Goal: Task Accomplishment & Management: Manage account settings

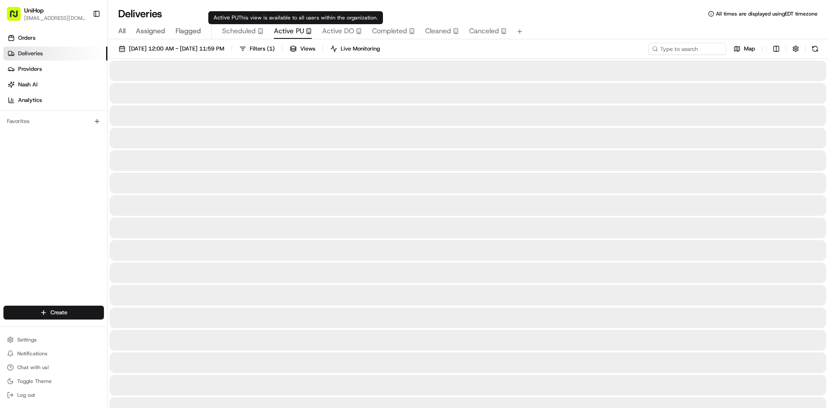
click at [284, 26] on span "Active PU" at bounding box center [289, 31] width 30 height 10
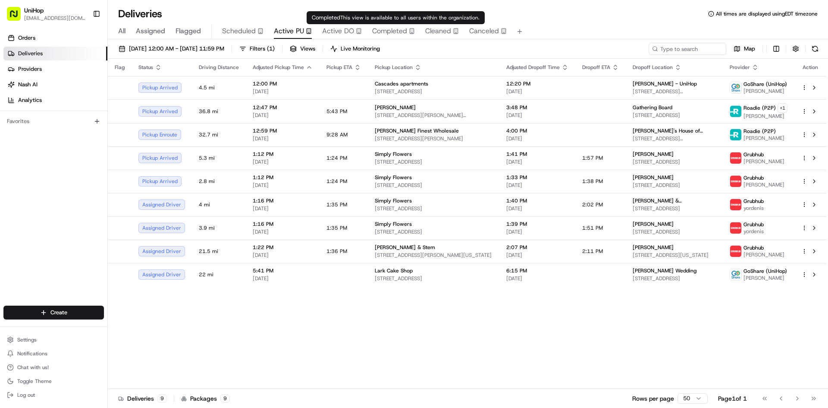
click at [340, 29] on span "Active DO" at bounding box center [338, 31] width 32 height 10
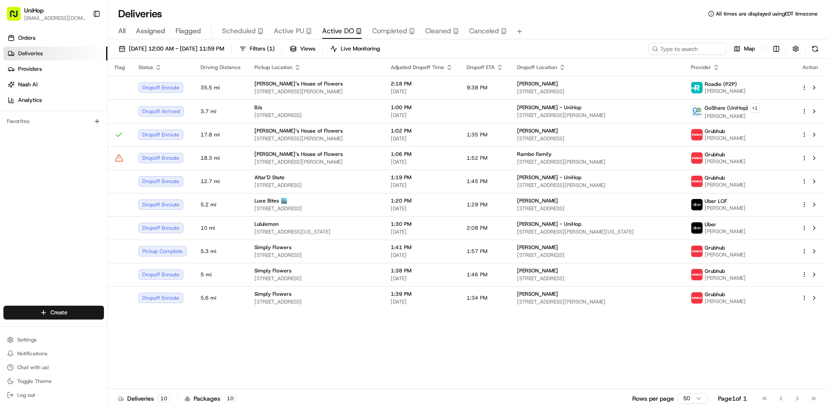
click at [52, 190] on div "Orders Deliveries Providers [PERSON_NAME] Analytics Favorites" at bounding box center [53, 169] width 107 height 283
click at [77, 191] on div "Orders Deliveries Providers [PERSON_NAME] Analytics Favorites" at bounding box center [53, 169] width 107 height 283
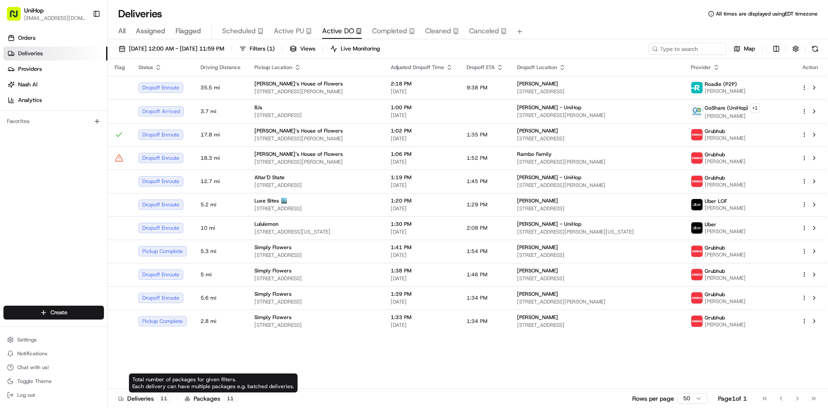
click at [89, 172] on div "Orders Deliveries Providers [PERSON_NAME] Analytics Favorites" at bounding box center [53, 169] width 107 height 283
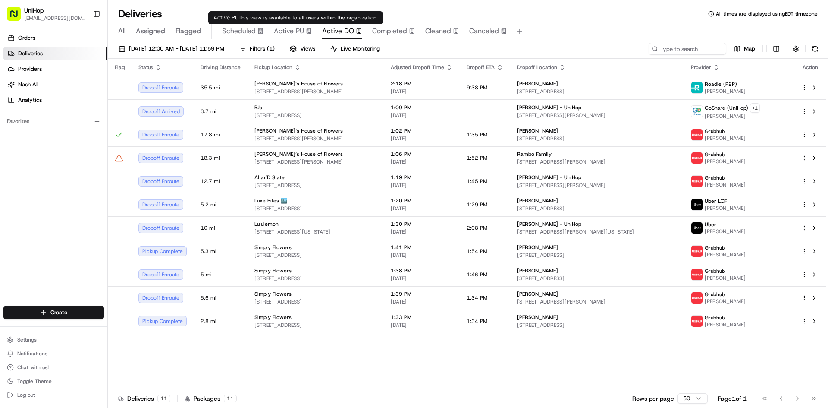
click at [287, 32] on span "Active PU" at bounding box center [289, 31] width 30 height 10
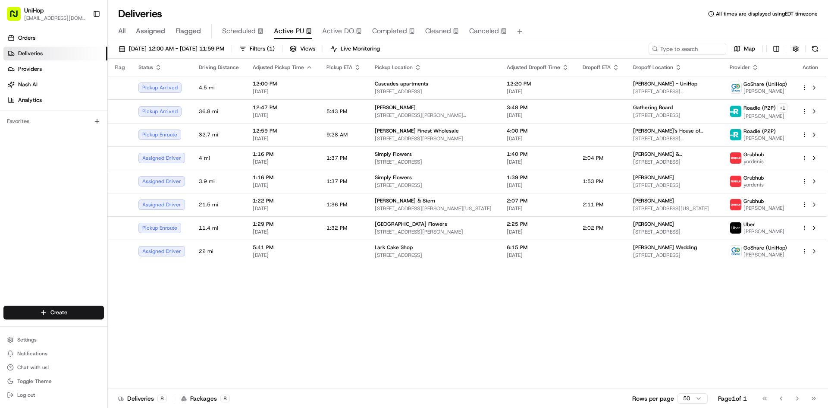
click at [25, 194] on div "Orders Deliveries Providers [PERSON_NAME] Analytics Favorites" at bounding box center [53, 169] width 107 height 283
drag, startPoint x: 47, startPoint y: 212, endPoint x: 54, endPoint y: 201, distance: 13.6
click at [47, 212] on div "Orders Deliveries Providers [PERSON_NAME] Analytics Favorites" at bounding box center [53, 169] width 107 height 283
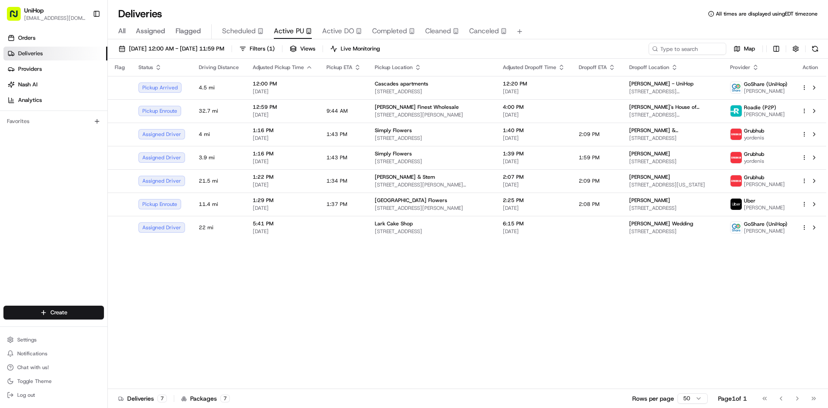
click at [638, 257] on div "Flag Status Driving Distance Adjusted Pickup Time Pickup ETA Pickup Location Ad…" at bounding box center [467, 224] width 718 height 330
click at [376, 103] on span "Mikes Finest Wholesale" at bounding box center [417, 106] width 84 height 7
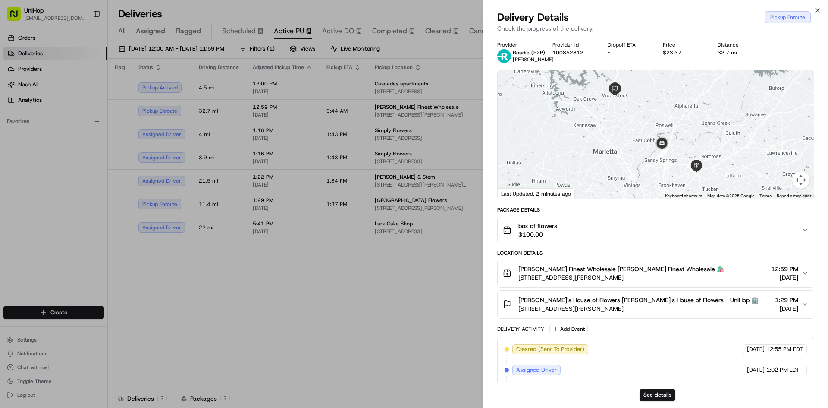
click at [594, 232] on div "box of flowers $100.00" at bounding box center [652, 229] width 299 height 17
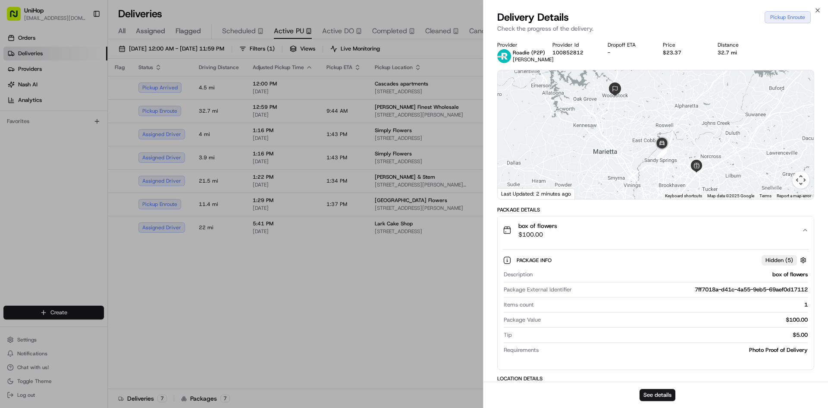
click at [594, 232] on div "box of flowers $100.00" at bounding box center [652, 229] width 299 height 17
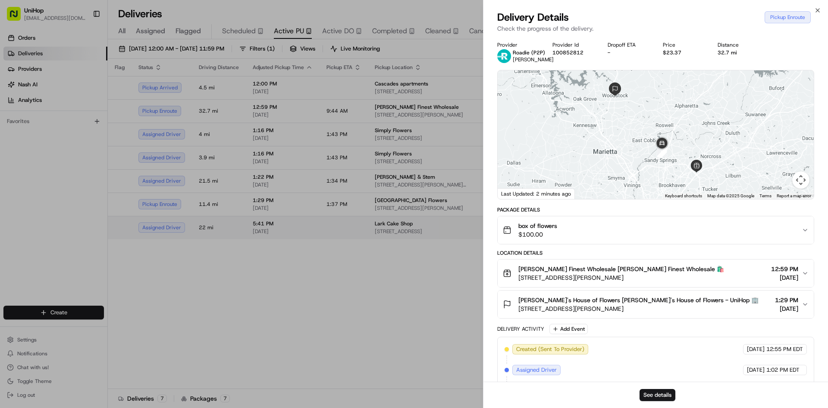
drag, startPoint x: 335, startPoint y: 233, endPoint x: 307, endPoint y: 71, distance: 164.5
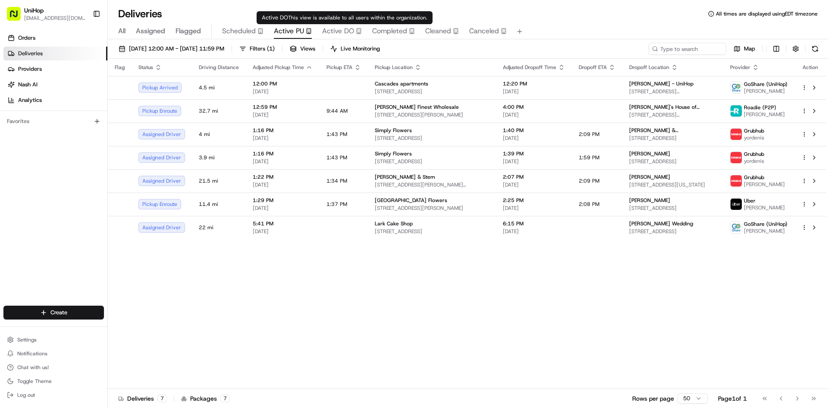
click at [331, 28] on span "Active DO" at bounding box center [338, 31] width 32 height 10
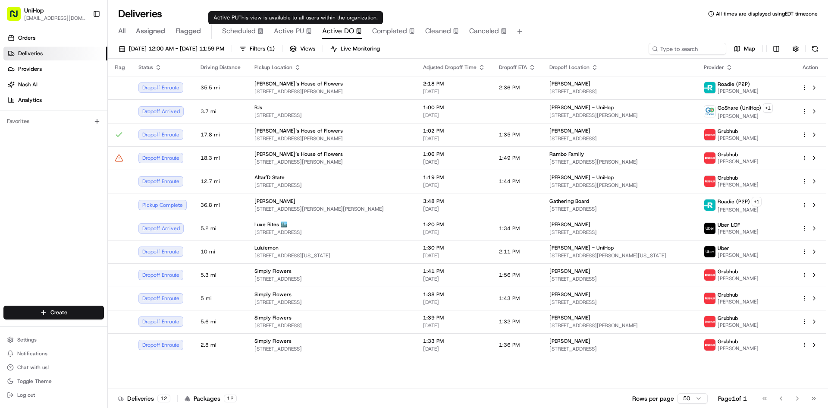
click at [306, 28] on icon "button" at bounding box center [309, 31] width 6 height 6
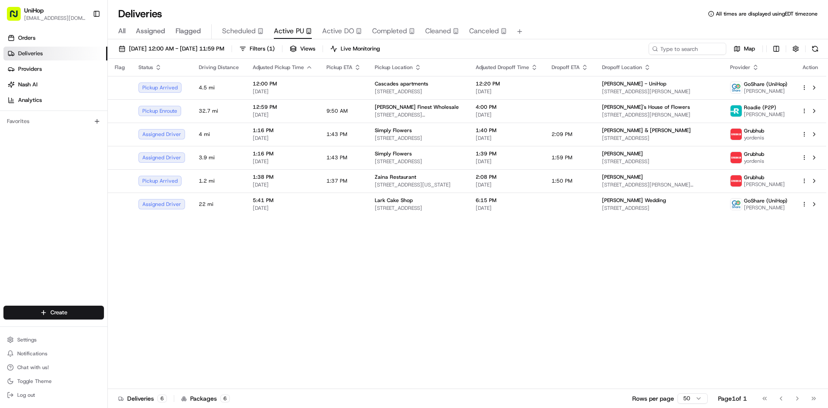
click at [36, 216] on div "Orders Deliveries Providers [PERSON_NAME] Analytics Favorites" at bounding box center [53, 169] width 107 height 283
drag, startPoint x: 2, startPoint y: 204, endPoint x: 18, endPoint y: 180, distance: 28.3
click at [2, 203] on div "Orders Deliveries Providers [PERSON_NAME] Analytics Favorites" at bounding box center [53, 169] width 107 height 283
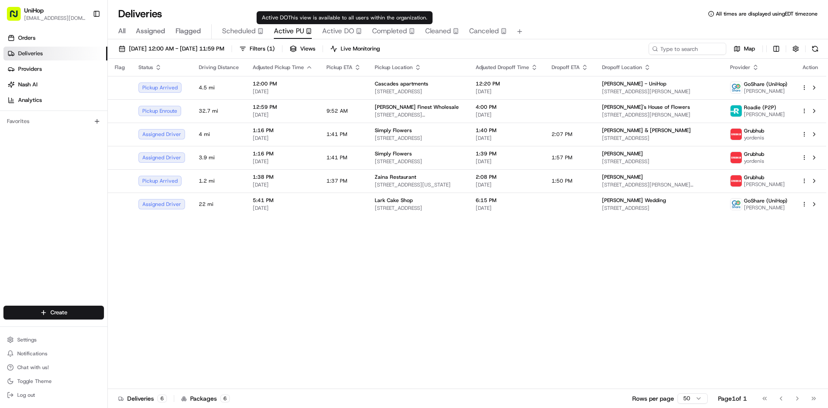
click at [319, 28] on div "All Assigned Flagged Scheduled Active PU Active DO Completed Cleaned Canceled" at bounding box center [468, 31] width 720 height 15
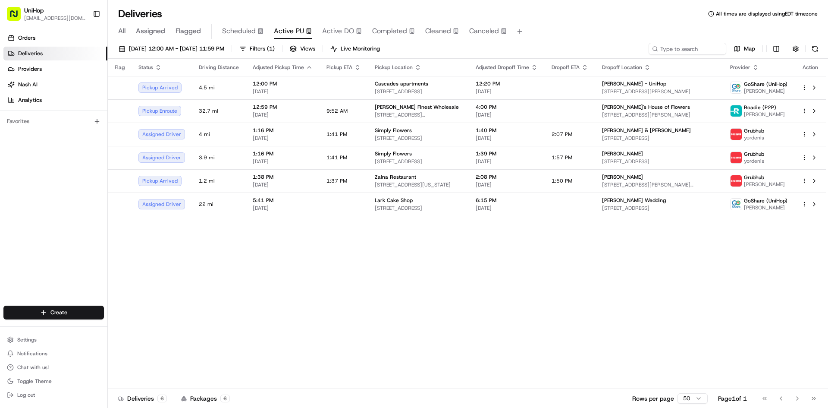
click at [332, 29] on span "Active DO" at bounding box center [338, 31] width 32 height 10
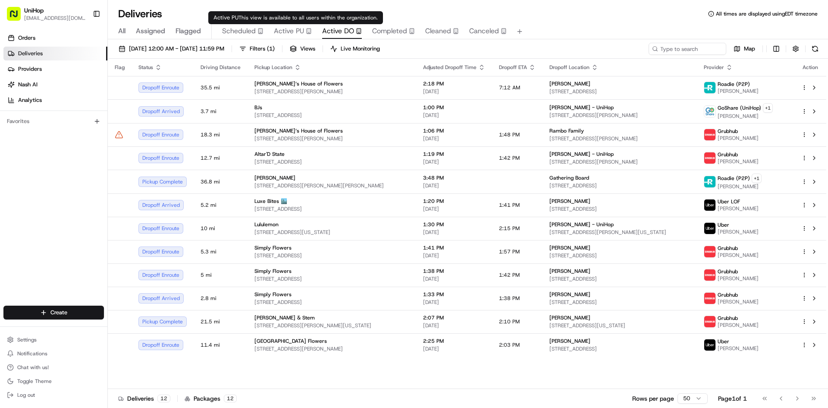
click at [291, 30] on span "Active PU" at bounding box center [289, 31] width 30 height 10
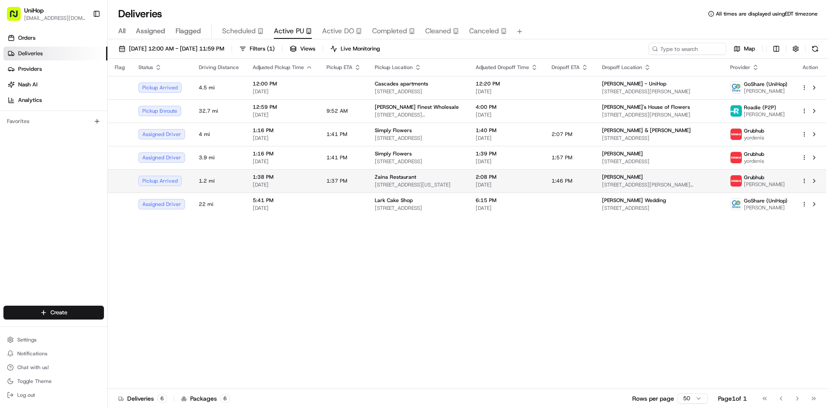
click at [387, 175] on span "Zaina Restaurant" at bounding box center [395, 176] width 41 height 7
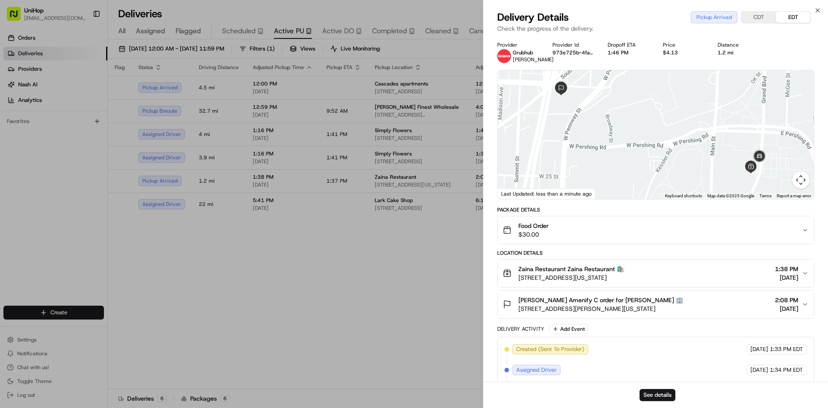
click at [547, 231] on span "$30.00" at bounding box center [533, 234] width 30 height 9
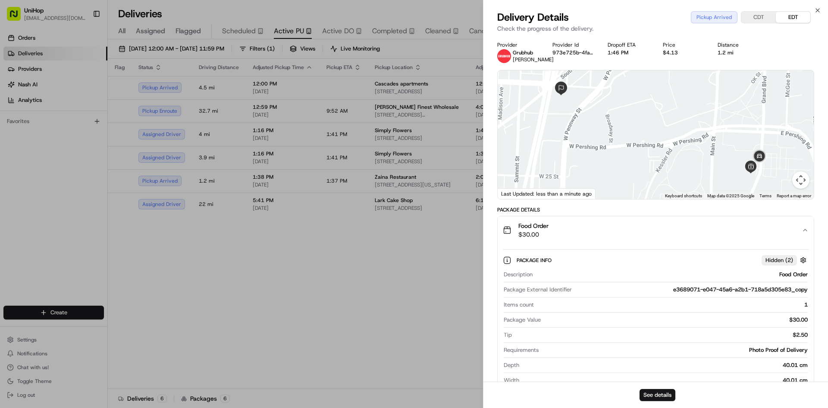
click at [546, 229] on span "Food Order" at bounding box center [533, 225] width 30 height 9
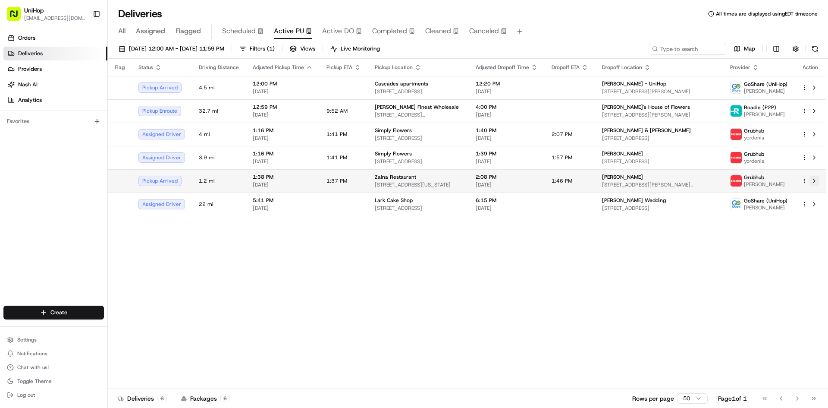
click at [812, 181] on button at bounding box center [814, 181] width 10 height 10
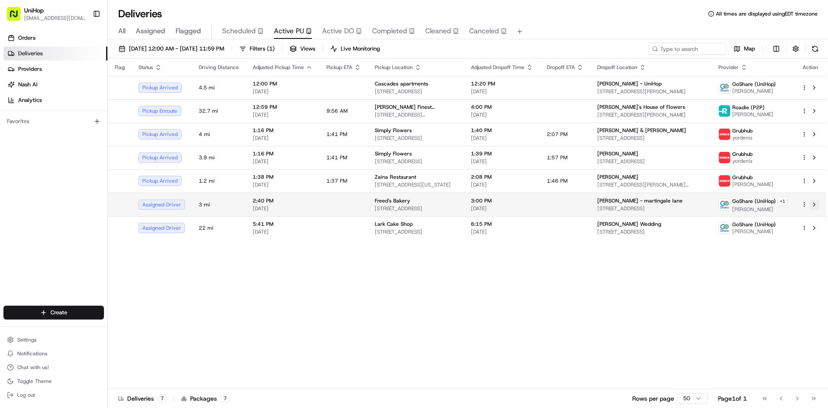
click at [815, 205] on button at bounding box center [814, 204] width 10 height 10
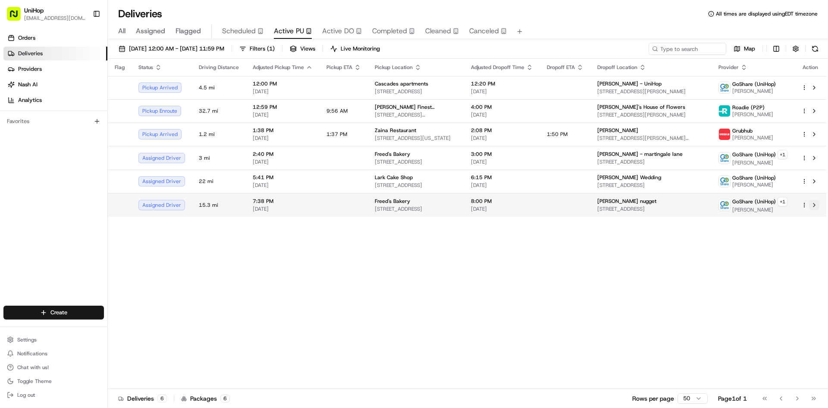
click at [813, 208] on button at bounding box center [814, 205] width 10 height 10
click at [0, 226] on div "Orders Deliveries Providers [PERSON_NAME] Analytics Favorites" at bounding box center [53, 169] width 107 height 283
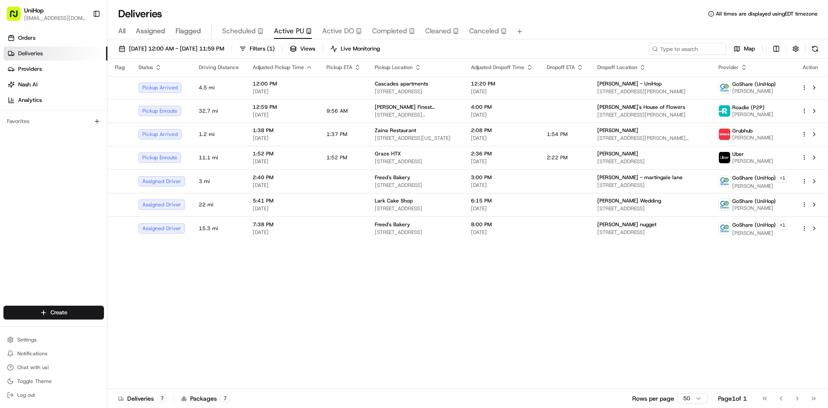
click at [6, 221] on div "Orders Deliveries Providers [PERSON_NAME] Analytics Favorites" at bounding box center [53, 169] width 107 height 283
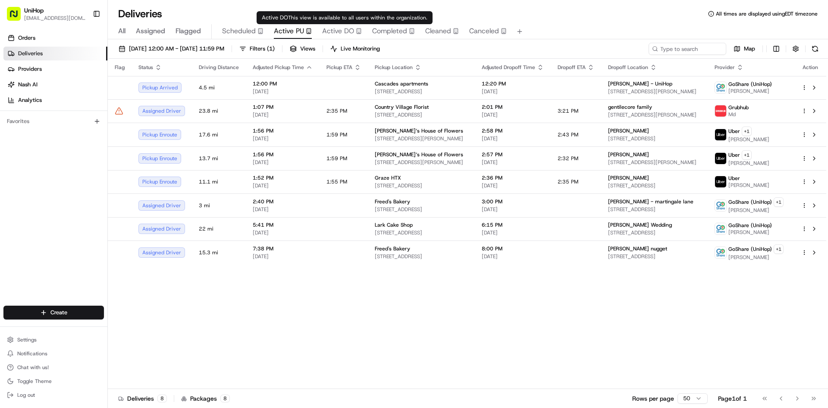
click at [322, 30] on span "Active DO" at bounding box center [338, 31] width 32 height 10
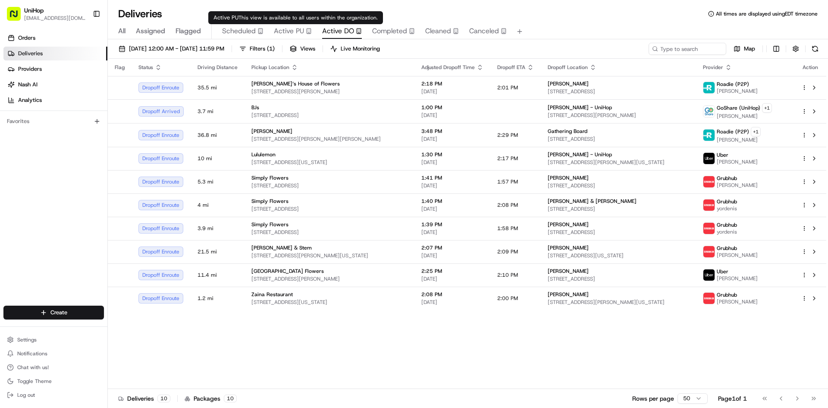
click at [282, 28] on span "Active PU" at bounding box center [289, 31] width 30 height 10
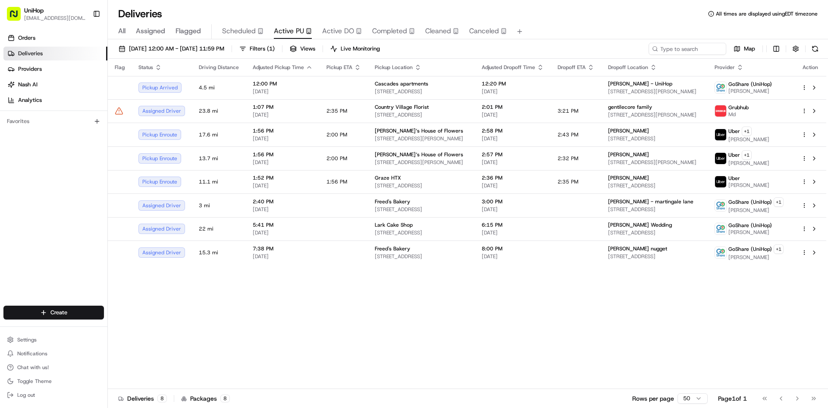
click at [346, 30] on span "Active DO" at bounding box center [338, 31] width 32 height 10
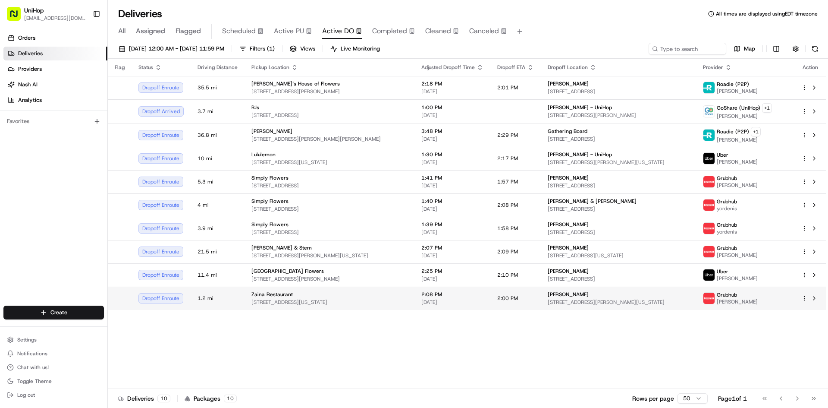
click at [324, 307] on td "Zaina Restaurant 2450 Grand Blvd #124, Kansas City, MO 64108, USA" at bounding box center [330, 297] width 170 height 23
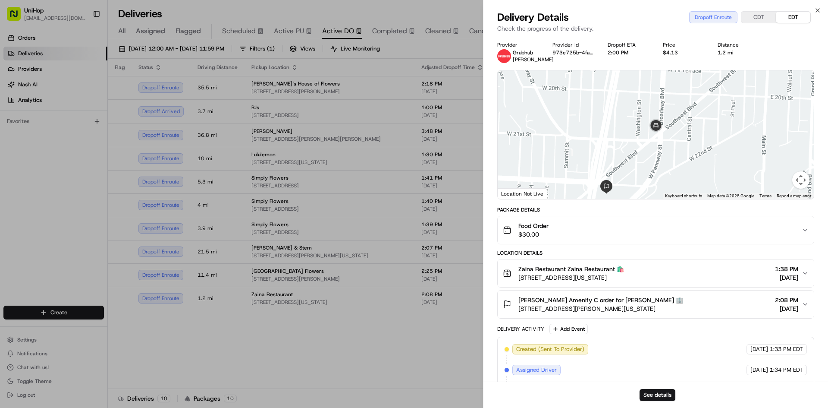
click at [589, 232] on div "Food Order $30.00" at bounding box center [652, 229] width 299 height 17
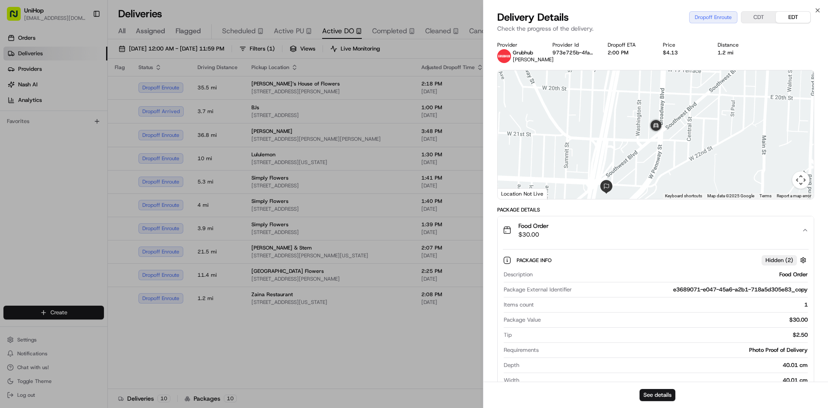
click at [589, 232] on div "Food Order $30.00" at bounding box center [652, 229] width 299 height 17
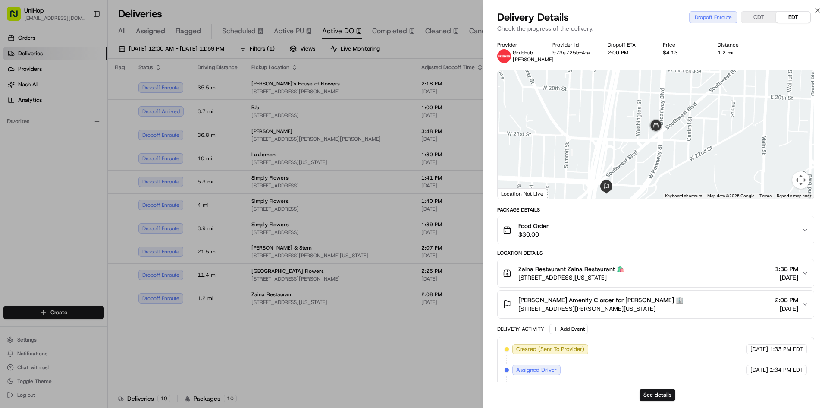
click at [604, 302] on span "Peter Mitchell Amenify C order for Peter Mitchell 🏢" at bounding box center [600, 299] width 165 height 9
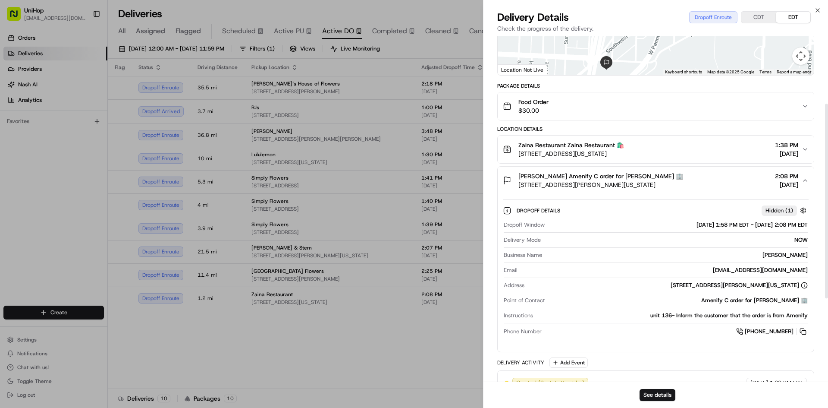
scroll to position [129, 0]
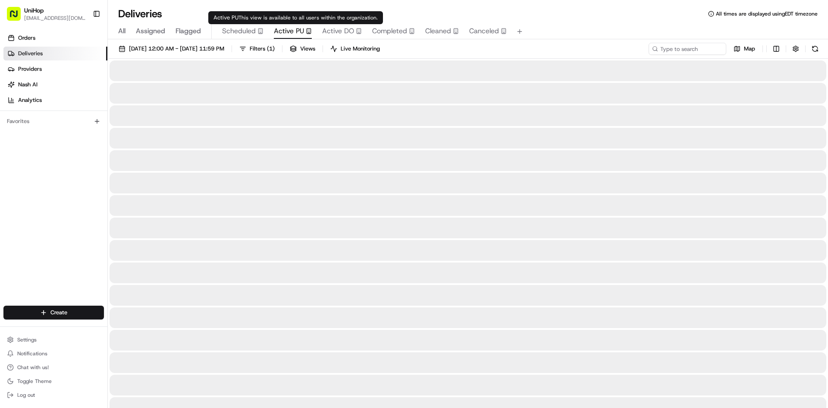
click at [288, 31] on span "Active PU" at bounding box center [289, 31] width 30 height 10
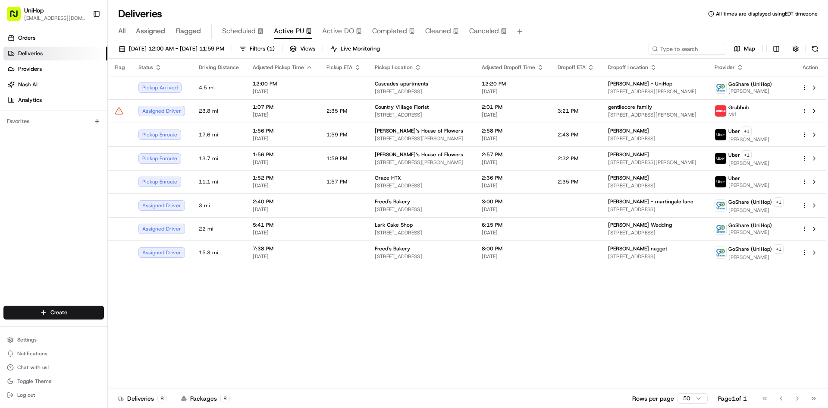
click at [41, 235] on div "Orders Deliveries Providers [PERSON_NAME] Analytics Favorites" at bounding box center [53, 169] width 107 height 283
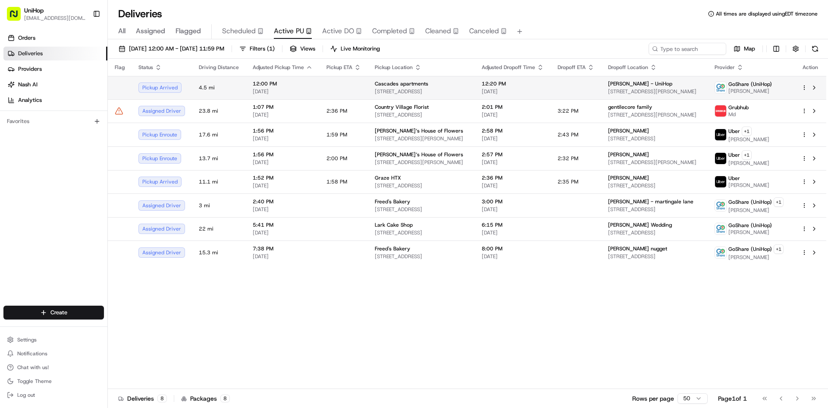
click at [452, 77] on td "Cascades apartments 3050 SW 37th Ave #1107, Miami, FL 33133, USA" at bounding box center [421, 87] width 107 height 23
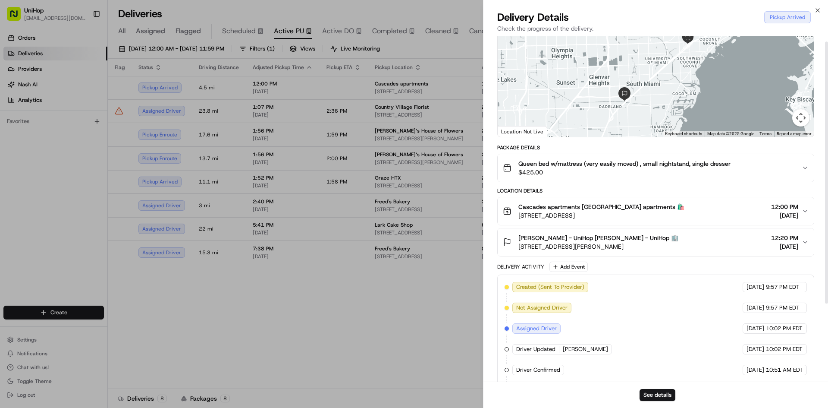
scroll to position [110, 0]
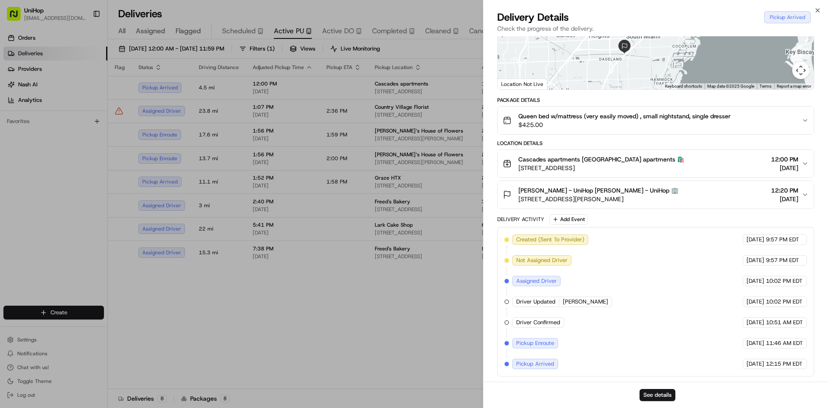
click at [676, 129] on button "Queen bed w/mattress (very easily moved) , small nightstand, single dresser $42…" at bounding box center [656, 121] width 316 height 28
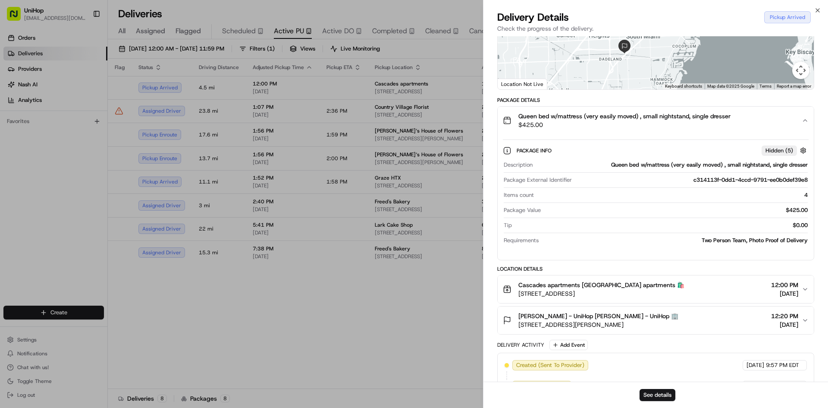
click at [675, 129] on span "$425.00" at bounding box center [624, 124] width 212 height 9
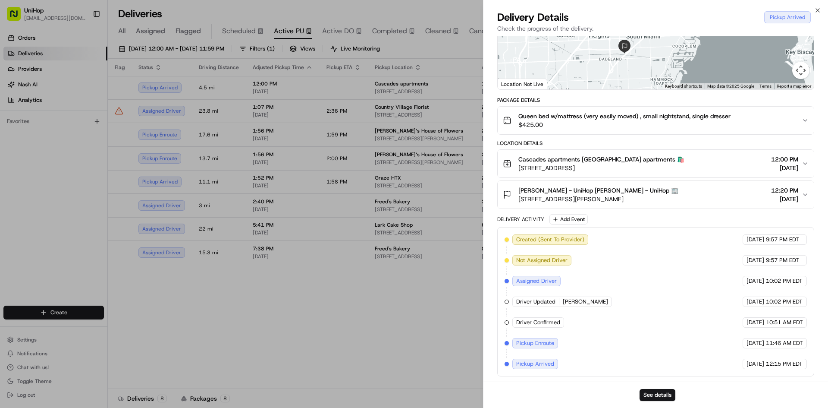
drag, startPoint x: 385, startPoint y: 333, endPoint x: 620, endPoint y: 182, distance: 279.9
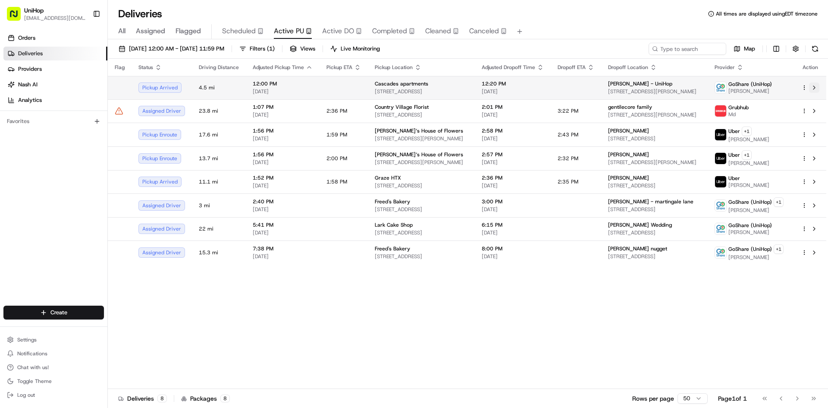
click at [813, 89] on button at bounding box center [814, 87] width 10 height 10
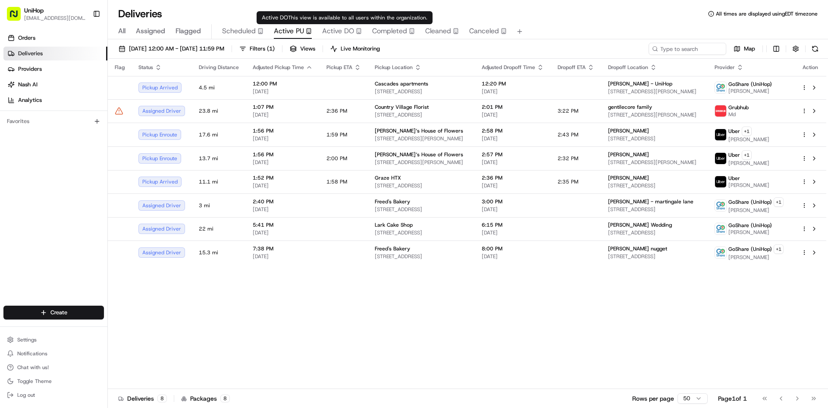
click at [336, 29] on span "Active DO" at bounding box center [338, 31] width 32 height 10
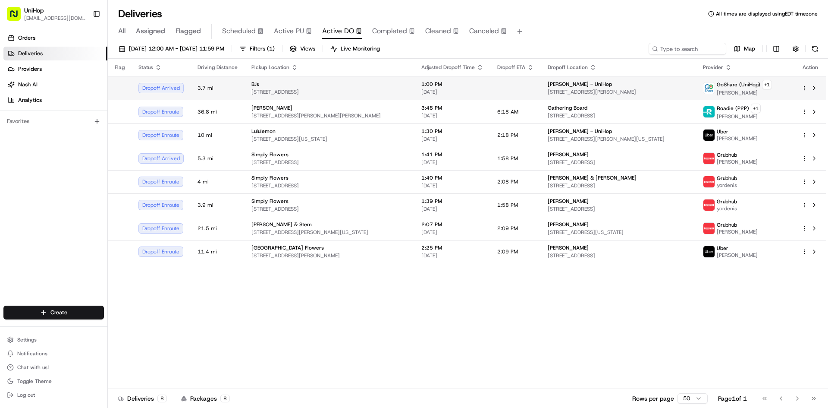
click at [573, 91] on span "5800 San Amaro Dr, Coral Gables, FL 33146, USA" at bounding box center [618, 91] width 141 height 7
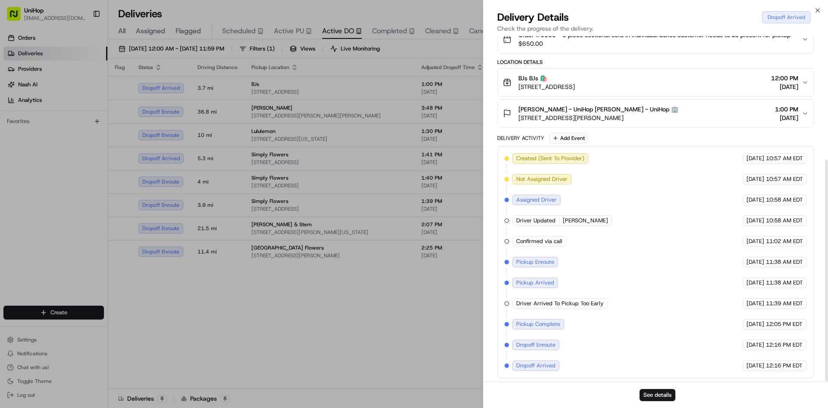
scroll to position [192, 0]
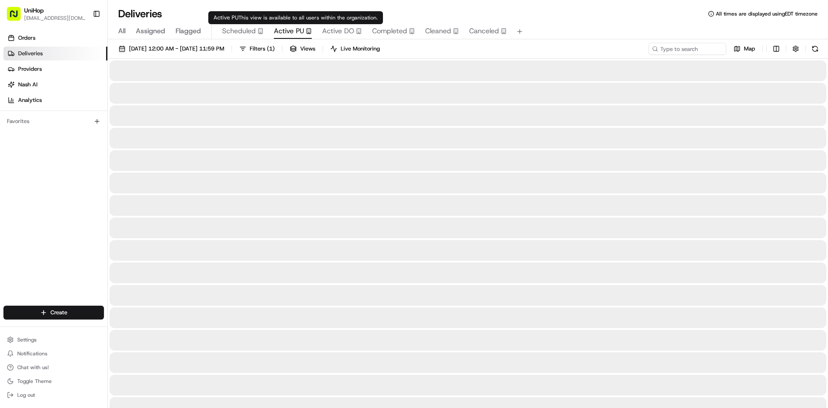
click at [298, 32] on span "Active PU" at bounding box center [289, 31] width 30 height 10
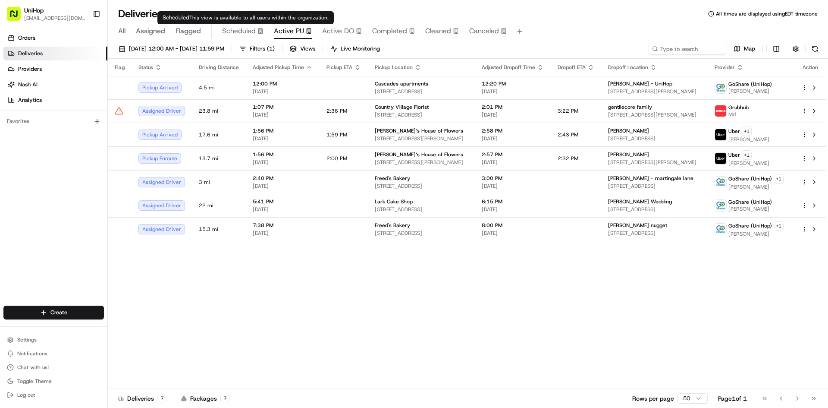
click at [232, 27] on span "Scheduled" at bounding box center [239, 31] width 34 height 10
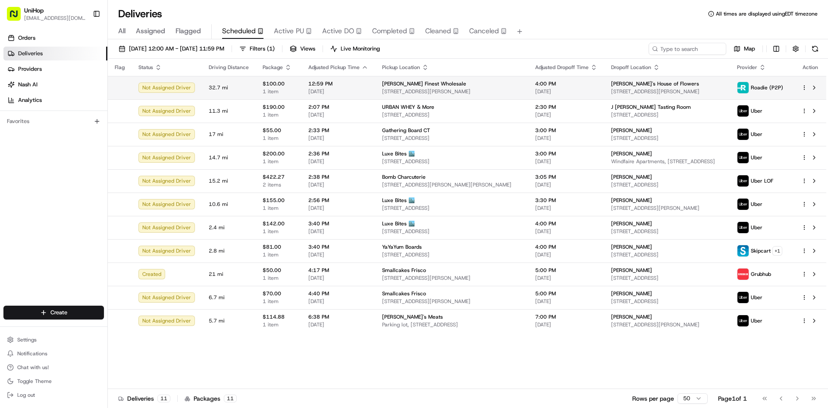
click at [356, 91] on span "[DATE]" at bounding box center [338, 91] width 60 height 7
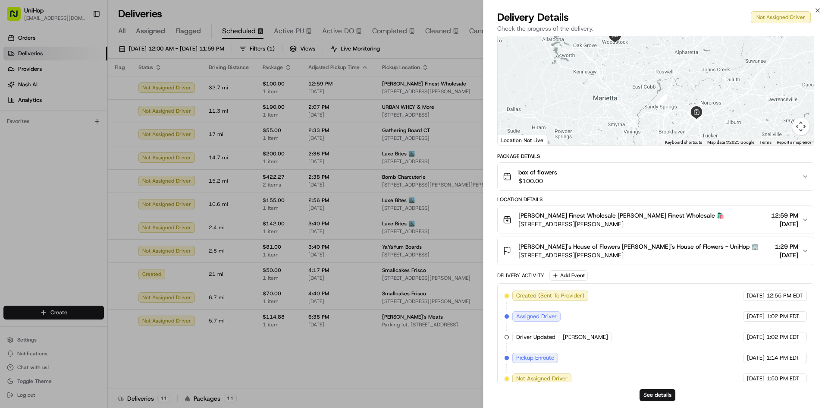
scroll to position [68, 0]
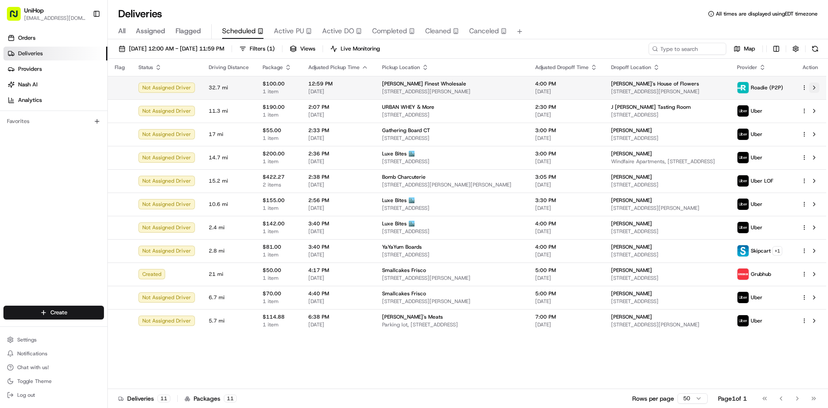
click at [813, 86] on button at bounding box center [814, 87] width 10 height 10
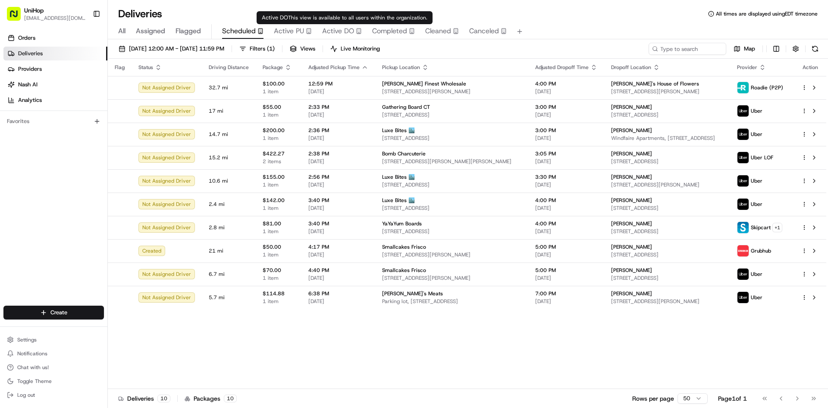
click at [301, 27] on span "Active PU" at bounding box center [289, 31] width 30 height 10
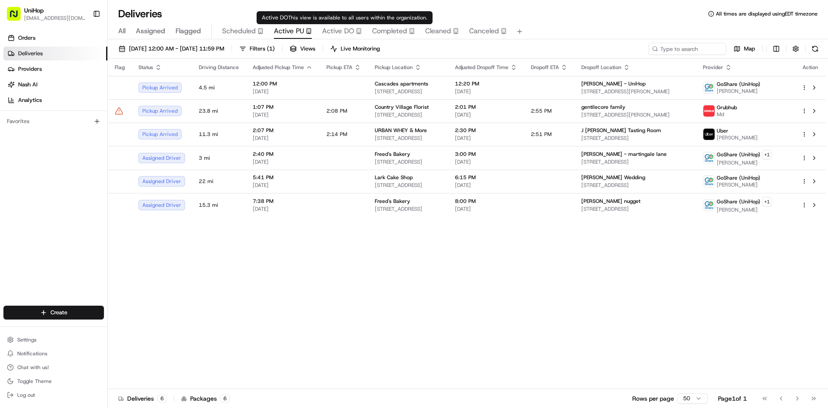
click at [330, 31] on span "Active DO" at bounding box center [338, 31] width 32 height 10
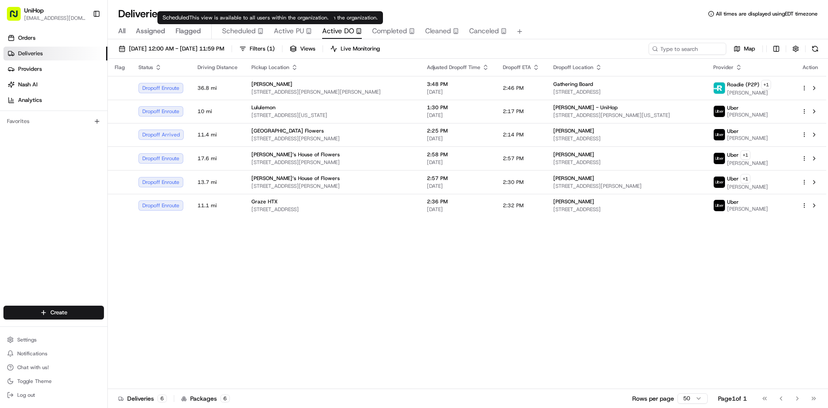
click at [252, 31] on span "Scheduled" at bounding box center [239, 31] width 34 height 10
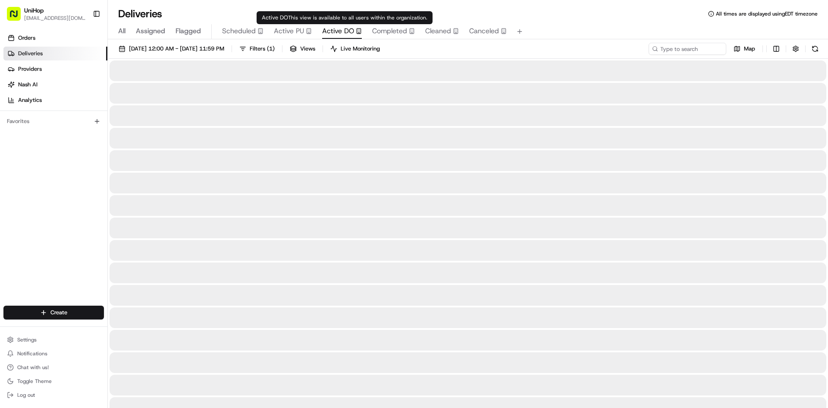
click at [340, 28] on span "Active DO" at bounding box center [338, 31] width 32 height 10
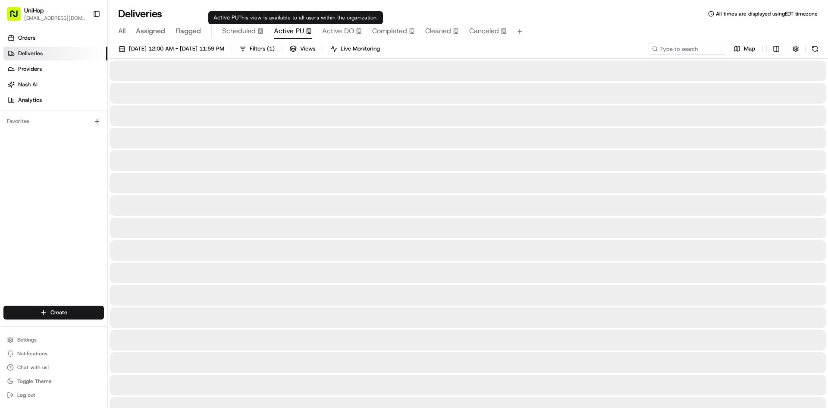
click at [292, 29] on span "Active PU" at bounding box center [289, 31] width 30 height 10
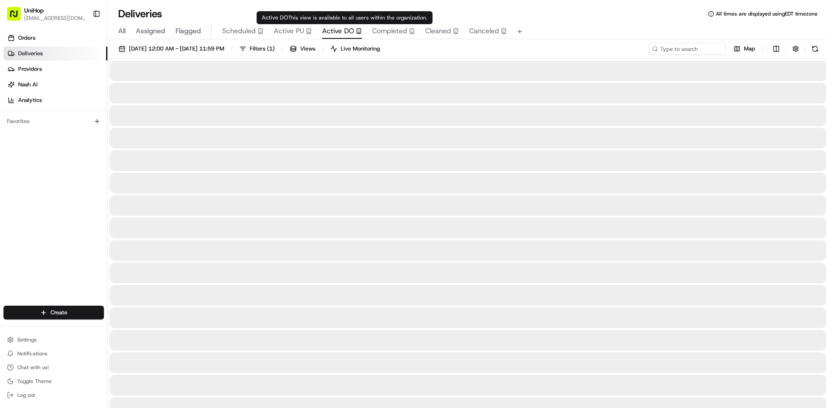
click at [332, 32] on span "Active DO" at bounding box center [338, 31] width 32 height 10
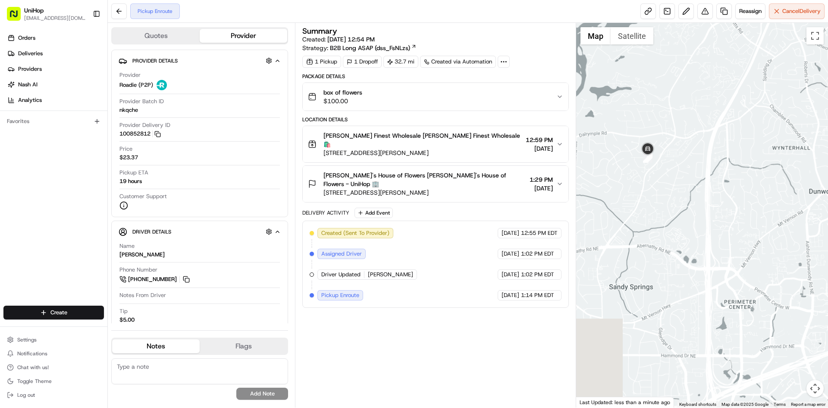
drag, startPoint x: 729, startPoint y: 263, endPoint x: 707, endPoint y: 231, distance: 38.9
click at [744, 277] on div at bounding box center [702, 215] width 252 height 384
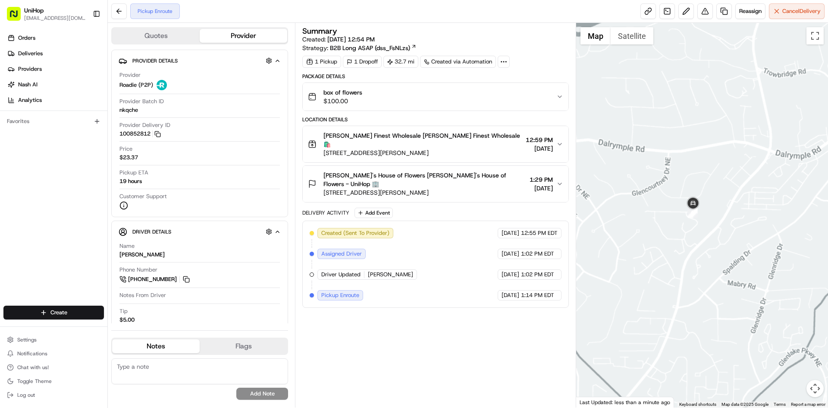
click at [749, 229] on div at bounding box center [702, 215] width 252 height 384
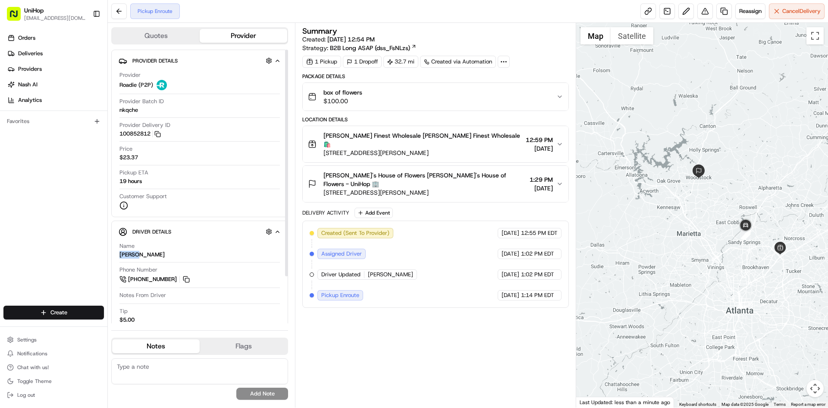
drag, startPoint x: 135, startPoint y: 254, endPoint x: 120, endPoint y: 254, distance: 15.5
click at [120, 254] on div "Diedra H." at bounding box center [141, 255] width 45 height 8
copy div "Diedra"
click at [348, 319] on div "Summary Created: Aug 15 2025 12:54 PM Strategy: B2B Long ASAP (dss_FsNLzs) 1 Pi…" at bounding box center [435, 215] width 266 height 376
drag, startPoint x: 342, startPoint y: 145, endPoint x: 421, endPoint y: 147, distance: 78.9
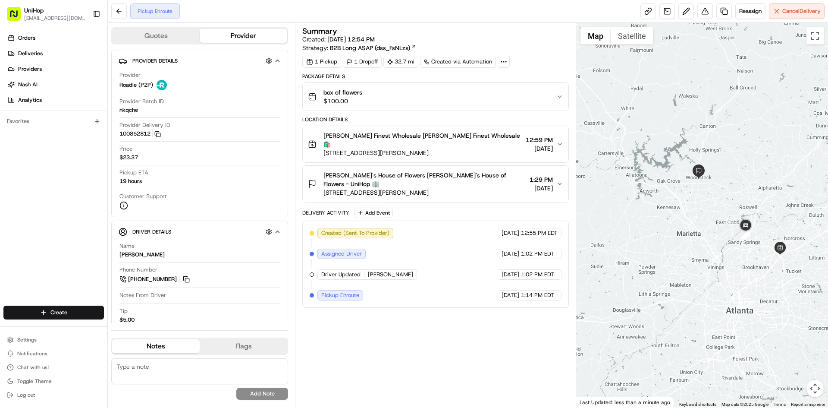
click at [421, 148] on span "3616 McCall Pl, Atlanta, GA 30340, USA" at bounding box center [422, 152] width 198 height 9
copy span "McCall Pl, Atlanta, GA 30340"
drag, startPoint x: 351, startPoint y: 327, endPoint x: 345, endPoint y: 325, distance: 6.7
click at [348, 327] on div "Summary Created: Aug 15 2025 12:54 PM Strategy: B2B Long ASAP (dss_FsNLzs) 1 Pi…" at bounding box center [435, 215] width 266 height 376
click at [189, 279] on button at bounding box center [186, 278] width 9 height 9
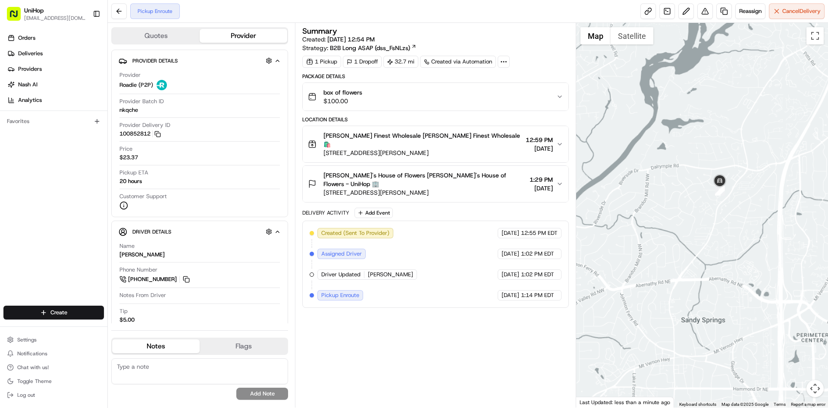
click at [477, 96] on div "box of flowers $100.00" at bounding box center [432, 96] width 248 height 17
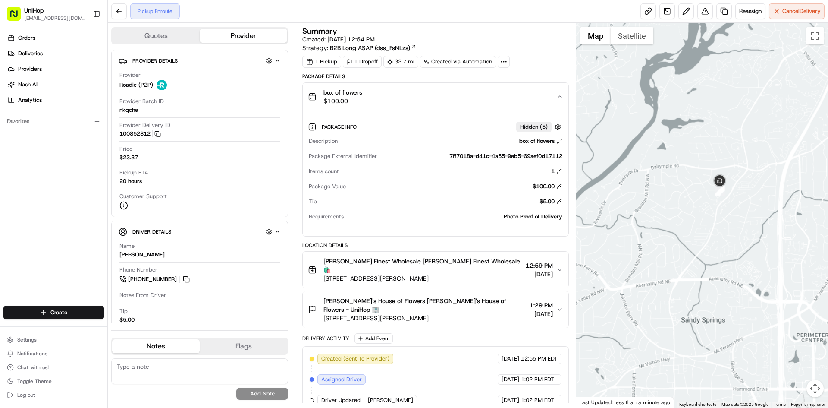
click at [477, 96] on div "box of flowers $100.00" at bounding box center [432, 96] width 248 height 17
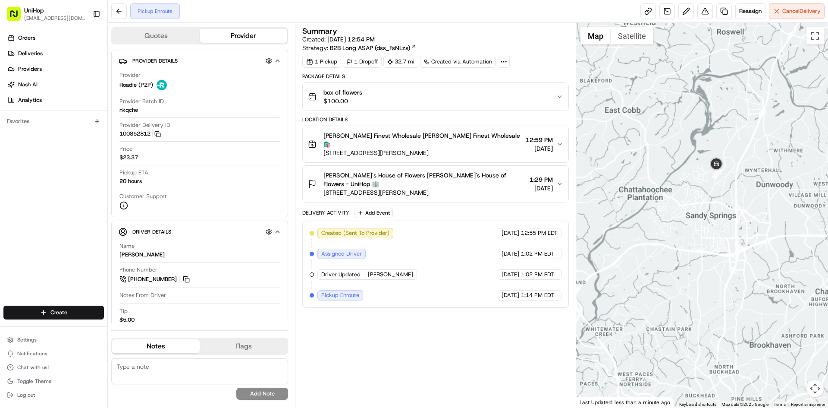
drag, startPoint x: 752, startPoint y: 171, endPoint x: 703, endPoint y: 172, distance: 48.7
click at [706, 173] on div at bounding box center [702, 215] width 252 height 384
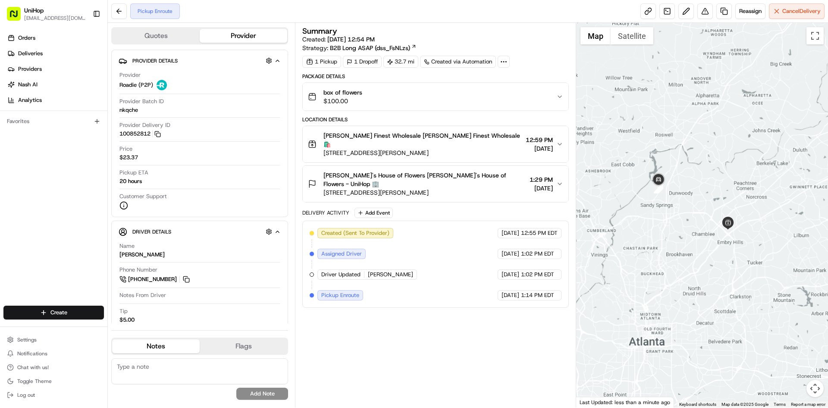
drag, startPoint x: 695, startPoint y: 134, endPoint x: 759, endPoint y: 183, distance: 81.2
click at [759, 183] on div at bounding box center [702, 215] width 252 height 384
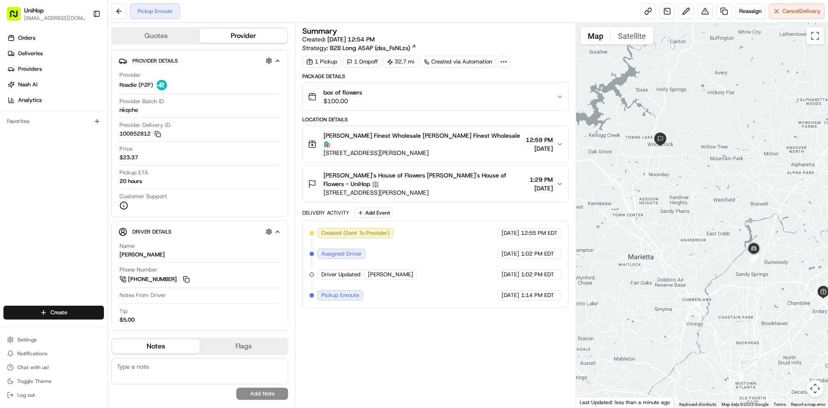
drag, startPoint x: 754, startPoint y: 176, endPoint x: 694, endPoint y: 134, distance: 73.2
click at [694, 134] on div at bounding box center [702, 215] width 252 height 384
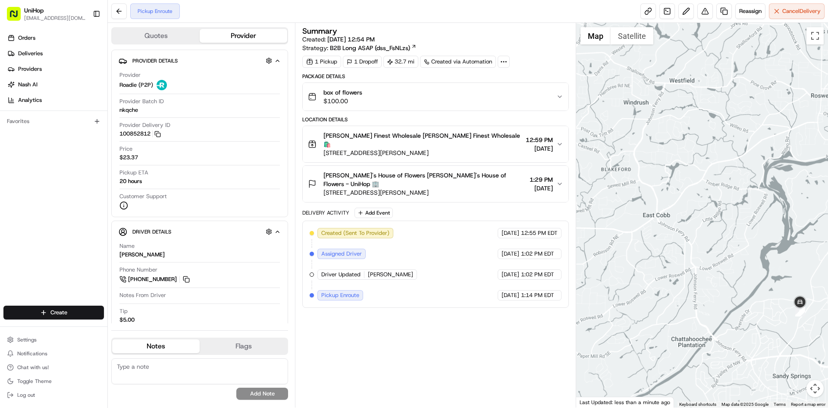
drag, startPoint x: 786, startPoint y: 263, endPoint x: 755, endPoint y: 257, distance: 30.8
click at [755, 257] on div at bounding box center [702, 215] width 252 height 384
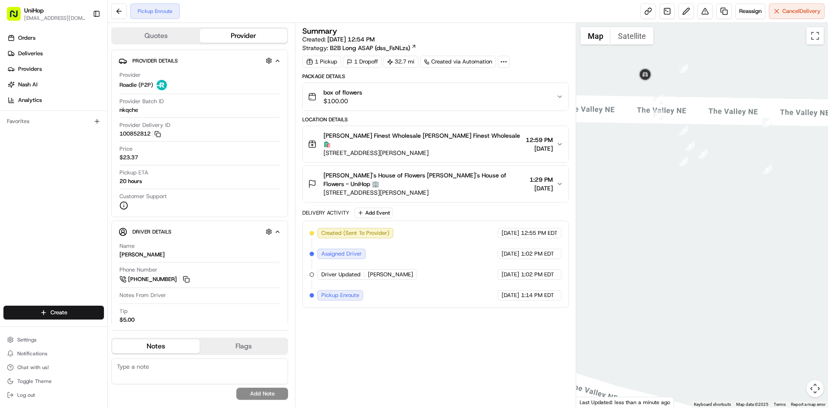
click at [635, 45] on div at bounding box center [702, 215] width 252 height 384
click at [633, 40] on button "Satellite" at bounding box center [632, 35] width 43 height 17
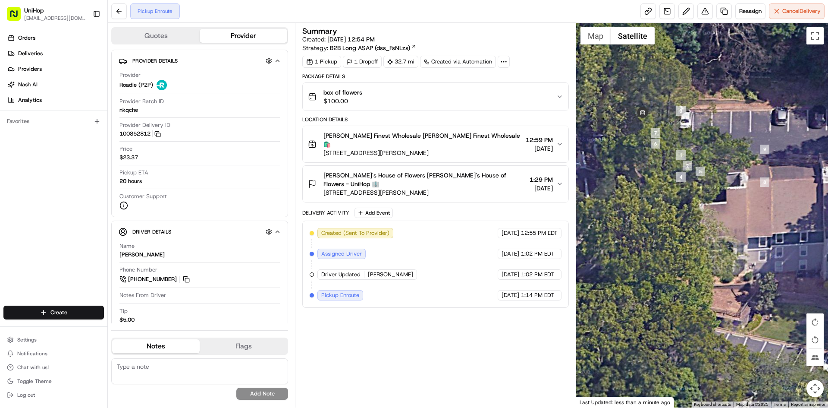
click at [680, 87] on div at bounding box center [702, 215] width 252 height 384
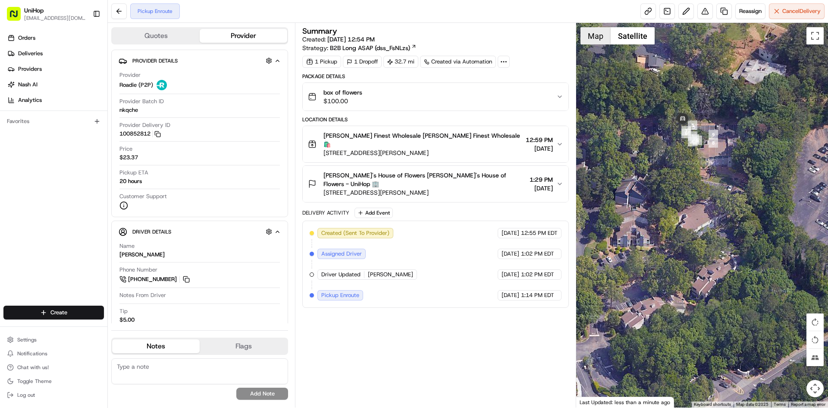
click at [603, 40] on button "Map" at bounding box center [595, 35] width 30 height 17
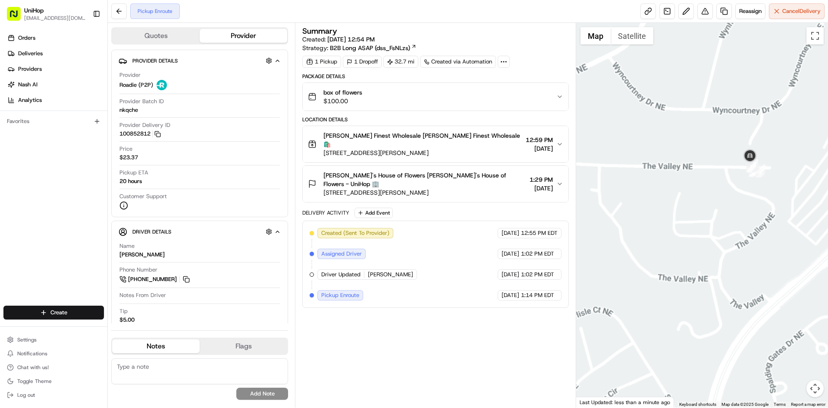
drag, startPoint x: 806, startPoint y: 215, endPoint x: 771, endPoint y: 227, distance: 37.0
click at [774, 228] on div at bounding box center [702, 215] width 252 height 384
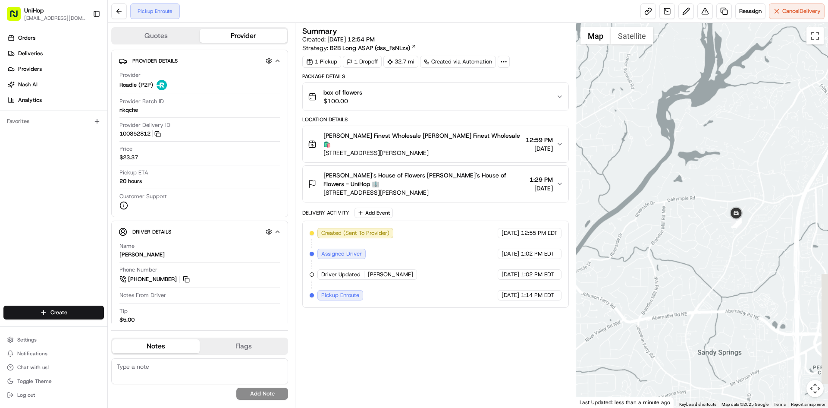
drag, startPoint x: 800, startPoint y: 214, endPoint x: 733, endPoint y: 217, distance: 67.3
click at [734, 218] on div at bounding box center [702, 215] width 252 height 384
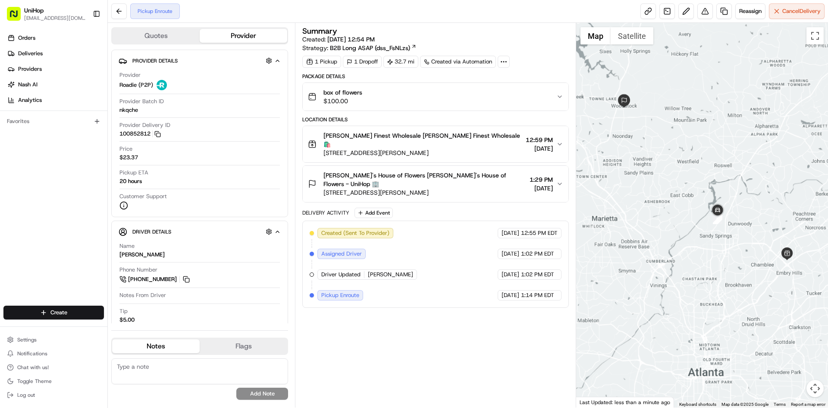
click at [752, 198] on div at bounding box center [702, 215] width 252 height 384
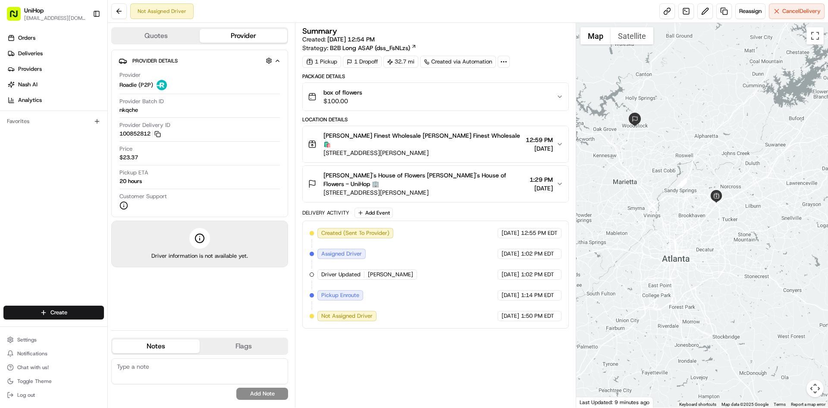
drag, startPoint x: 677, startPoint y: 155, endPoint x: 690, endPoint y: 167, distance: 17.7
click at [690, 167] on div at bounding box center [702, 215] width 252 height 384
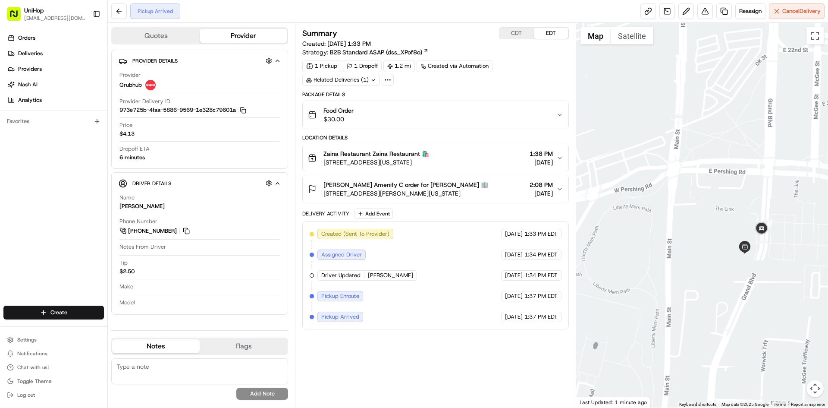
drag, startPoint x: 784, startPoint y: 248, endPoint x: 693, endPoint y: 226, distance: 93.0
click at [693, 226] on div at bounding box center [702, 215] width 252 height 384
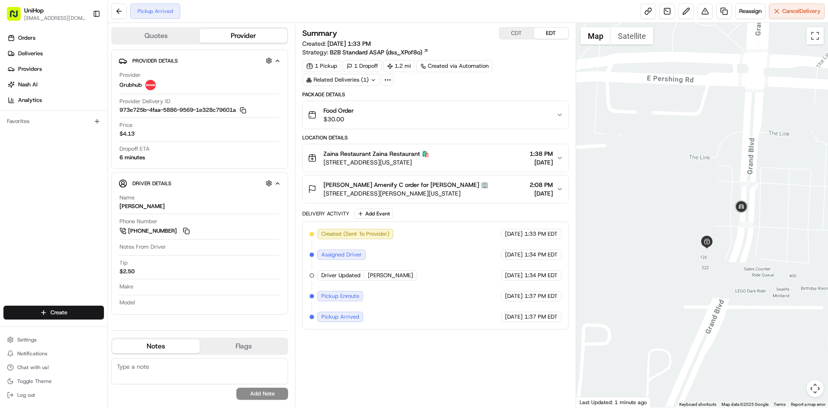
drag, startPoint x: 734, startPoint y: 238, endPoint x: 668, endPoint y: 219, distance: 67.8
click at [668, 219] on div at bounding box center [702, 215] width 252 height 384
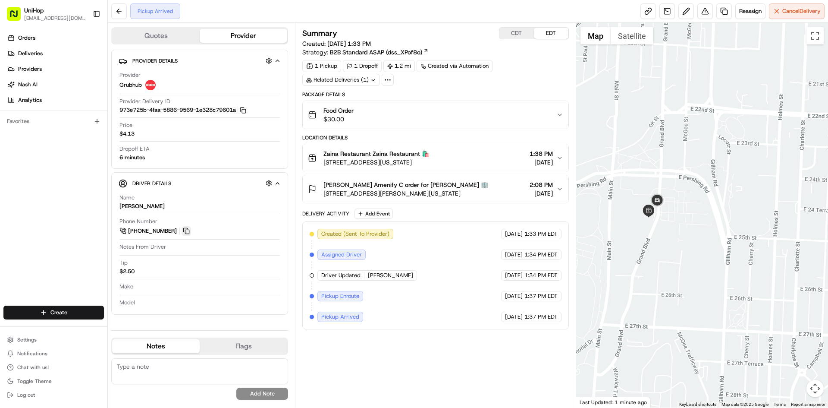
click at [185, 229] on button at bounding box center [186, 230] width 9 height 9
drag, startPoint x: 144, startPoint y: 206, endPoint x: 119, endPoint y: 205, distance: 24.6
click at [119, 205] on div "Name Donesha" at bounding box center [199, 202] width 160 height 16
copy div "Donesha"
drag, startPoint x: 321, startPoint y: 151, endPoint x: 370, endPoint y: 156, distance: 48.5
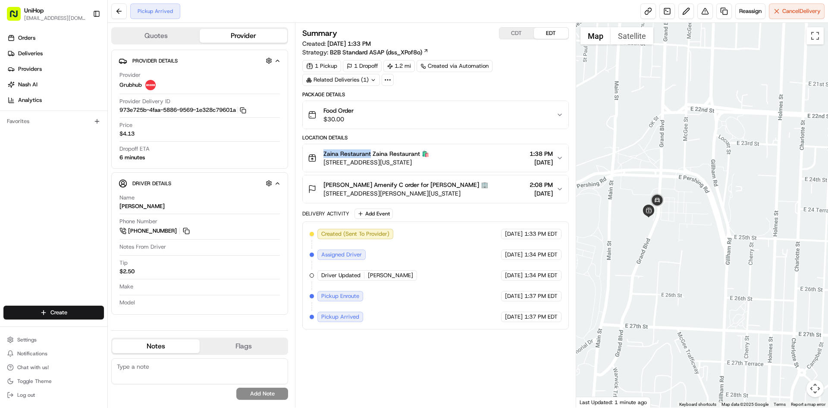
click at [370, 156] on div "Zaina Restaurant Zaina Restaurant 🛍️ 2450 Grand Blvd #124, Kansas City, MO 6410…" at bounding box center [368, 157] width 121 height 17
copy span "Zaina Restaurant"
drag, startPoint x: 323, startPoint y: 184, endPoint x: 340, endPoint y: 184, distance: 16.8
click at [340, 184] on span "Peter Mitchell Amenify C order for Peter Mitchell 🏢" at bounding box center [405, 184] width 165 height 9
click at [420, 162] on span "2450 Grand Blvd #124, Kansas City, MO 64108, USA" at bounding box center [376, 162] width 106 height 9
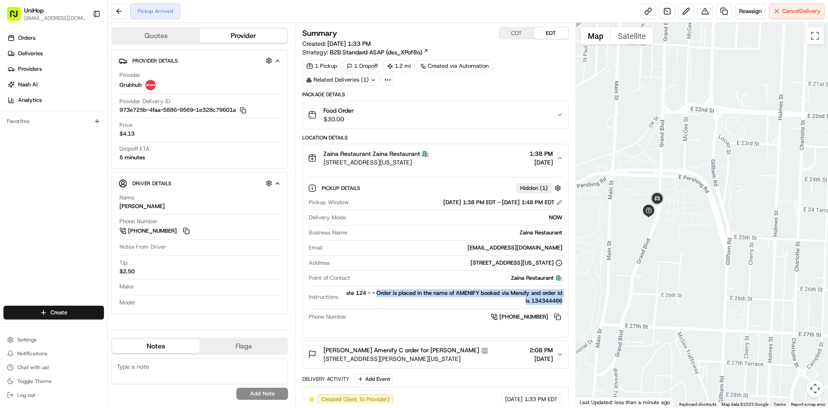
drag, startPoint x: 375, startPoint y: 292, endPoint x: 562, endPoint y: 299, distance: 187.7
click at [562, 299] on div "Pickup Window Aug 15 2025 1:38 PM EDT - Aug 15 2025 1:48 PM EDT Delivery Mode N…" at bounding box center [435, 260] width 255 height 130
copy div "Order is placed in the name of AMENIFY booked via Menufy and order id is 134344…"
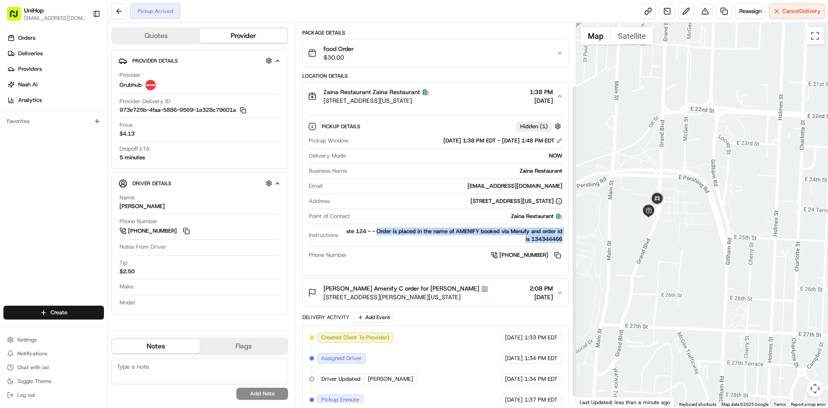
scroll to position [91, 0]
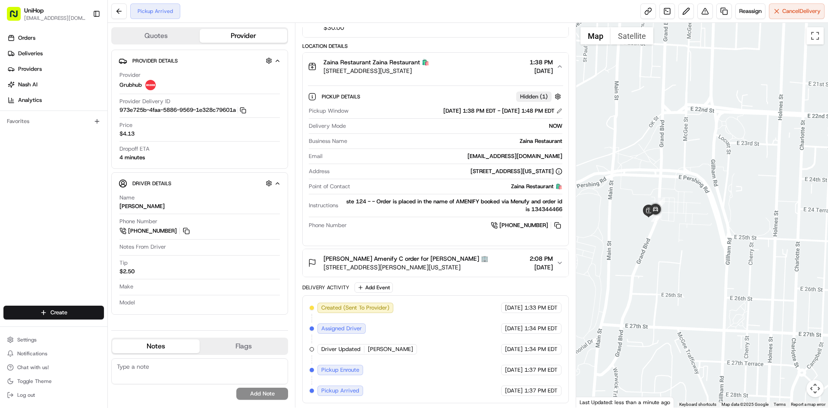
click at [0, 221] on div "Orders Deliveries Providers [PERSON_NAME] Analytics Favorites" at bounding box center [53, 169] width 107 height 283
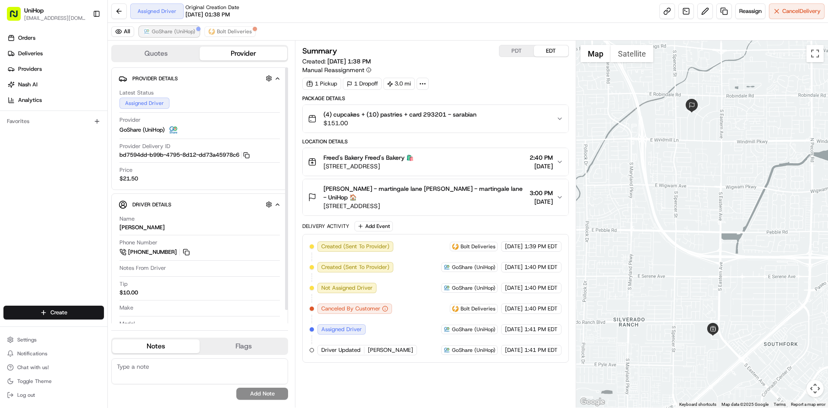
click at [179, 28] on span "GoShare (UniHop)" at bounding box center [174, 31] width 44 height 7
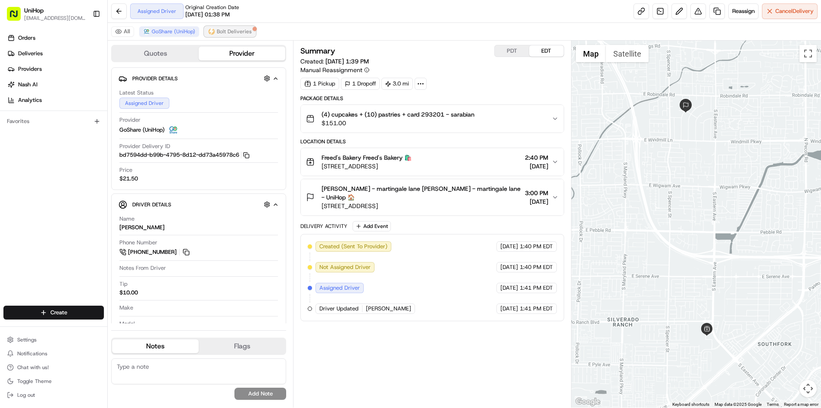
click at [219, 28] on span "Bolt Deliveries" at bounding box center [234, 31] width 35 height 7
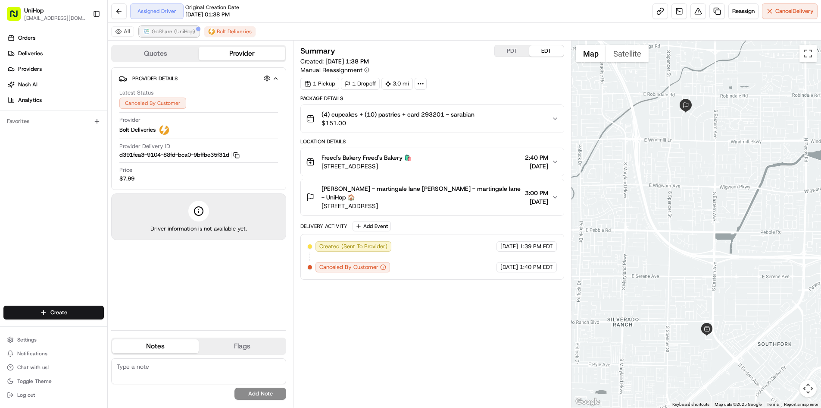
click at [169, 32] on span "GoShare (UniHop)" at bounding box center [174, 31] width 44 height 7
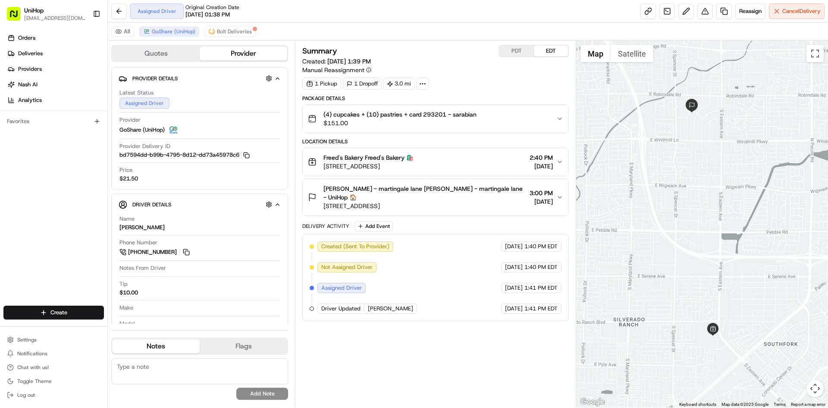
click at [37, 222] on div "Orders Deliveries Providers [PERSON_NAME] Analytics Favorites" at bounding box center [53, 169] width 107 height 283
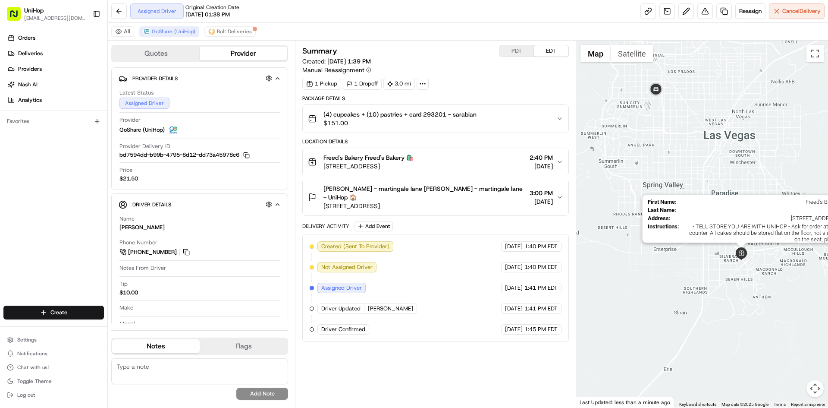
drag, startPoint x: 729, startPoint y: 231, endPoint x: 746, endPoint y: 251, distance: 25.7
click at [746, 251] on img at bounding box center [741, 253] width 13 height 13
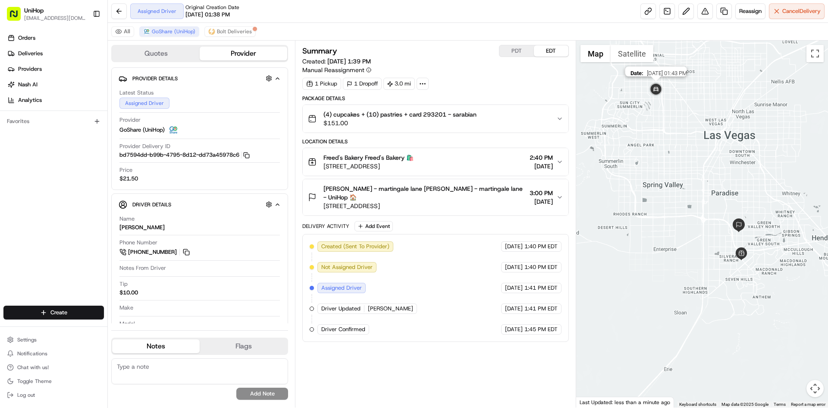
click at [657, 92] on img at bounding box center [655, 89] width 17 height 17
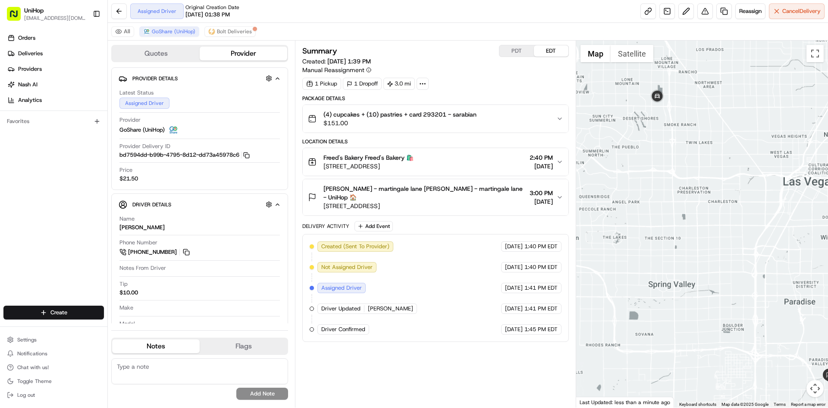
drag, startPoint x: 715, startPoint y: 150, endPoint x: 708, endPoint y: 146, distance: 8.5
click at [712, 151] on div "To navigate, press the arrow keys." at bounding box center [702, 224] width 252 height 367
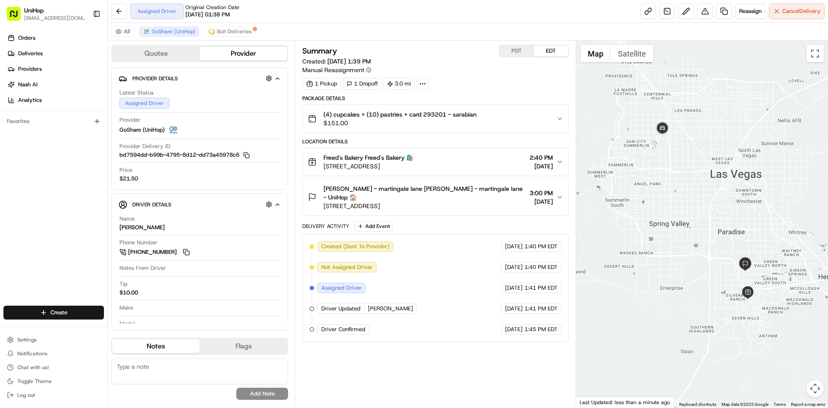
click at [733, 147] on div at bounding box center [702, 224] width 252 height 367
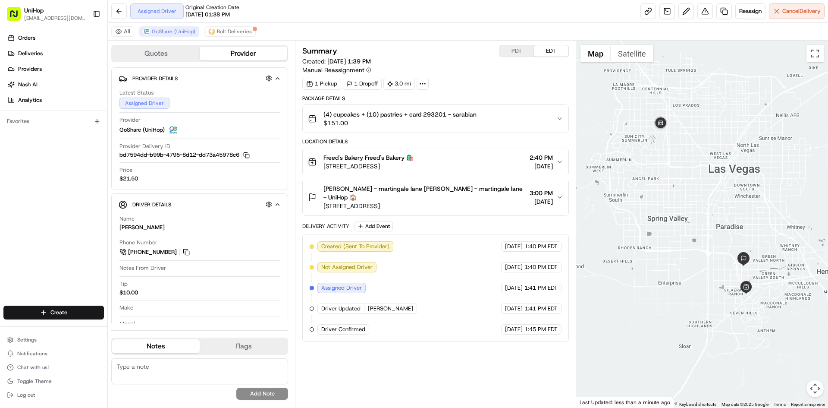
drag, startPoint x: 734, startPoint y: 147, endPoint x: 727, endPoint y: 135, distance: 13.5
click at [729, 135] on div at bounding box center [702, 224] width 252 height 367
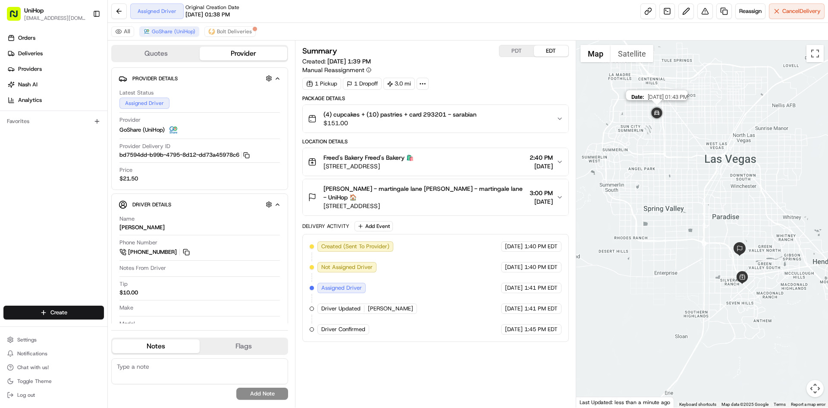
click at [658, 113] on img at bounding box center [656, 113] width 17 height 17
click at [88, 200] on div "Orders Deliveries Providers [PERSON_NAME] Analytics Favorites" at bounding box center [53, 169] width 107 height 283
click at [53, 207] on div "Orders Deliveries Providers [PERSON_NAME] Analytics Favorites" at bounding box center [53, 169] width 107 height 283
click at [660, 114] on img at bounding box center [660, 113] width 17 height 17
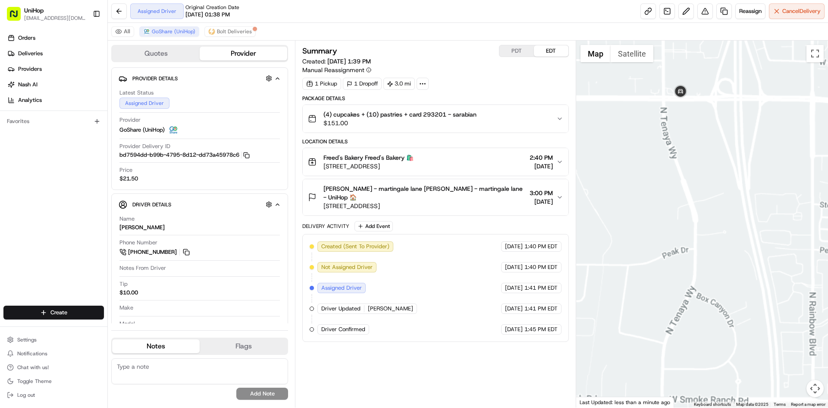
click at [755, 153] on div "To navigate, press the arrow keys." at bounding box center [702, 224] width 252 height 367
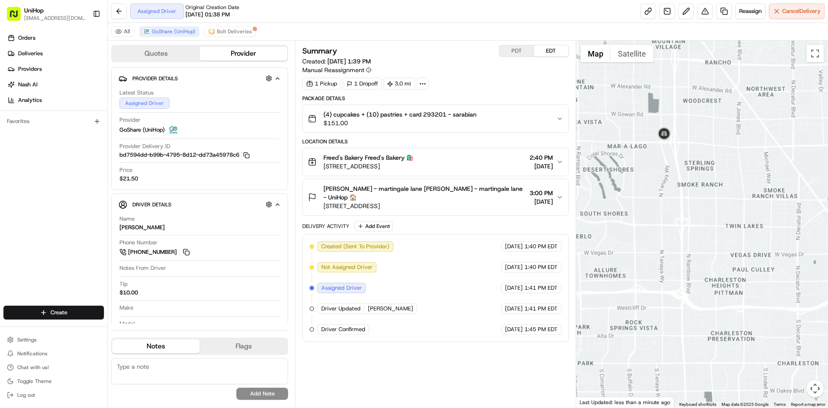
drag, startPoint x: 748, startPoint y: 161, endPoint x: 730, endPoint y: 161, distance: 17.7
click at [735, 161] on div at bounding box center [702, 224] width 252 height 367
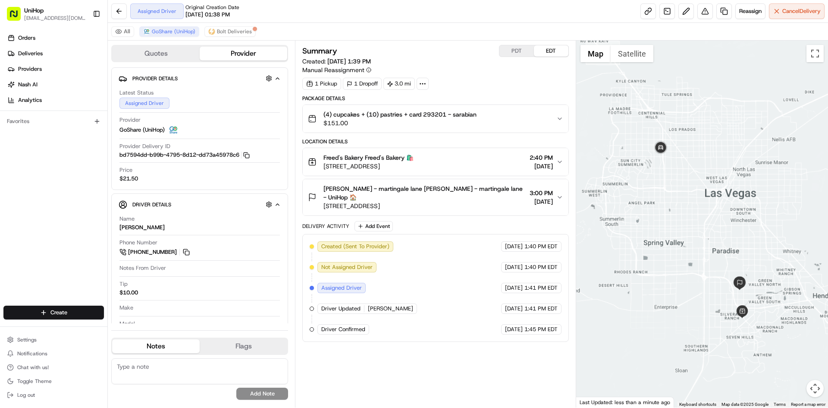
drag, startPoint x: 731, startPoint y: 150, endPoint x: 721, endPoint y: 154, distance: 11.3
click at [721, 154] on div at bounding box center [702, 224] width 252 height 367
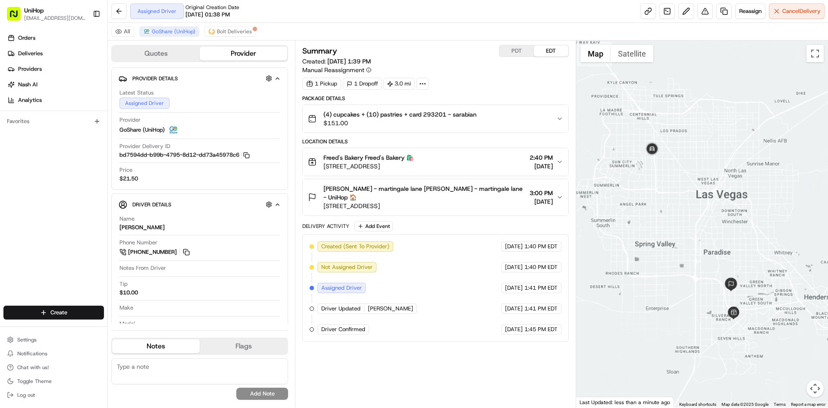
click at [734, 160] on div at bounding box center [702, 224] width 252 height 367
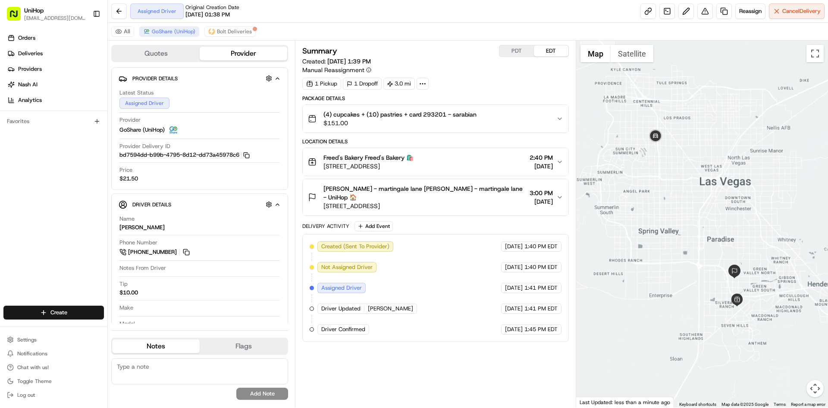
drag, startPoint x: 742, startPoint y: 203, endPoint x: 748, endPoint y: 176, distance: 27.7
click at [748, 176] on div at bounding box center [702, 224] width 252 height 367
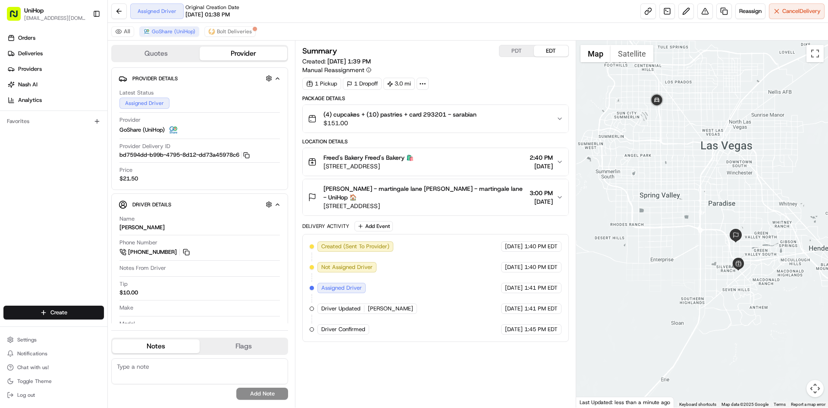
drag, startPoint x: 737, startPoint y: 179, endPoint x: 730, endPoint y: 149, distance: 30.6
click at [733, 152] on div at bounding box center [702, 224] width 252 height 367
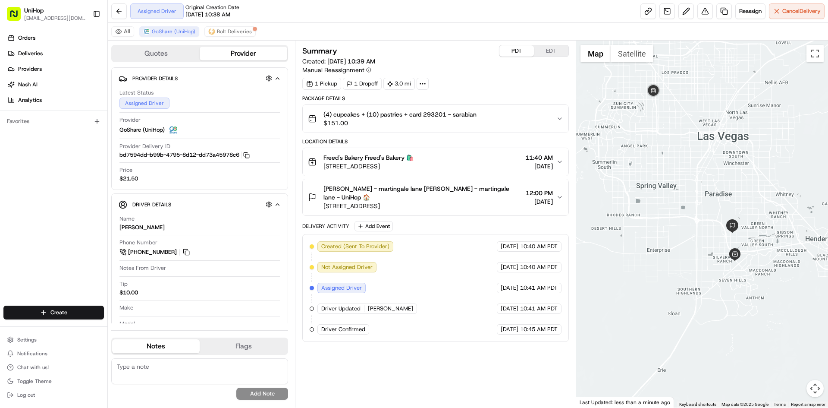
click at [518, 50] on button "PDT" at bounding box center [516, 50] width 34 height 11
drag, startPoint x: 652, startPoint y: 145, endPoint x: 661, endPoint y: 145, distance: 8.2
click at [661, 145] on div at bounding box center [702, 224] width 252 height 367
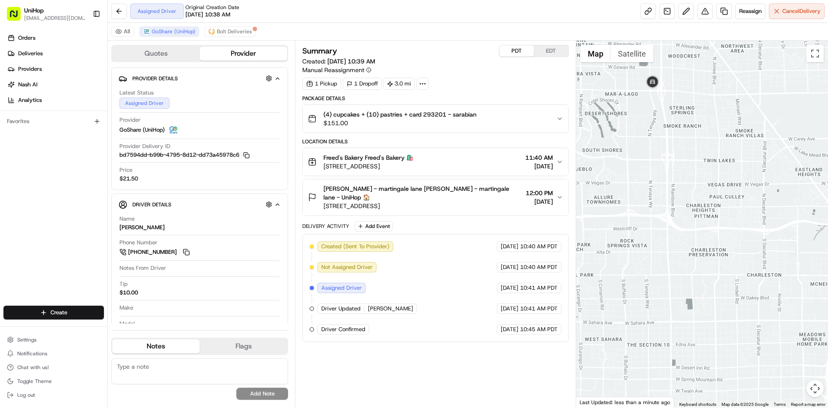
drag, startPoint x: 704, startPoint y: 123, endPoint x: 679, endPoint y: 120, distance: 25.6
click at [679, 120] on div at bounding box center [702, 224] width 252 height 367
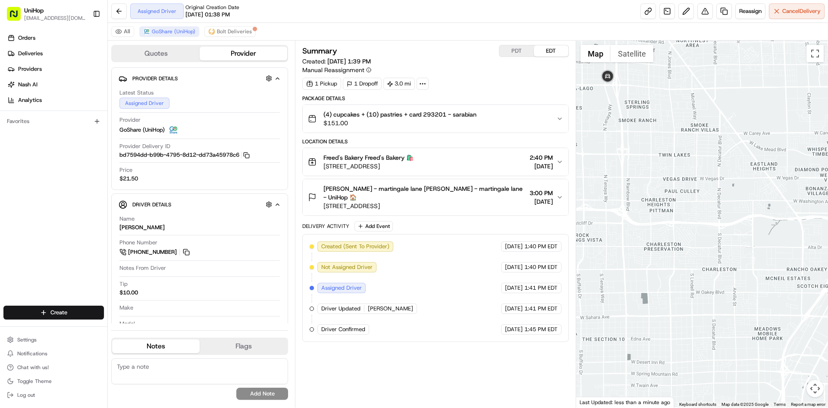
click at [548, 47] on button "EDT" at bounding box center [551, 50] width 34 height 11
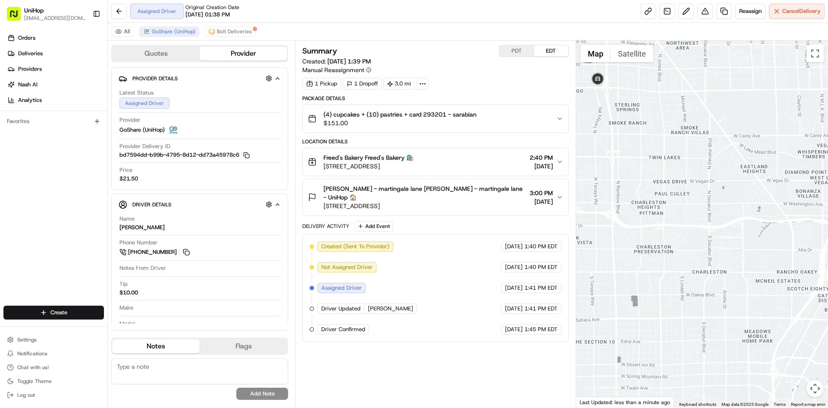
drag, startPoint x: 693, startPoint y: 119, endPoint x: 683, endPoint y: 123, distance: 11.3
click at [683, 123] on div at bounding box center [702, 224] width 252 height 367
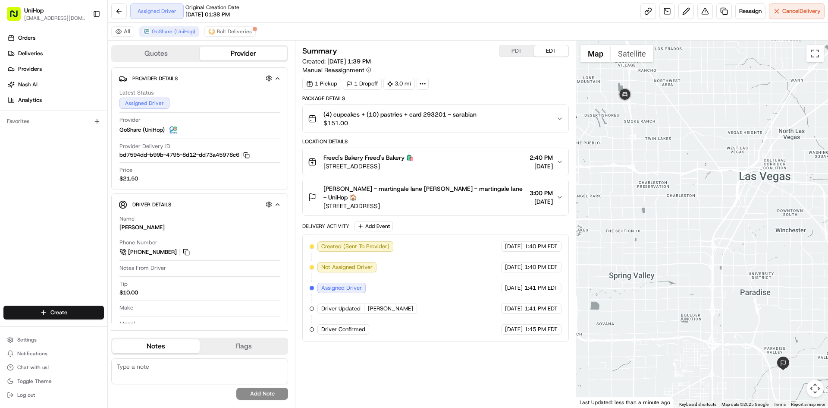
drag, startPoint x: 686, startPoint y: 125, endPoint x: 656, endPoint y: 123, distance: 29.9
click at [656, 123] on div at bounding box center [702, 224] width 252 height 367
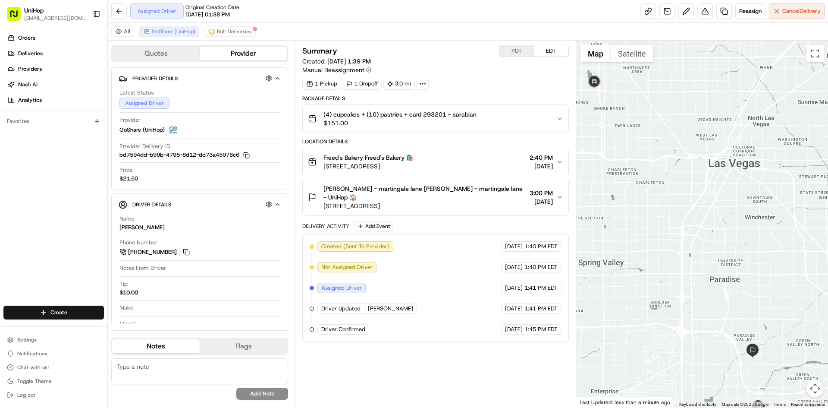
drag, startPoint x: 669, startPoint y: 129, endPoint x: 671, endPoint y: 123, distance: 5.5
click at [671, 123] on div at bounding box center [702, 224] width 252 height 367
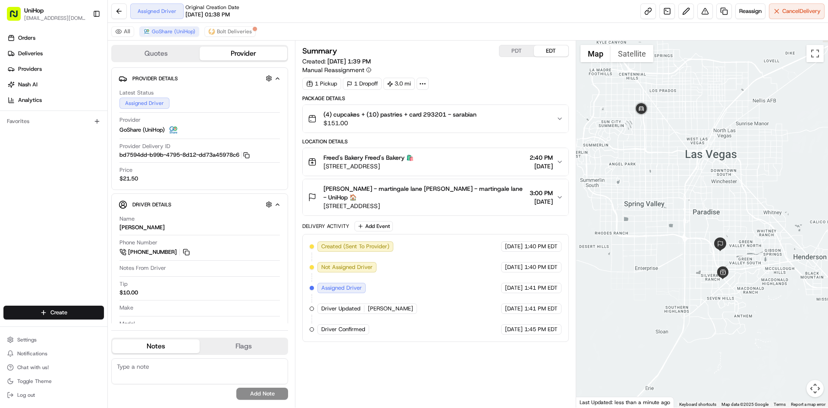
drag, startPoint x: 668, startPoint y: 116, endPoint x: 678, endPoint y: 129, distance: 16.6
click at [677, 129] on div at bounding box center [702, 224] width 252 height 367
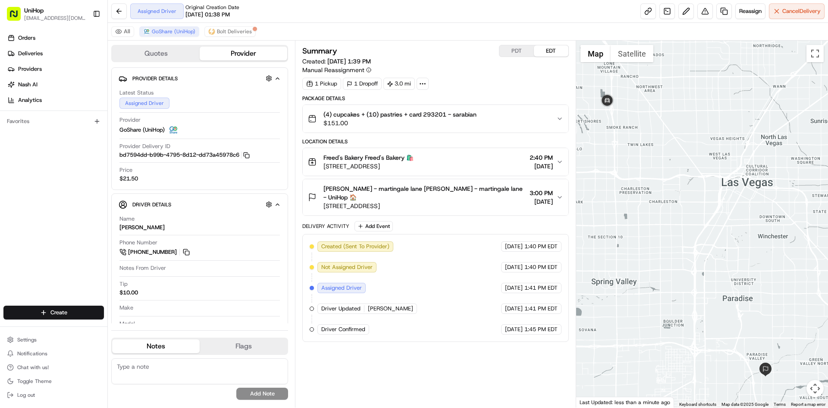
drag, startPoint x: 680, startPoint y: 129, endPoint x: 658, endPoint y: 144, distance: 26.0
click at [689, 135] on div at bounding box center [702, 224] width 252 height 367
click at [487, 193] on span "[PERSON_NAME] - martingale lane [PERSON_NAME] - martingale lane - UniHop 🏠" at bounding box center [424, 192] width 202 height 17
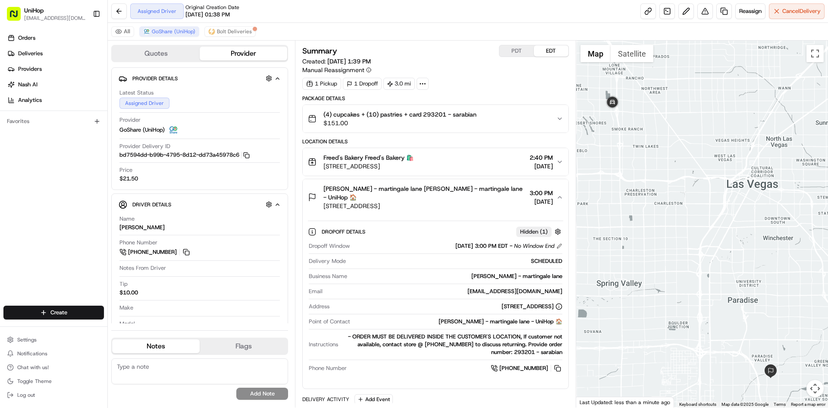
click at [487, 193] on span "[PERSON_NAME] - martingale lane [PERSON_NAME] - martingale lane - UniHop 🏠" at bounding box center [424, 192] width 202 height 17
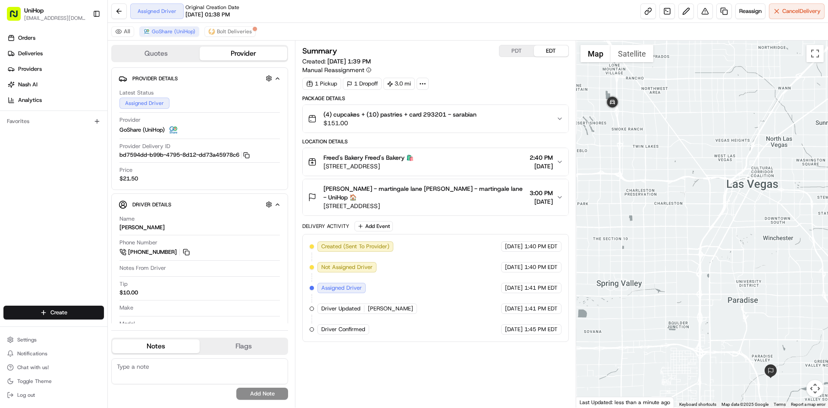
click at [473, 165] on div "Freed's Bakery Freed's Bakery 🛍️ 9815 S Eastern Ave, Las Vegas, NV 89183, USA 2…" at bounding box center [432, 161] width 248 height 17
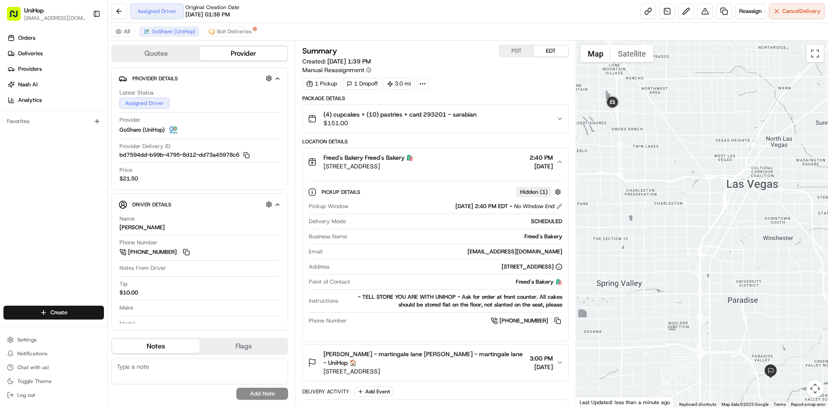
click at [473, 165] on div "Freed's Bakery Freed's Bakery 🛍️ 9815 S Eastern Ave, Las Vegas, NV 89183, USA 2…" at bounding box center [432, 161] width 248 height 17
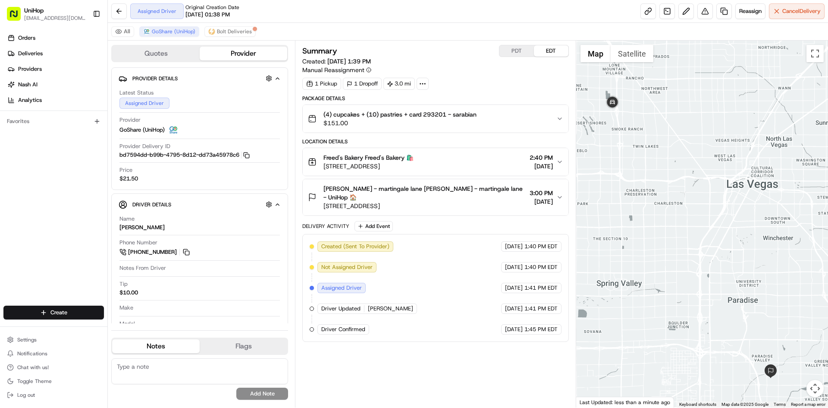
click at [717, 166] on div at bounding box center [702, 224] width 252 height 367
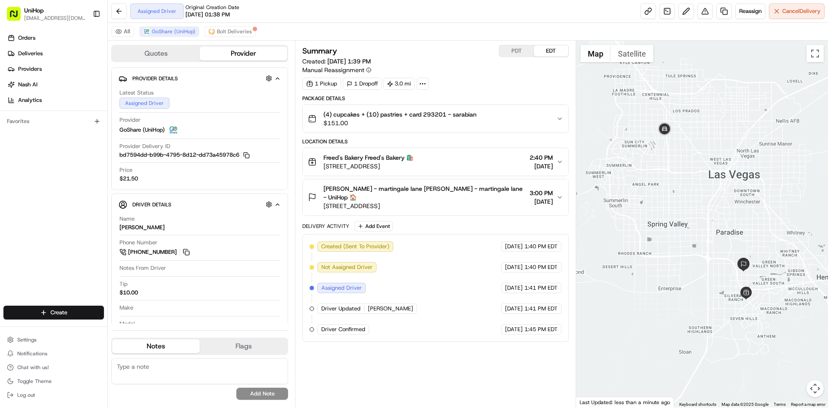
click at [488, 157] on div "Freed's Bakery Freed's Bakery 🛍️ 9815 S Eastern Ave, Las Vegas, NV 89183, USA 2…" at bounding box center [432, 161] width 248 height 17
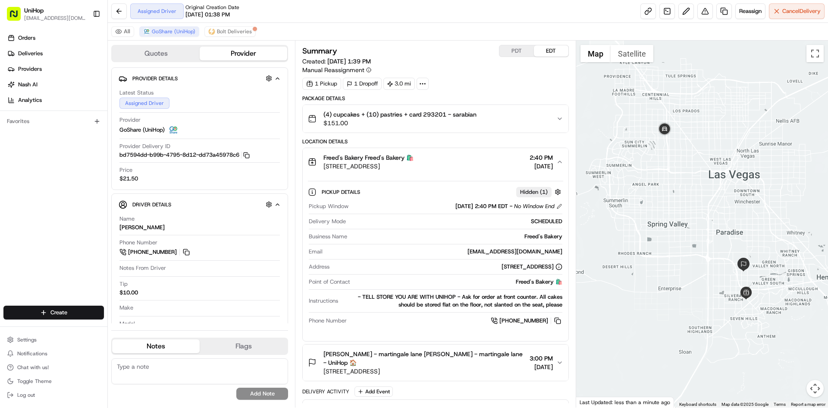
click at [486, 156] on div "Freed's Bakery Freed's Bakery 🛍️ 9815 S Eastern Ave, Las Vegas, NV 89183, USA 2…" at bounding box center [432, 161] width 248 height 17
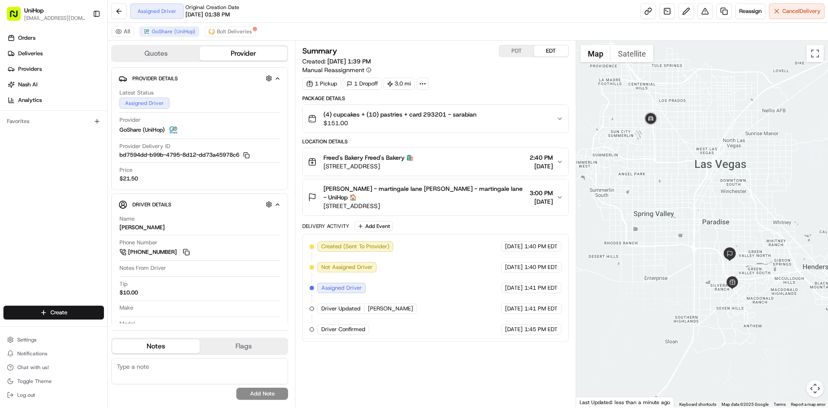
drag, startPoint x: 727, startPoint y: 185, endPoint x: 711, endPoint y: 173, distance: 20.1
click at [711, 173] on div at bounding box center [702, 224] width 252 height 367
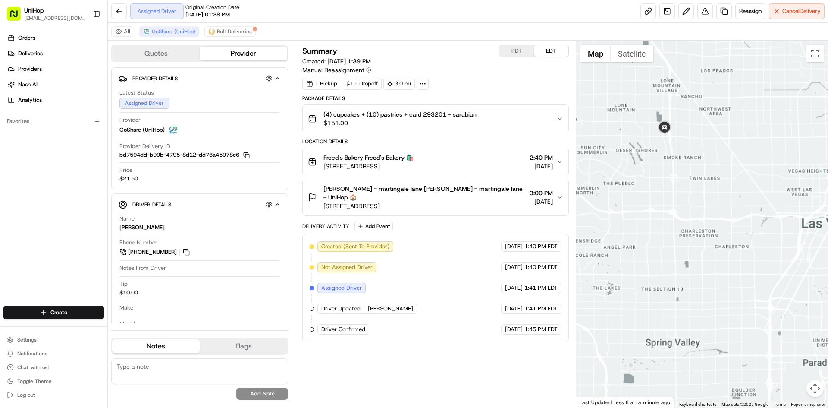
drag, startPoint x: 741, startPoint y: 144, endPoint x: 720, endPoint y: 140, distance: 22.1
click at [724, 143] on div at bounding box center [702, 224] width 252 height 367
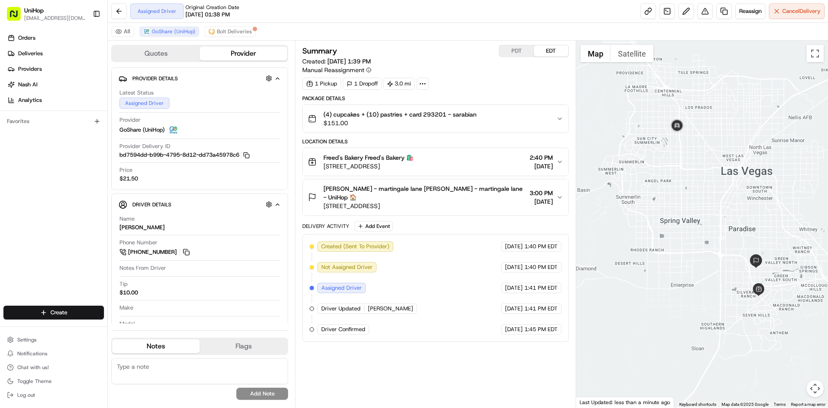
click at [725, 122] on div at bounding box center [702, 224] width 252 height 367
drag, startPoint x: 691, startPoint y: 135, endPoint x: 687, endPoint y: 132, distance: 4.9
click at [687, 132] on div at bounding box center [702, 224] width 252 height 367
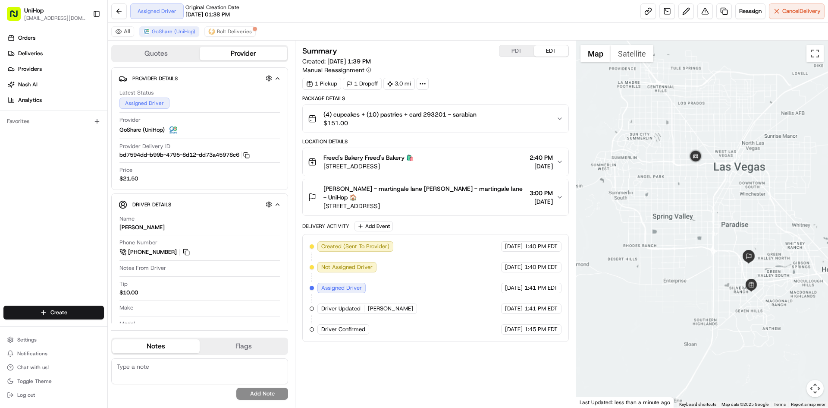
drag, startPoint x: 743, startPoint y: 170, endPoint x: 732, endPoint y: 163, distance: 13.5
click at [732, 163] on div at bounding box center [702, 224] width 252 height 367
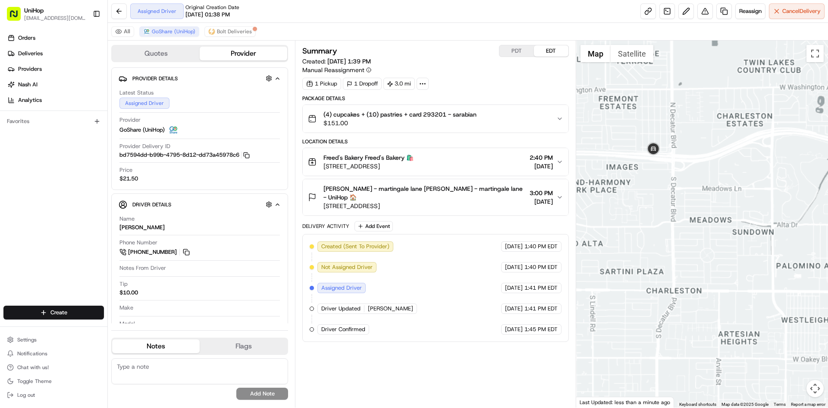
drag, startPoint x: 739, startPoint y: 188, endPoint x: 696, endPoint y: 186, distance: 43.2
click at [707, 188] on div at bounding box center [702, 224] width 252 height 367
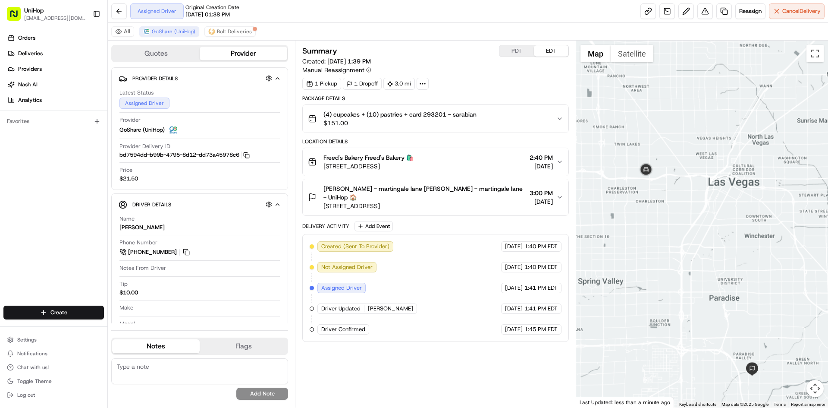
drag, startPoint x: 710, startPoint y: 200, endPoint x: 704, endPoint y: 199, distance: 6.2
click at [704, 199] on div at bounding box center [702, 224] width 252 height 367
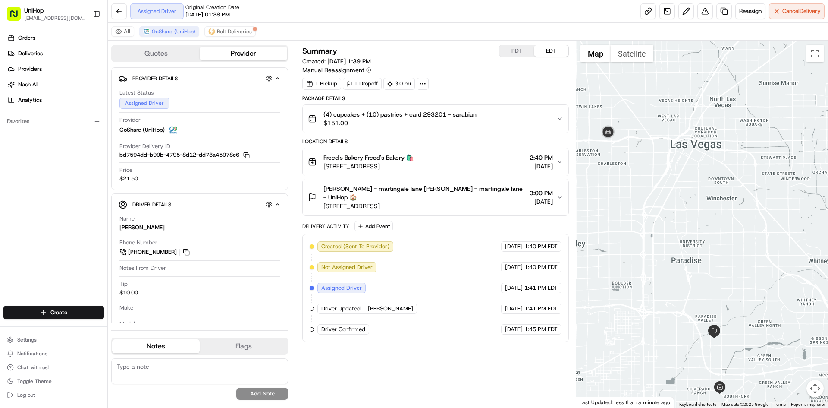
drag, startPoint x: 718, startPoint y: 199, endPoint x: 714, endPoint y: 190, distance: 9.5
click at [715, 193] on div at bounding box center [702, 224] width 252 height 367
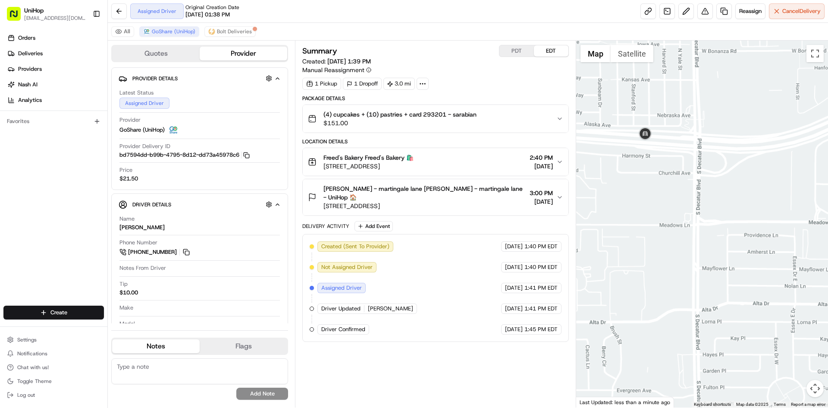
click at [631, 54] on button "Satellite" at bounding box center [632, 53] width 43 height 17
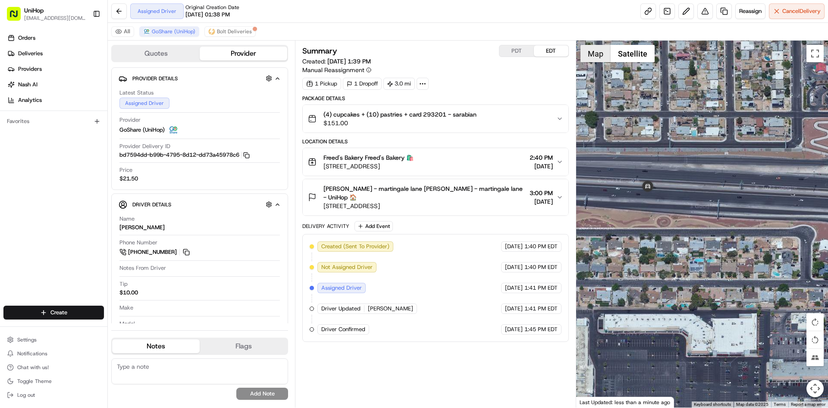
click at [599, 55] on button "Map" at bounding box center [595, 53] width 30 height 17
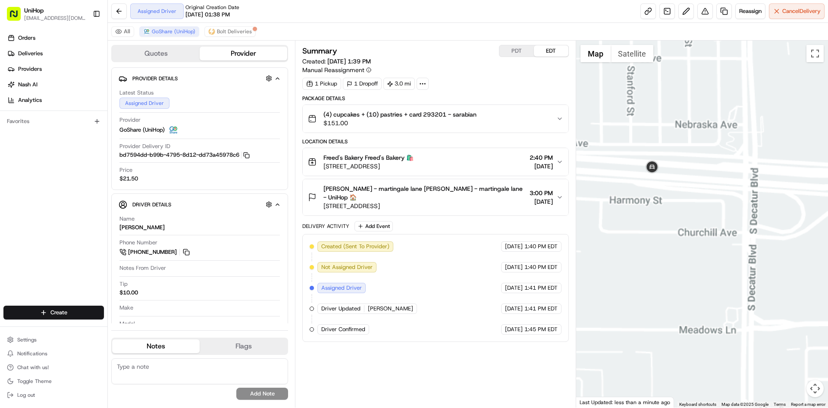
click at [712, 217] on div at bounding box center [702, 224] width 252 height 367
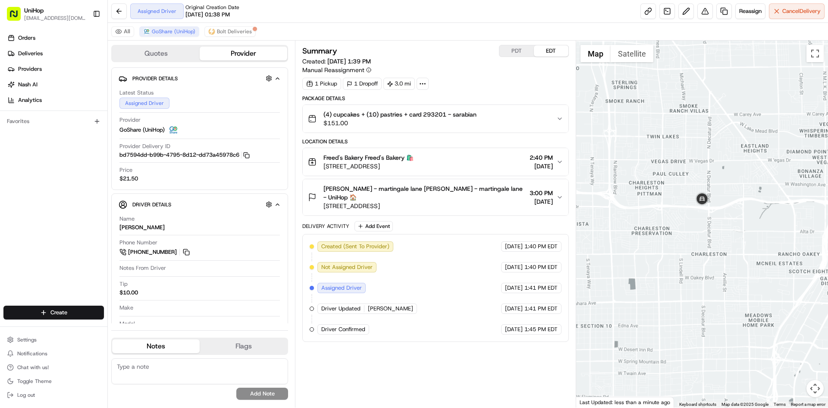
drag, startPoint x: 770, startPoint y: 215, endPoint x: 739, endPoint y: 208, distance: 31.8
click at [756, 213] on div at bounding box center [702, 224] width 252 height 367
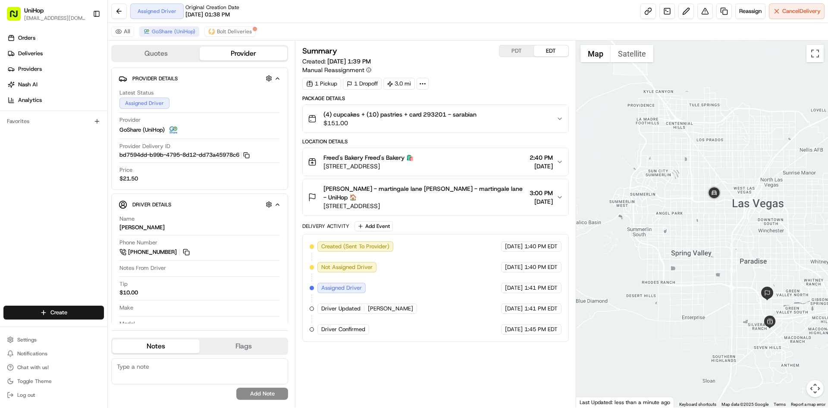
drag, startPoint x: 440, startPoint y: 385, endPoint x: 436, endPoint y: 382, distance: 5.2
click at [440, 386] on div "Summary PDT EDT Created: Aug 15 2025 1:39 PM Manual Reassignment 1 Pickup 1 Dro…" at bounding box center [435, 224] width 266 height 358
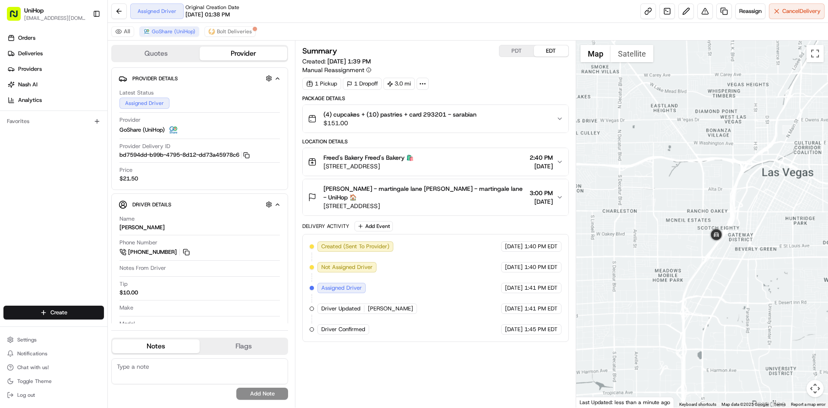
drag, startPoint x: 771, startPoint y: 268, endPoint x: 716, endPoint y: 212, distance: 78.7
click at [723, 226] on div at bounding box center [702, 224] width 252 height 367
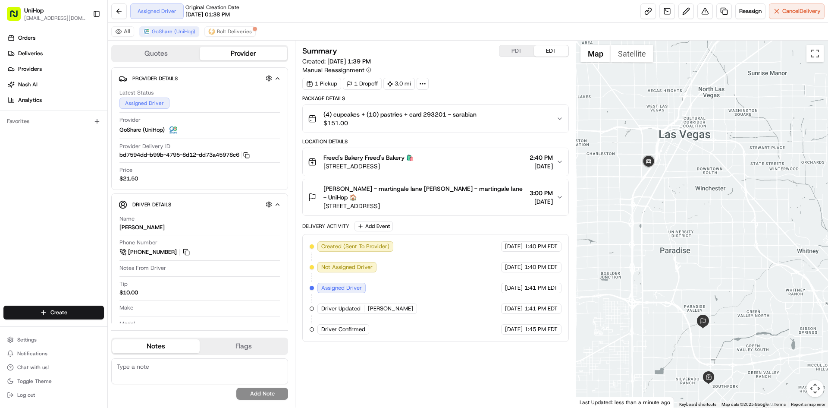
click at [738, 222] on div at bounding box center [702, 224] width 252 height 367
click at [522, 52] on button "PDT" at bounding box center [516, 50] width 34 height 11
click at [552, 47] on button "EDT" at bounding box center [551, 50] width 34 height 11
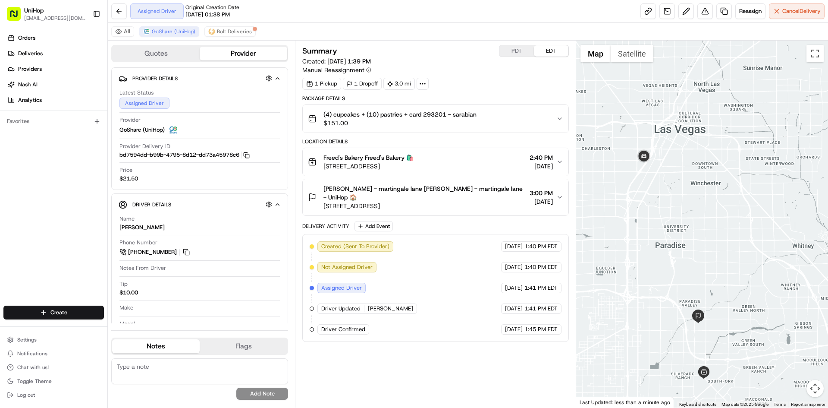
click at [715, 139] on div at bounding box center [702, 224] width 252 height 367
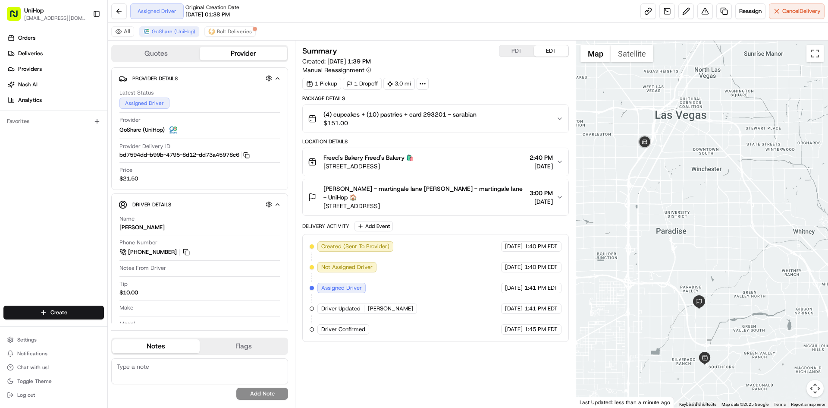
drag, startPoint x: 742, startPoint y: 215, endPoint x: 743, endPoint y: 199, distance: 15.5
click at [743, 199] on div at bounding box center [702, 224] width 252 height 367
click at [62, 199] on div "Orders Deliveries Providers Nash AI Analytics Favorites" at bounding box center [53, 169] width 107 height 283
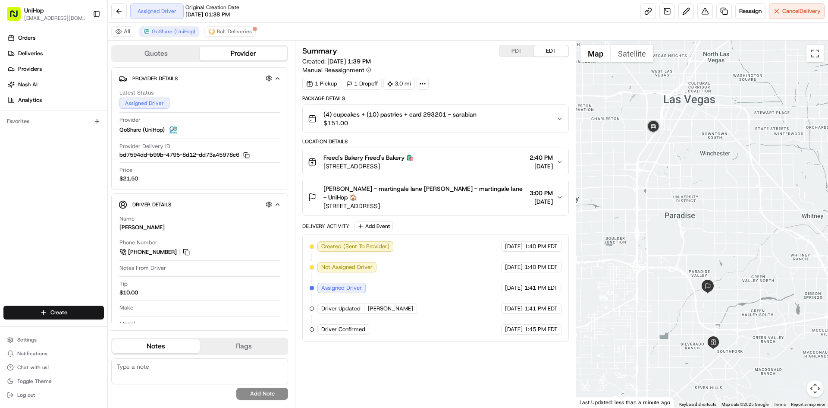
drag, startPoint x: 665, startPoint y: 183, endPoint x: 679, endPoint y: 159, distance: 28.0
click at [679, 159] on div at bounding box center [702, 224] width 252 height 367
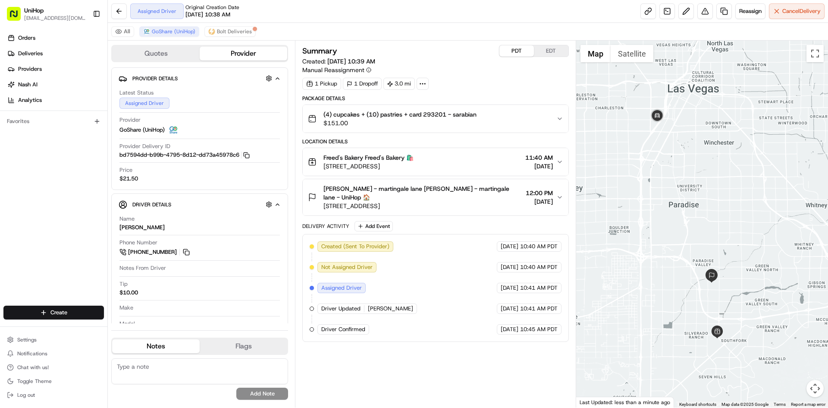
click at [513, 45] on button "PDT" at bounding box center [516, 50] width 34 height 11
click at [15, 206] on div "Orders Deliveries Providers Nash AI Analytics Favorites" at bounding box center [53, 169] width 107 height 283
drag, startPoint x: 39, startPoint y: 217, endPoint x: 73, endPoint y: 203, distance: 37.2
click at [39, 216] on div "Orders Deliveries Providers Nash AI Analytics Favorites" at bounding box center [53, 169] width 107 height 283
click at [43, 175] on div "Orders Deliveries Providers Nash AI Analytics Favorites" at bounding box center [53, 169] width 107 height 283
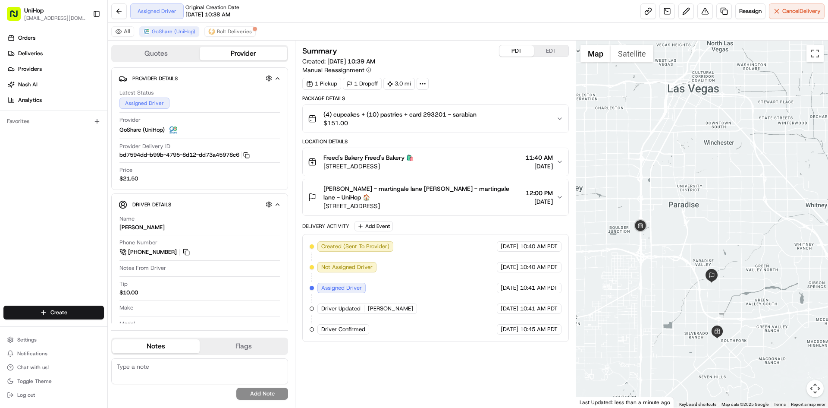
click at [560, 48] on button "EDT" at bounding box center [551, 50] width 34 height 11
drag, startPoint x: 652, startPoint y: 162, endPoint x: 658, endPoint y: 129, distance: 33.1
click at [658, 129] on div at bounding box center [702, 224] width 252 height 367
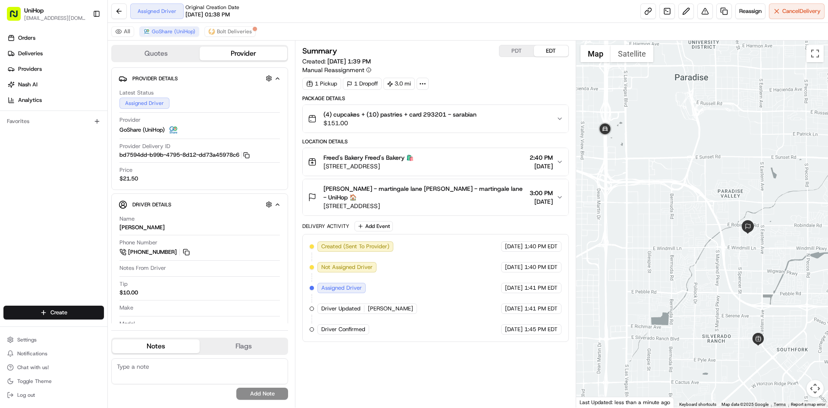
drag, startPoint x: 677, startPoint y: 254, endPoint x: 664, endPoint y: 244, distance: 16.6
click at [664, 244] on div at bounding box center [702, 224] width 252 height 367
drag, startPoint x: 0, startPoint y: 217, endPoint x: 2, endPoint y: 211, distance: 6.4
click at [0, 217] on div "Orders Deliveries Providers Nash AI Analytics Favorites" at bounding box center [53, 169] width 107 height 283
click at [639, 157] on div at bounding box center [702, 224] width 252 height 367
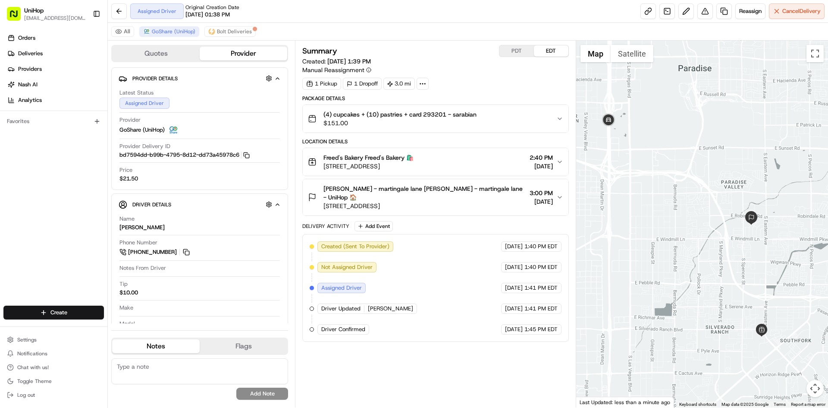
drag, startPoint x: 661, startPoint y: 171, endPoint x: 661, endPoint y: 160, distance: 11.2
click at [661, 160] on div at bounding box center [702, 224] width 252 height 367
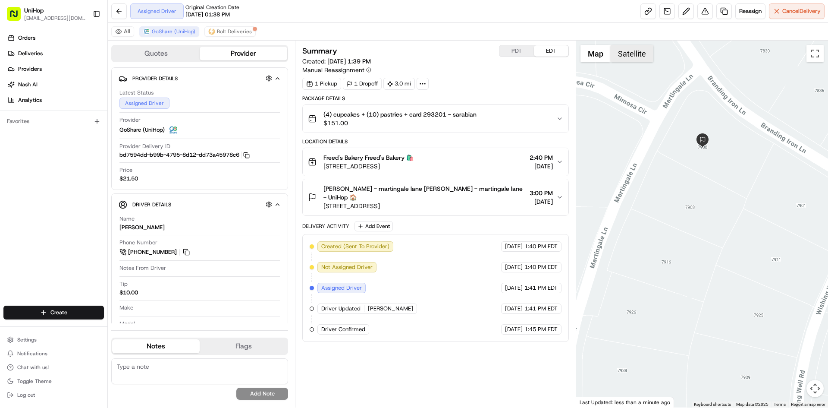
click at [639, 56] on button "Satellite" at bounding box center [632, 53] width 43 height 17
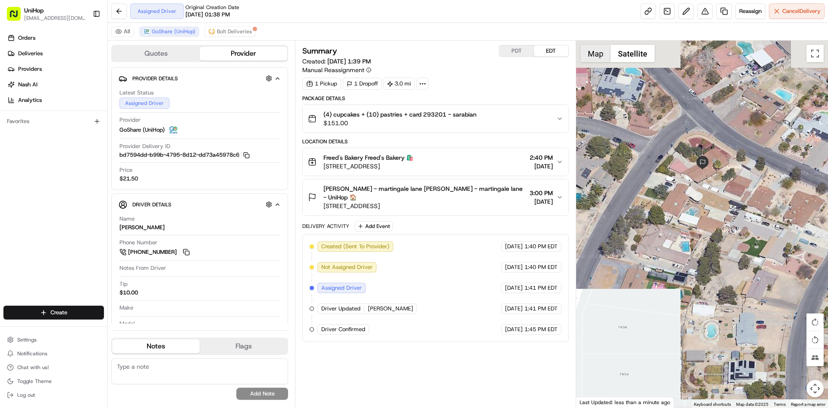
click at [597, 56] on button "Map" at bounding box center [595, 53] width 30 height 17
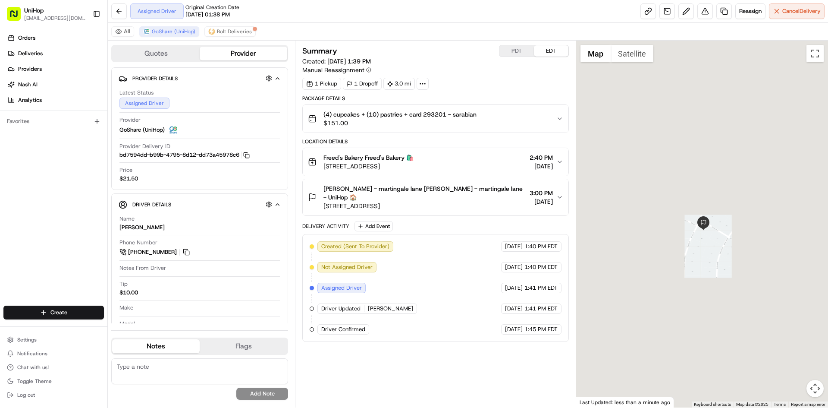
drag, startPoint x: 702, startPoint y: 268, endPoint x: 710, endPoint y: 242, distance: 26.6
click at [708, 254] on div at bounding box center [702, 224] width 252 height 367
drag, startPoint x: 689, startPoint y: 255, endPoint x: 709, endPoint y: 214, distance: 45.3
click at [705, 230] on div at bounding box center [702, 224] width 252 height 367
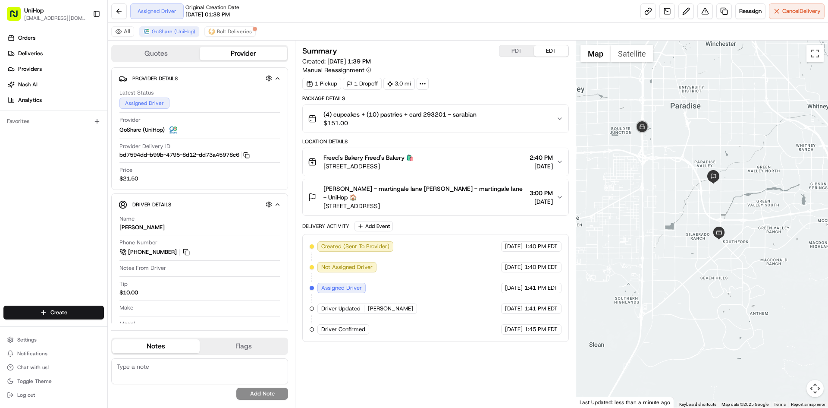
drag, startPoint x: 705, startPoint y: 210, endPoint x: 692, endPoint y: 210, distance: 12.9
click at [692, 210] on div at bounding box center [702, 224] width 252 height 367
click at [170, 32] on span "GoShare (UniHop)" at bounding box center [174, 31] width 44 height 7
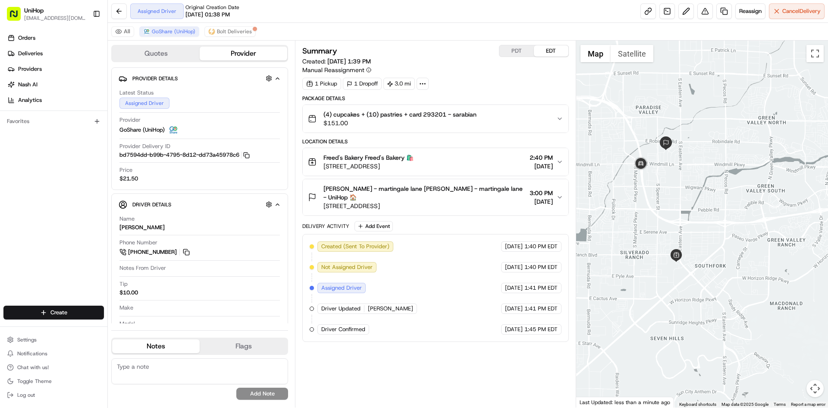
click at [690, 188] on div at bounding box center [702, 224] width 252 height 367
click at [451, 206] on span "7900 Martingale Ln, Las Vegas, NV 89123, USA" at bounding box center [424, 205] width 202 height 9
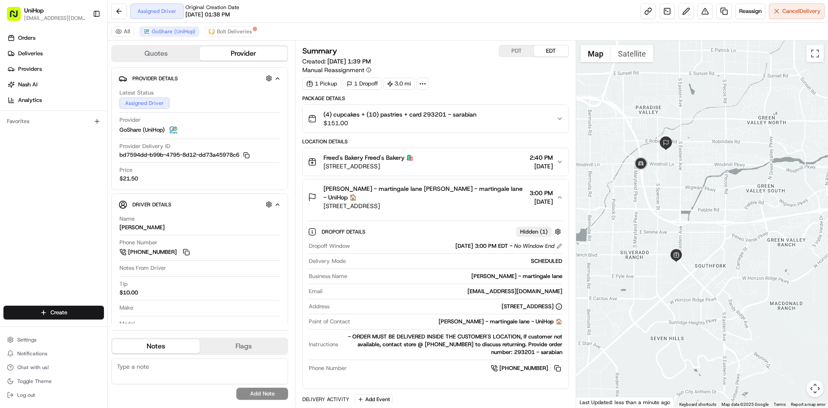
click at [452, 203] on span "7900 Martingale Ln, Las Vegas, NV 89123, USA" at bounding box center [424, 205] width 202 height 9
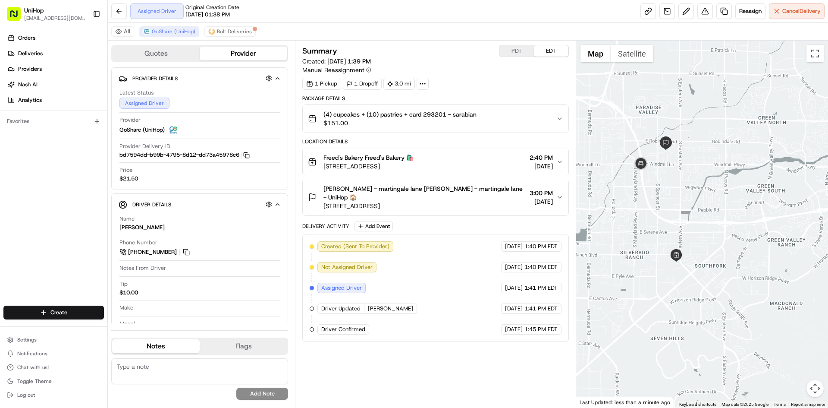
click at [471, 150] on button "Freed's Bakery Freed's Bakery 🛍️ 9815 S Eastern Ave, Las Vegas, NV 89183, USA 2…" at bounding box center [435, 162] width 265 height 28
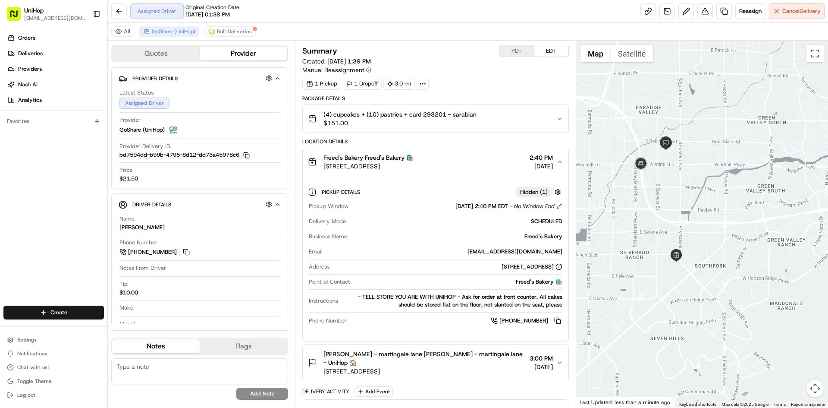
click at [471, 150] on button "Freed's Bakery Freed's Bakery 🛍️ 9815 S Eastern Ave, Las Vegas, NV 89183, USA 2…" at bounding box center [435, 162] width 265 height 28
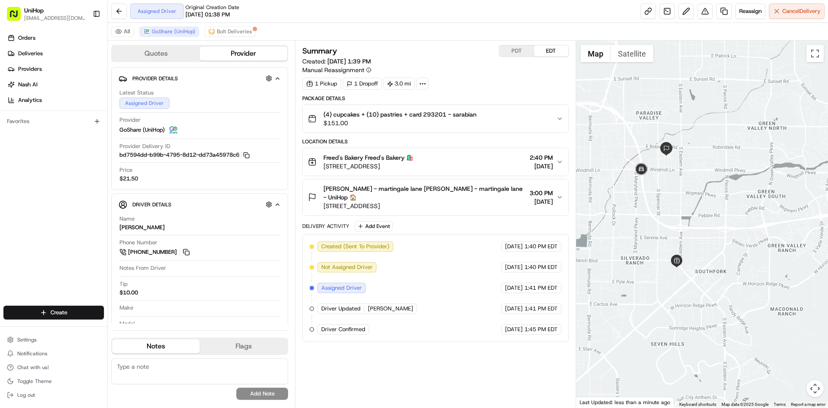
drag, startPoint x: 716, startPoint y: 191, endPoint x: 717, endPoint y: 197, distance: 5.8
click at [717, 197] on div at bounding box center [702, 224] width 252 height 367
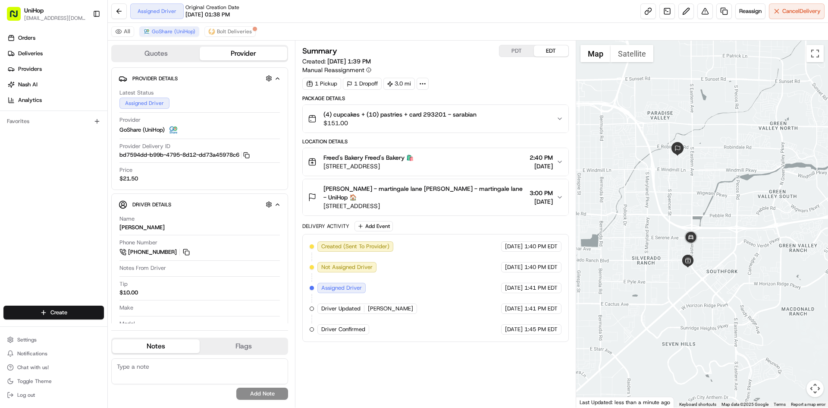
drag, startPoint x: 690, startPoint y: 201, endPoint x: 702, endPoint y: 201, distance: 12.1
click at [702, 201] on div at bounding box center [702, 224] width 252 height 367
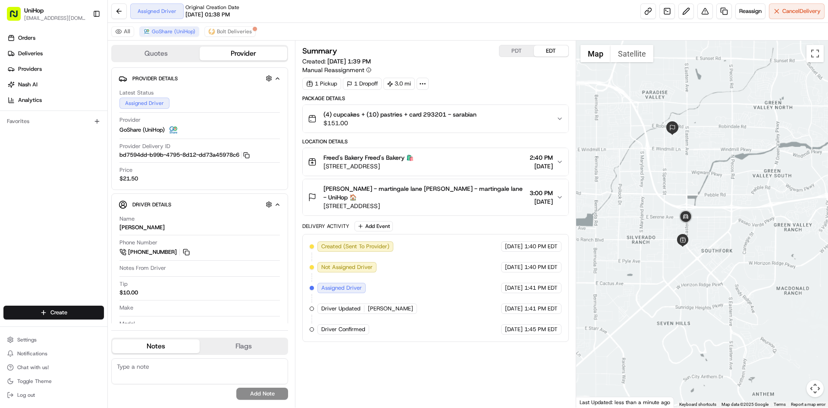
drag, startPoint x: 709, startPoint y: 213, endPoint x: 704, endPoint y: 191, distance: 22.3
click at [704, 191] on div at bounding box center [702, 224] width 252 height 367
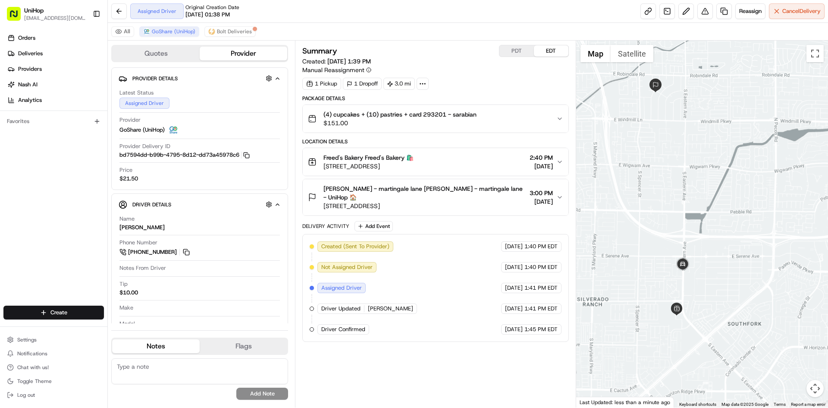
drag, startPoint x: 705, startPoint y: 149, endPoint x: 707, endPoint y: 210, distance: 60.4
click at [707, 210] on div at bounding box center [702, 224] width 252 height 367
click at [48, 197] on div "Orders Deliveries Providers Nash AI Analytics Favorites" at bounding box center [53, 169] width 107 height 283
click at [497, 122] on div "(4) cupcakes + (10) pastries + card 293201 - sarabian $151.00" at bounding box center [432, 118] width 248 height 17
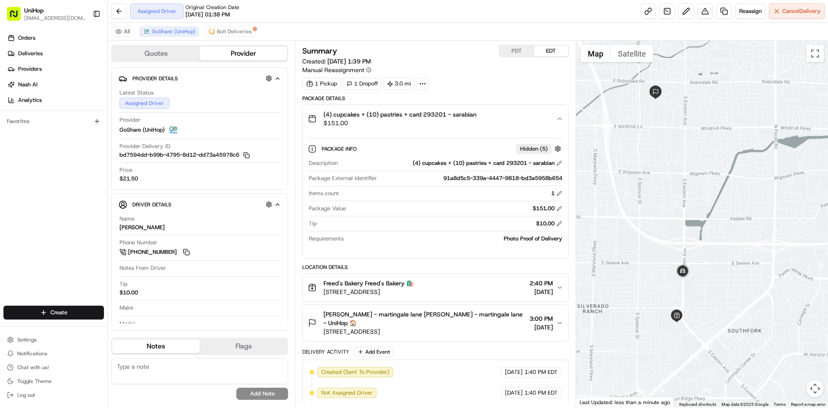
click at [497, 122] on div "(4) cupcakes + (10) pastries + card 293201 - sarabian $151.00" at bounding box center [432, 118] width 248 height 17
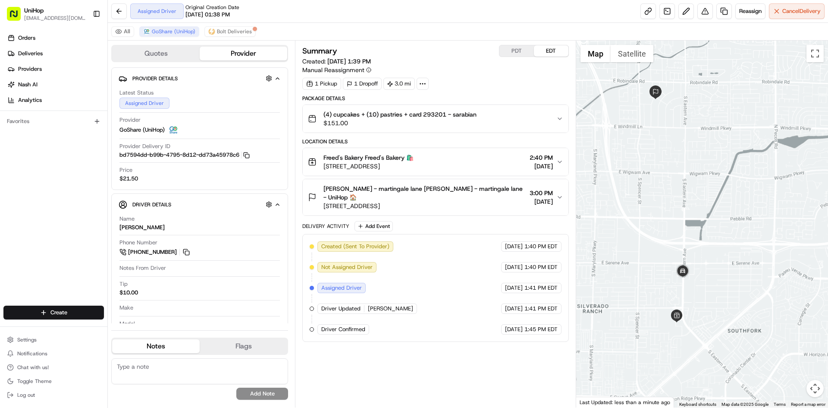
click at [497, 122] on div "(4) cupcakes + (10) pastries + card 293201 - sarabian $151.00" at bounding box center [432, 118] width 248 height 17
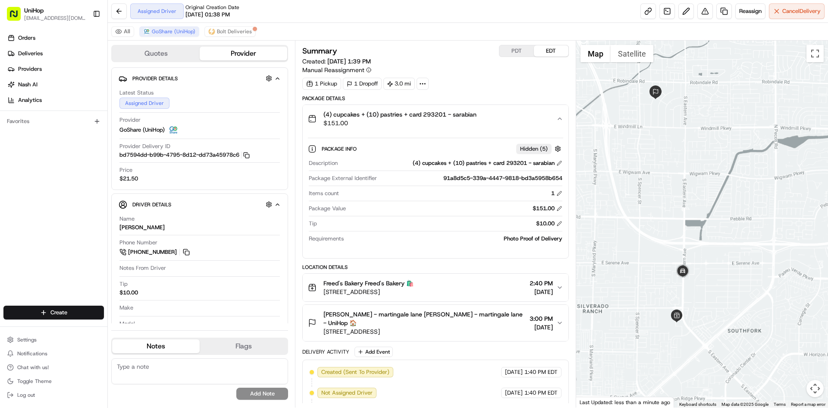
click at [497, 122] on div "(4) cupcakes + (10) pastries + card 293201 - sarabian $151.00" at bounding box center [432, 118] width 248 height 17
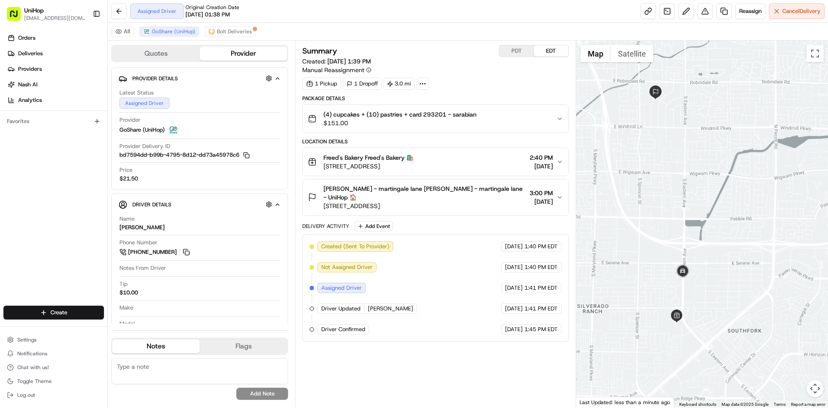
click at [478, 163] on div "Freed's Bakery Freed's Bakery 🛍️ 9815 S Eastern Ave, Las Vegas, NV 89183, USA 2…" at bounding box center [432, 161] width 248 height 17
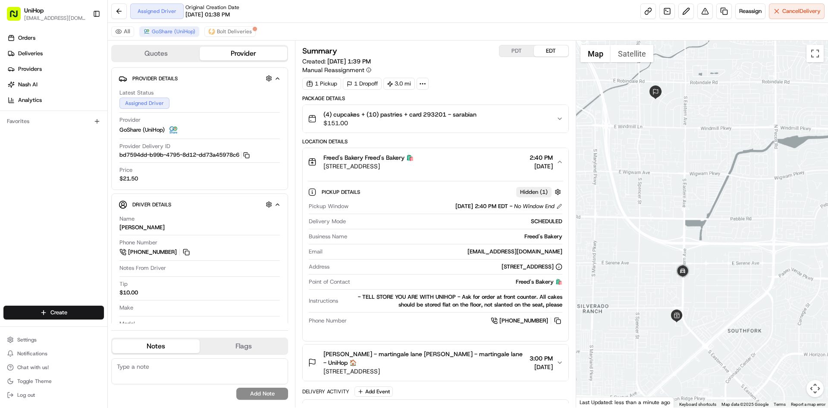
click at [490, 157] on div "Freed's Bakery Freed's Bakery 🛍️ 9815 S Eastern Ave, Las Vegas, NV 89183, USA 2…" at bounding box center [432, 161] width 248 height 17
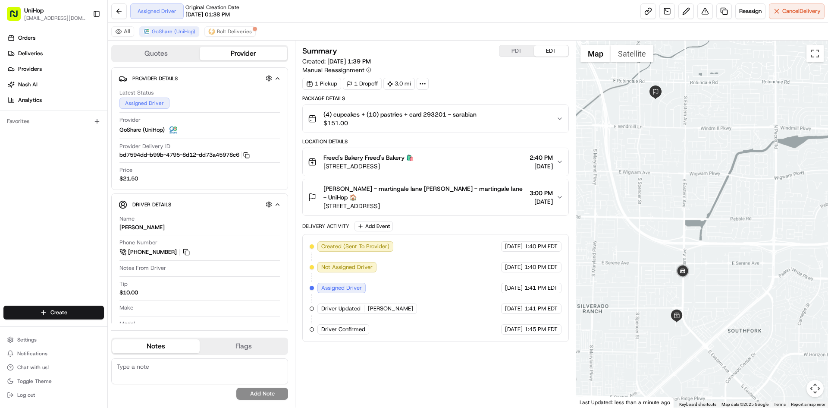
click at [495, 377] on div "Summary PDT EDT Created: Aug 15 2025 1:39 PM Manual Reassignment 1 Pickup 1 Dro…" at bounding box center [435, 224] width 266 height 358
click at [683, 272] on img at bounding box center [682, 271] width 17 height 17
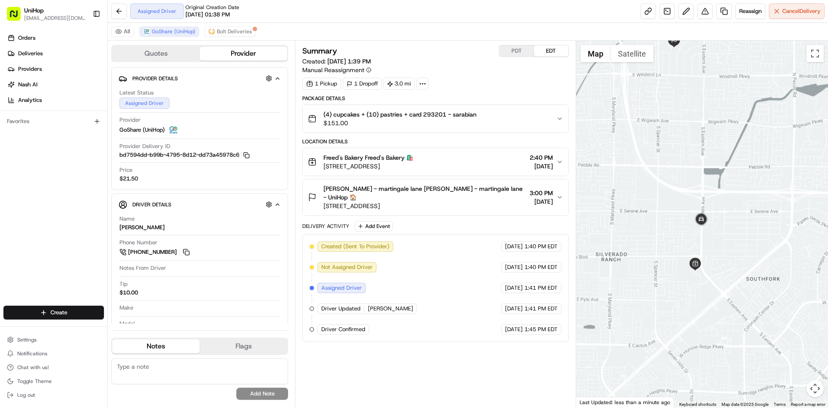
click at [719, 191] on div "To navigate, press the arrow keys." at bounding box center [702, 224] width 252 height 367
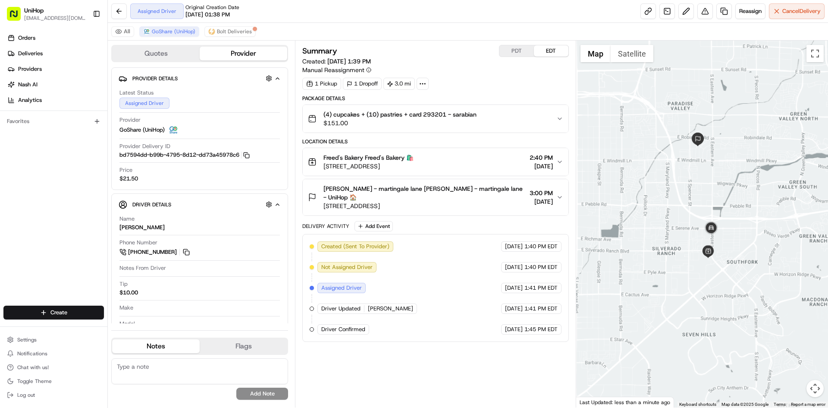
drag, startPoint x: 730, startPoint y: 172, endPoint x: 730, endPoint y: 184, distance: 11.2
click at [730, 184] on div at bounding box center [702, 224] width 252 height 367
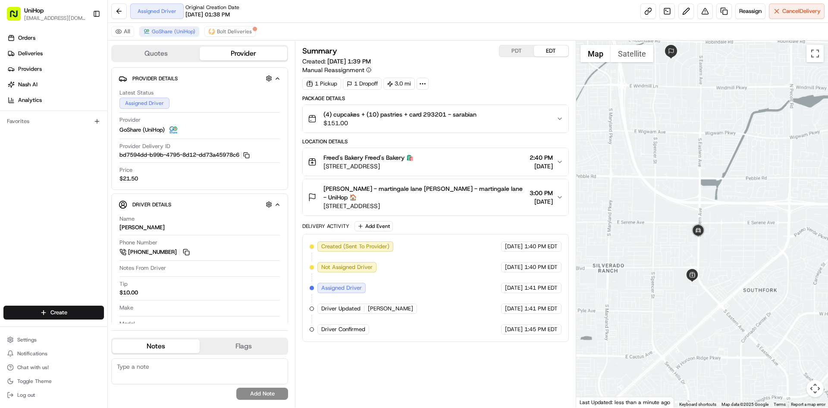
drag, startPoint x: 723, startPoint y: 144, endPoint x: 725, endPoint y: 176, distance: 32.4
click at [725, 176] on div at bounding box center [702, 224] width 252 height 367
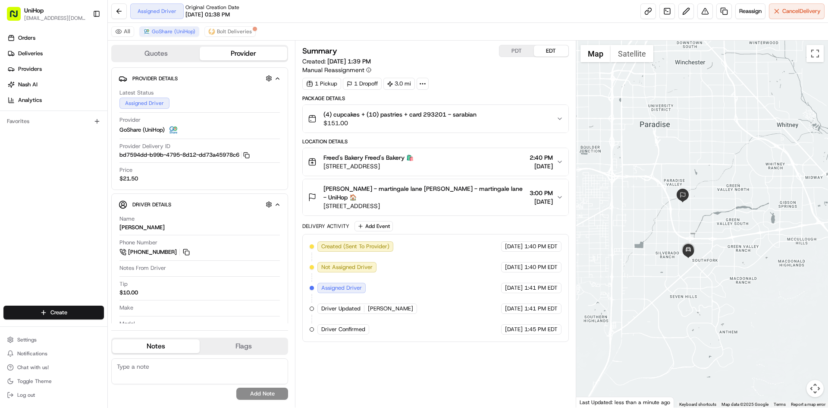
drag, startPoint x: 708, startPoint y: 146, endPoint x: 712, endPoint y: 187, distance: 41.1
click at [712, 187] on div at bounding box center [702, 224] width 252 height 367
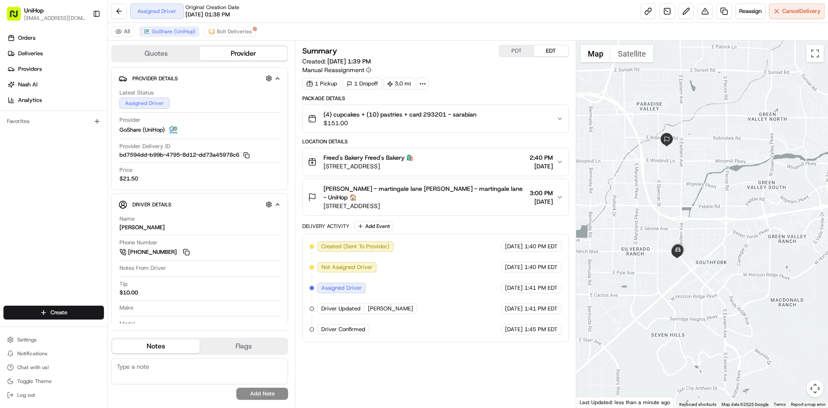
drag, startPoint x: 703, startPoint y: 203, endPoint x: 709, endPoint y: 162, distance: 41.5
click at [709, 162] on div at bounding box center [702, 224] width 252 height 367
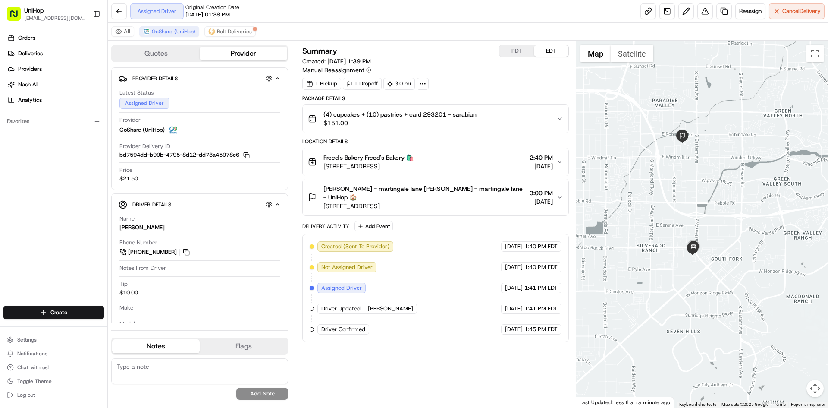
drag, startPoint x: 682, startPoint y: 157, endPoint x: 692, endPoint y: 157, distance: 10.4
click at [692, 157] on div at bounding box center [702, 224] width 252 height 367
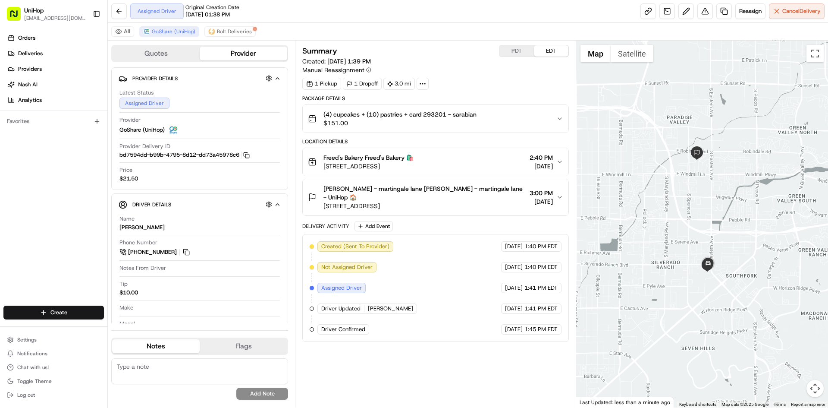
click at [706, 171] on div at bounding box center [702, 224] width 252 height 367
drag, startPoint x: 734, startPoint y: 144, endPoint x: 738, endPoint y: 150, distance: 7.2
click at [738, 150] on div at bounding box center [702, 224] width 252 height 367
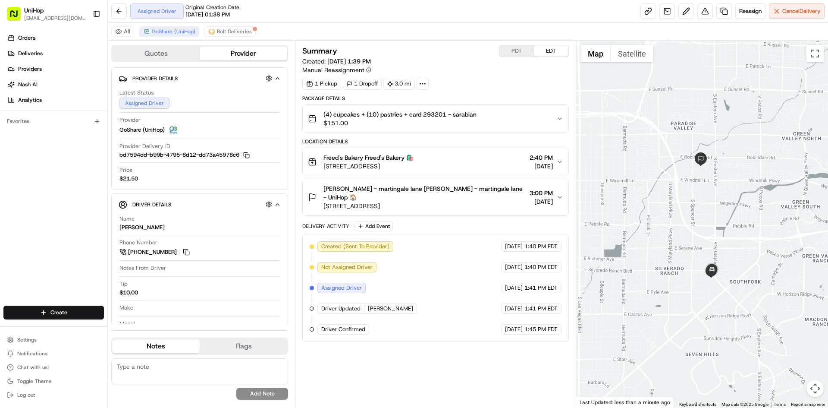
click at [475, 162] on div "Freed's Bakery Freed's Bakery 🛍️ 9815 S Eastern Ave, Las Vegas, NV 89183, USA 2…" at bounding box center [432, 161] width 248 height 17
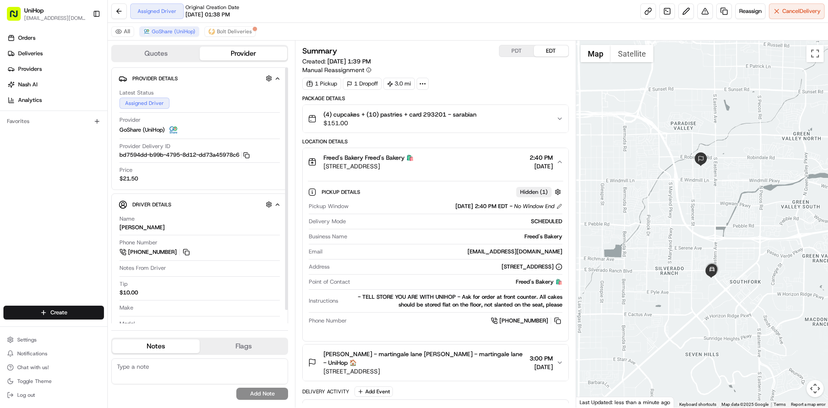
click at [71, 218] on div "Orders Deliveries Providers Nash AI Analytics Favorites" at bounding box center [53, 169] width 107 height 283
click at [451, 150] on button "Freed's Bakery Freed's Bakery 🛍️ 9815 S Eastern Ave, Las Vegas, NV 89183, USA 2…" at bounding box center [435, 162] width 265 height 28
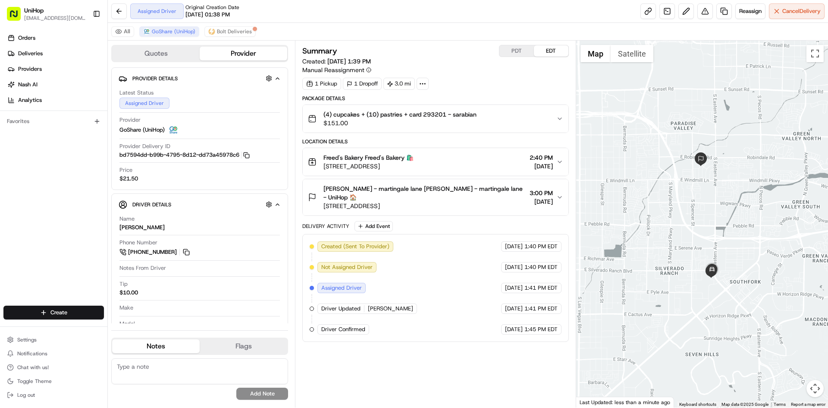
click at [0, 191] on div "Orders Deliveries Providers Nash AI Analytics Favorites" at bounding box center [53, 169] width 107 height 283
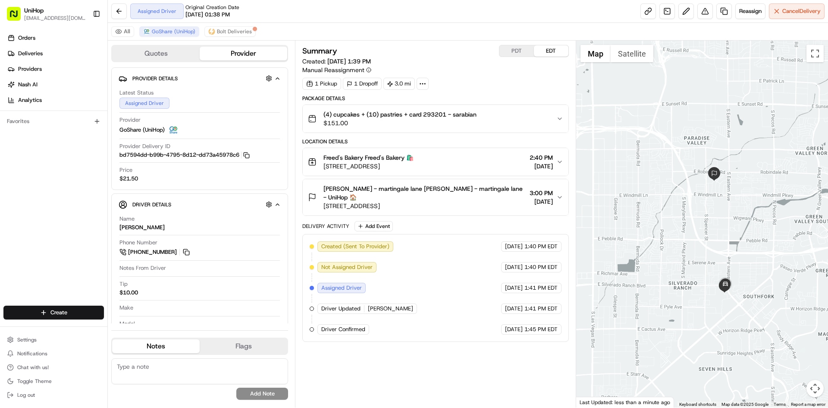
drag, startPoint x: 704, startPoint y: 166, endPoint x: 718, endPoint y: 181, distance: 20.1
click at [718, 181] on div at bounding box center [702, 224] width 252 height 367
click at [734, 208] on div at bounding box center [702, 224] width 252 height 367
click at [461, 164] on div "Freed's Bakery Freed's Bakery 🛍️ 9815 S Eastern Ave, Las Vegas, NV 89183, USA 2…" at bounding box center [432, 161] width 248 height 17
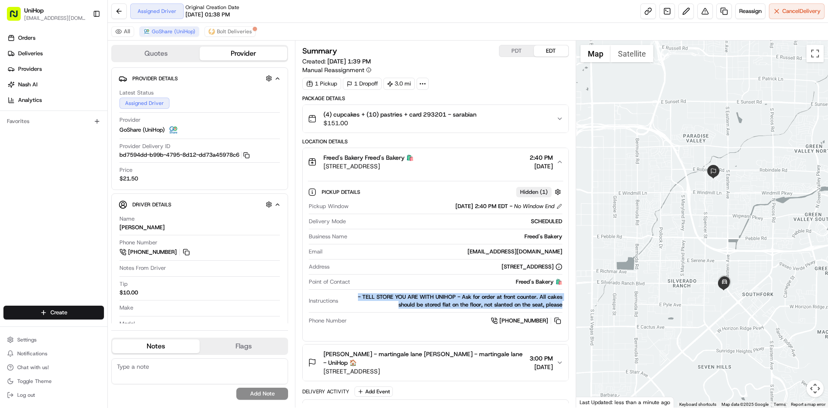
drag, startPoint x: 358, startPoint y: 296, endPoint x: 366, endPoint y: 179, distance: 117.6
click at [563, 310] on div "Pickup Details Hidden ( 1 ) Pickup Window Aug 15 2025 2:40 PM EDT - No Window E…" at bounding box center [435, 255] width 265 height 158
copy div "- TELL STORE YOU ARE WITH UNIHOP - Ask for order at front counter. All cakes sh…"
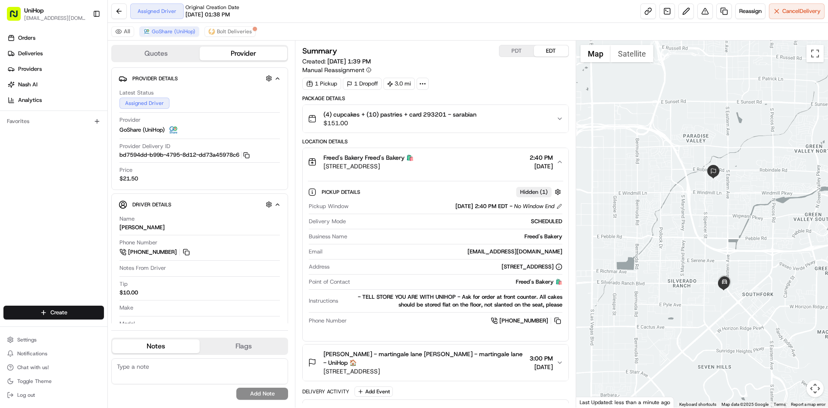
click at [414, 161] on div "Freed's Bakery Freed's Bakery 🛍️" at bounding box center [368, 157] width 90 height 9
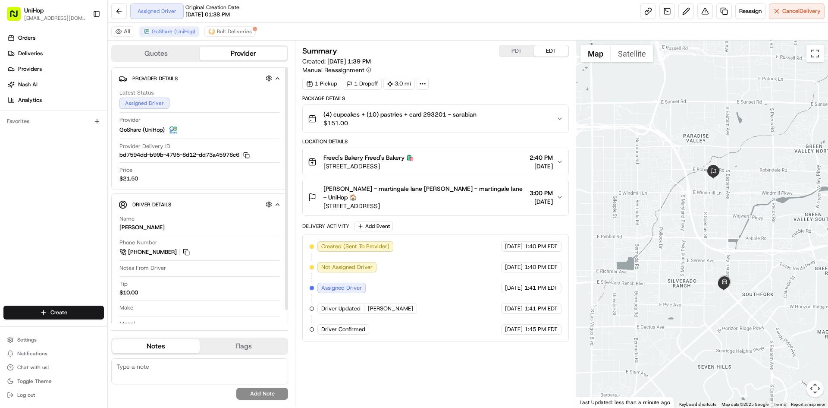
click at [56, 166] on div "Orders Deliveries Providers Nash AI Analytics Favorites" at bounding box center [53, 169] width 107 height 283
click at [484, 194] on span "Lori Sarabian - martingale lane Lori Sarabian - martingale lane - UniHop 🏠" at bounding box center [424, 192] width 202 height 17
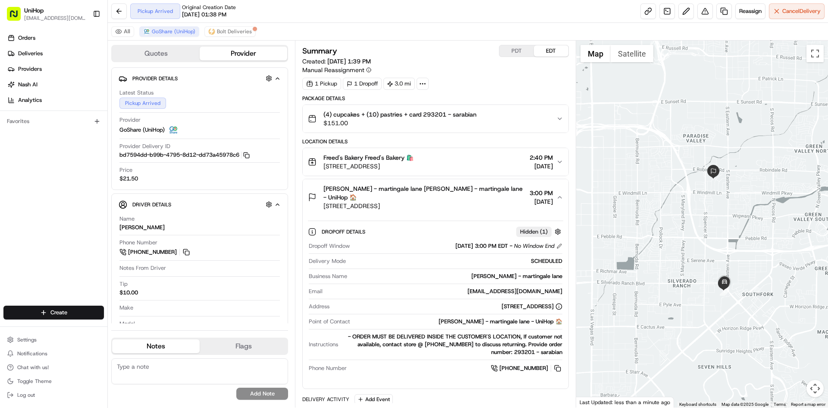
click at [484, 194] on span "Lori Sarabian - martingale lane Lori Sarabian - martingale lane - UniHop 🏠" at bounding box center [424, 192] width 202 height 17
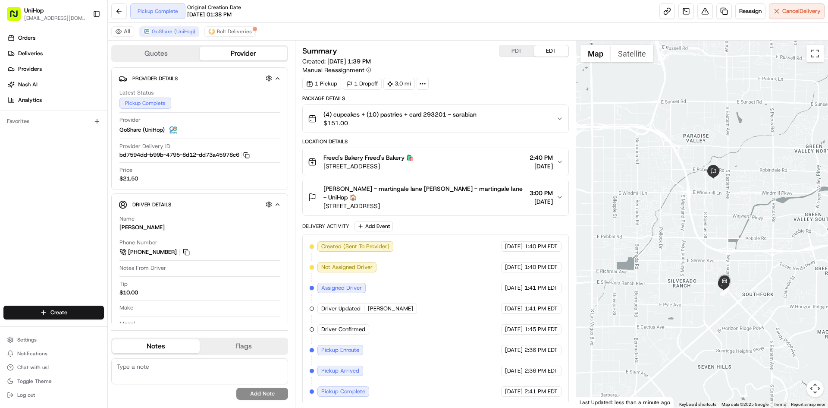
scroll to position [1, 0]
click at [0, 228] on div "Orders Deliveries Providers Nash AI Analytics Favorites" at bounding box center [53, 169] width 107 height 283
click at [41, 192] on div "Orders Deliveries Providers Nash AI Analytics Favorites" at bounding box center [53, 169] width 107 height 283
drag, startPoint x: 592, startPoint y: 116, endPoint x: 605, endPoint y: 115, distance: 13.4
click at [605, 115] on div at bounding box center [702, 224] width 252 height 367
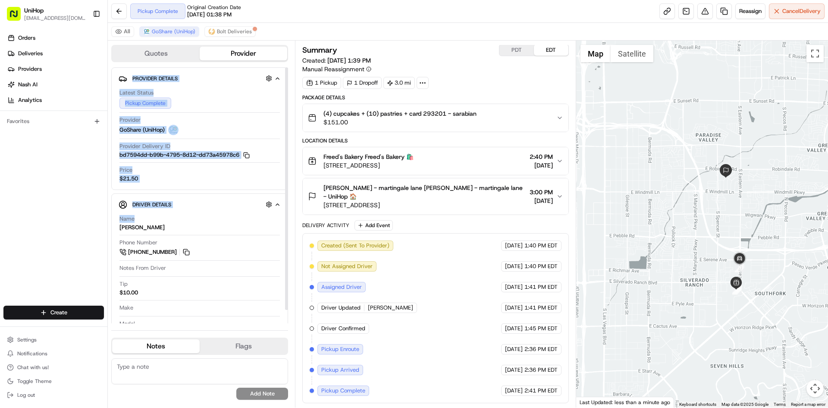
click at [110, 229] on div "Quotes Provider Provider Details Hidden ( 4 ) Latest Status Pickup Complete Pro…" at bounding box center [201, 224] width 187 height 367
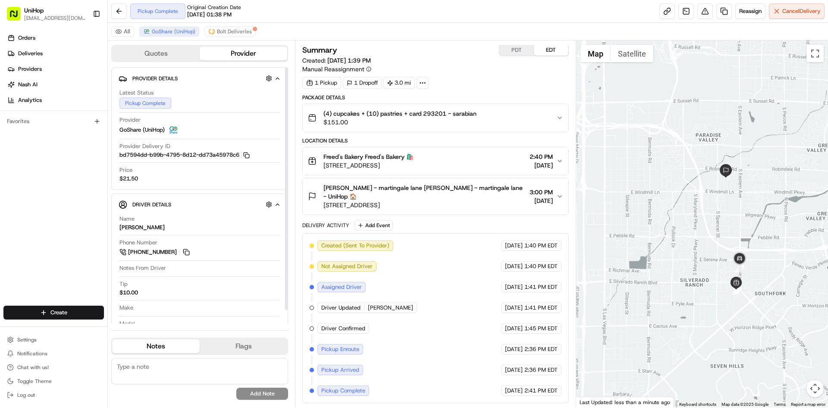
click at [65, 235] on div "Orders Deliveries Providers Nash AI Analytics Favorites" at bounding box center [53, 169] width 107 height 283
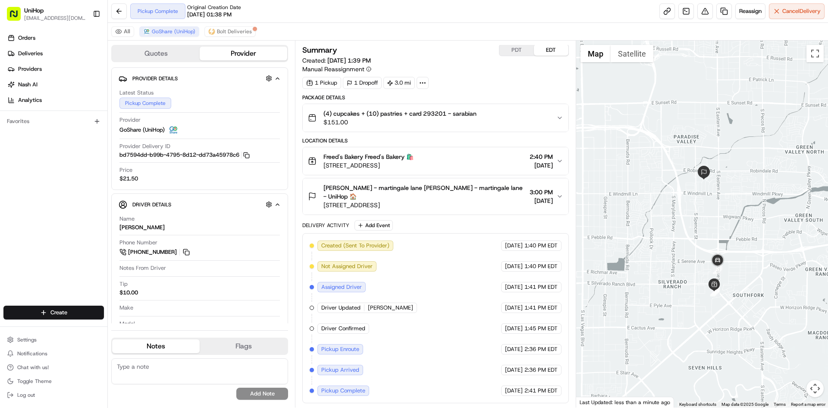
drag, startPoint x: 727, startPoint y: 189, endPoint x: 715, endPoint y: 190, distance: 12.5
click at [715, 190] on div at bounding box center [702, 224] width 252 height 367
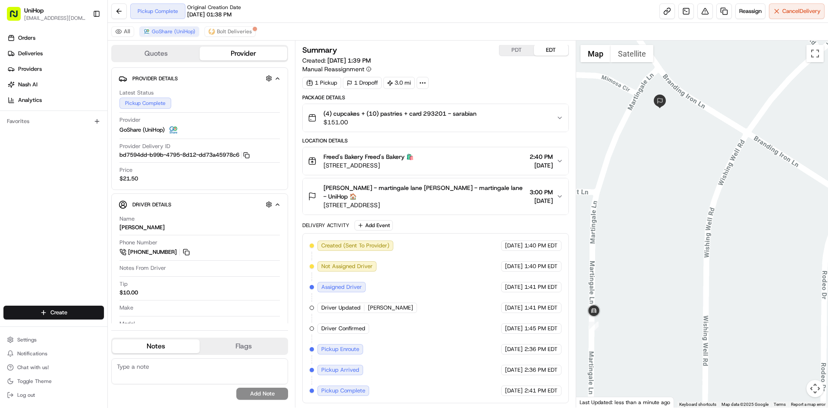
drag, startPoint x: 652, startPoint y: 154, endPoint x: 657, endPoint y: 170, distance: 17.1
click at [656, 171] on div at bounding box center [702, 224] width 252 height 367
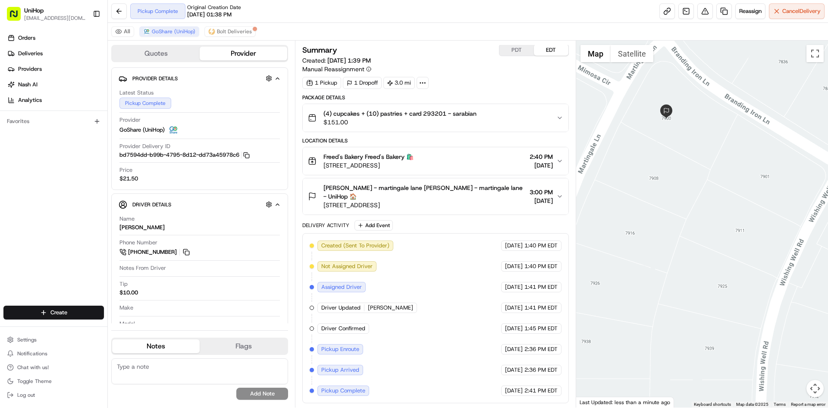
drag, startPoint x: 673, startPoint y: 152, endPoint x: 639, endPoint y: 70, distance: 88.6
click at [674, 150] on div at bounding box center [702, 224] width 252 height 367
click at [630, 51] on button "Satellite" at bounding box center [632, 53] width 43 height 17
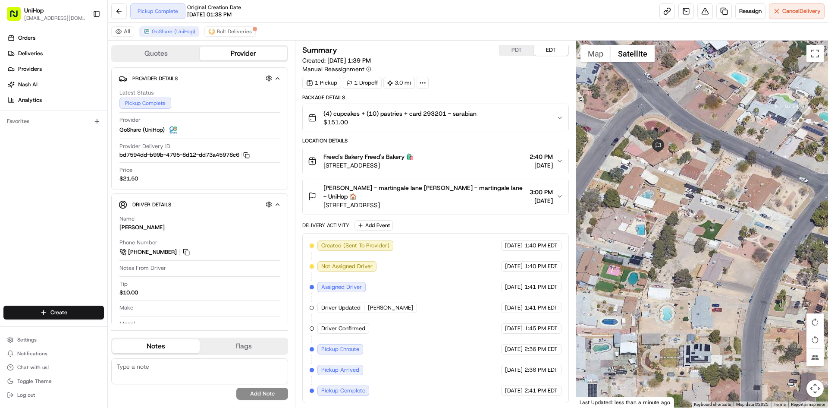
click at [471, 202] on span "7900 Martingale Ln, Las Vegas, NV 89123, USA" at bounding box center [424, 205] width 202 height 9
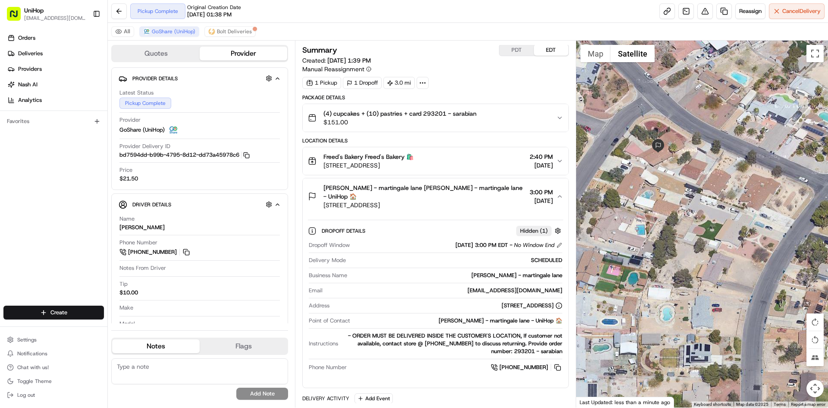
click at [475, 197] on span "Lori Sarabian - martingale lane Lori Sarabian - martingale lane - UniHop 🏠" at bounding box center [424, 191] width 202 height 17
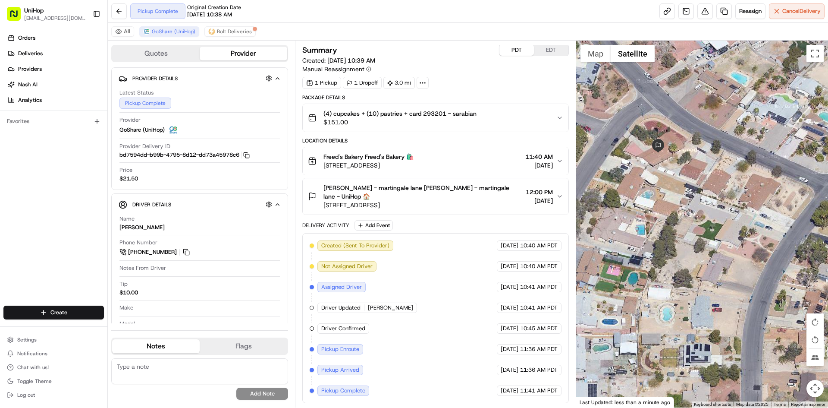
click at [520, 49] on button "PDT" at bounding box center [516, 49] width 34 height 11
drag, startPoint x: 550, startPoint y: 49, endPoint x: 565, endPoint y: 49, distance: 14.7
click at [550, 49] on button "EDT" at bounding box center [551, 49] width 34 height 11
click at [592, 53] on button "Map" at bounding box center [595, 53] width 30 height 17
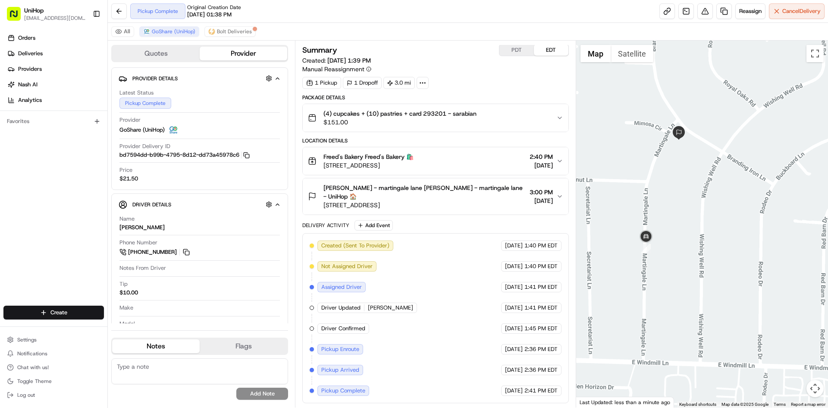
click at [494, 202] on span "7900 Martingale Ln, Las Vegas, NV 89123, USA" at bounding box center [424, 205] width 202 height 9
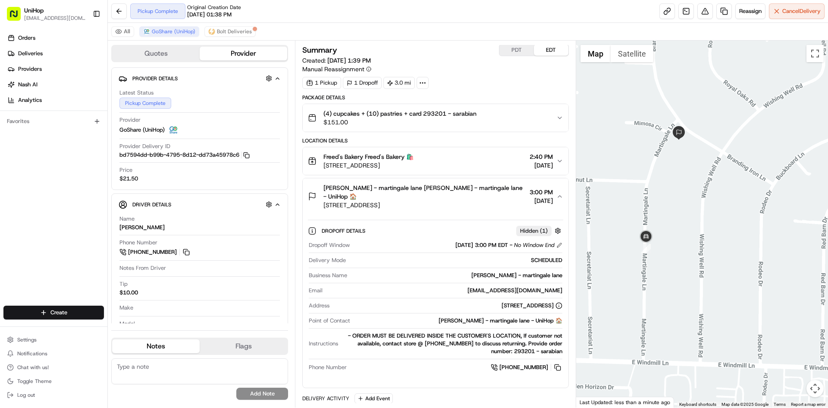
click at [493, 202] on span "7900 Martingale Ln, Las Vegas, NV 89123, USA" at bounding box center [424, 205] width 202 height 9
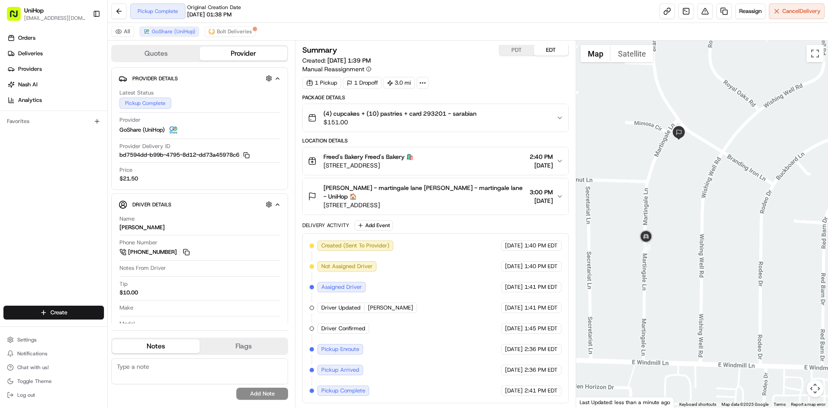
click at [384, 205] on span "7900 Martingale Ln, Las Vegas, NV 89123, USA" at bounding box center [424, 205] width 202 height 9
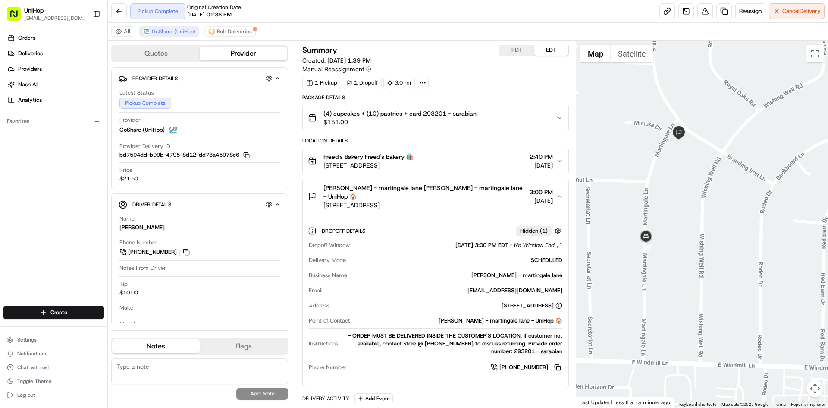
drag, startPoint x: 382, startPoint y: 205, endPoint x: 442, endPoint y: 203, distance: 60.0
click at [442, 203] on span "7900 Martingale Ln, Las Vegas, NV 89123, USA" at bounding box center [424, 205] width 202 height 9
copy span "Las Vegas, NV 89123"
drag, startPoint x: 478, startPoint y: 196, endPoint x: 472, endPoint y: 199, distance: 6.4
click at [477, 196] on span "Lori Sarabian - martingale lane Lori Sarabian - martingale lane - UniHop 🏠" at bounding box center [424, 191] width 202 height 17
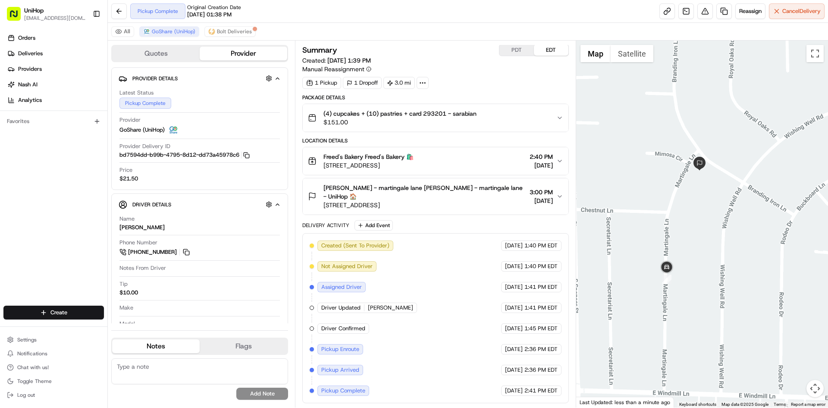
drag, startPoint x: 661, startPoint y: 179, endPoint x: 682, endPoint y: 210, distance: 37.9
click at [682, 210] on div at bounding box center [702, 224] width 252 height 367
click at [508, 194] on span "Lori Sarabian - martingale lane Lori Sarabian - martingale lane - UniHop 🏠" at bounding box center [424, 191] width 202 height 17
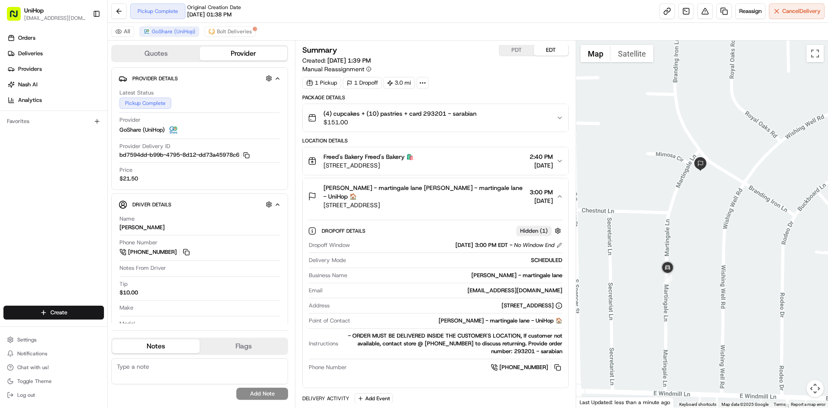
click at [507, 194] on span "Lori Sarabian - martingale lane Lori Sarabian - martingale lane - UniHop 🏠" at bounding box center [424, 191] width 202 height 17
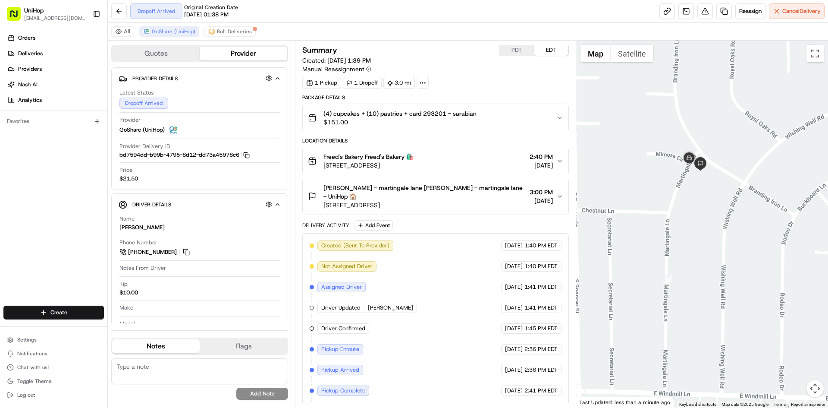
click at [507, 194] on span "Lori Sarabian - martingale lane Lori Sarabian - martingale lane - UniHop 🏠" at bounding box center [424, 191] width 202 height 17
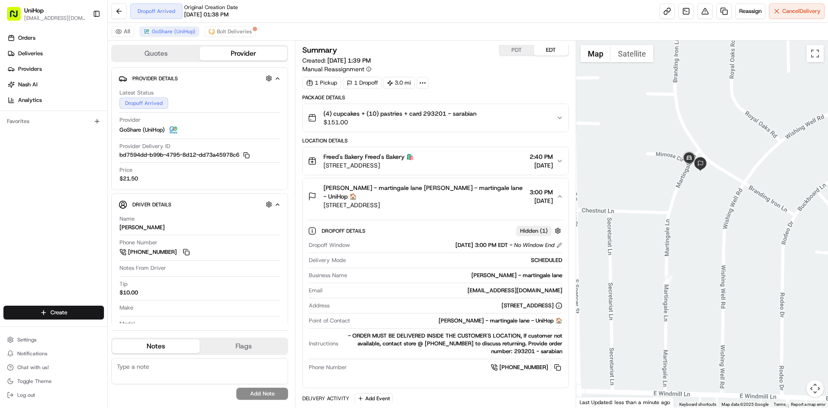
click at [507, 194] on span "Lori Sarabian - martingale lane Lori Sarabian - martingale lane - UniHop 🏠" at bounding box center [424, 191] width 202 height 17
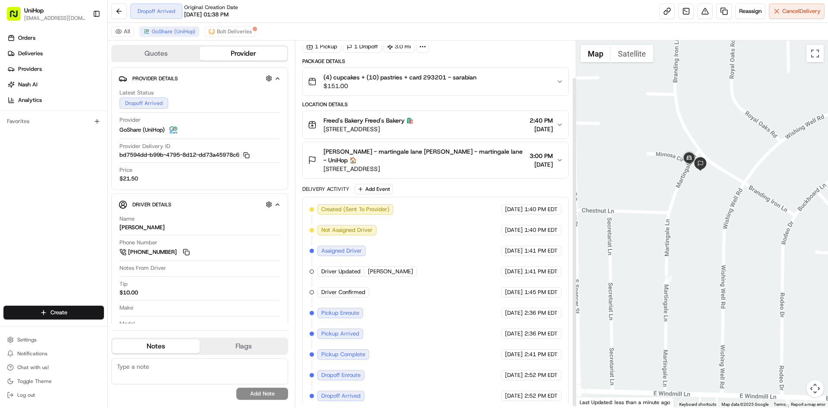
scroll to position [42, 0]
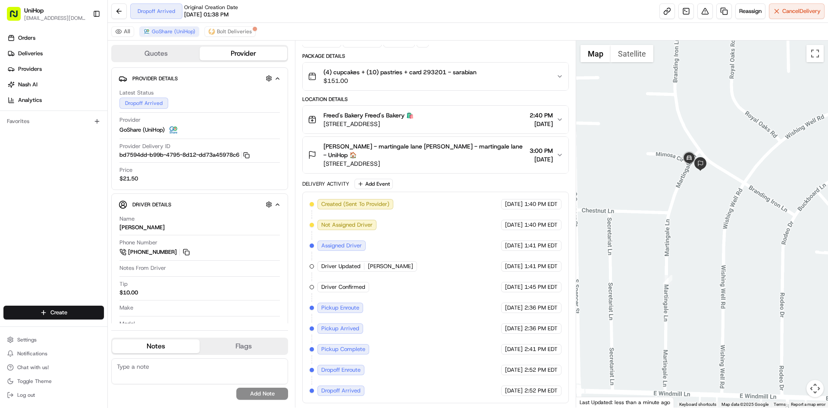
click at [485, 163] on span "7900 Martingale Ln, Las Vegas, NV 89123, USA" at bounding box center [424, 163] width 202 height 9
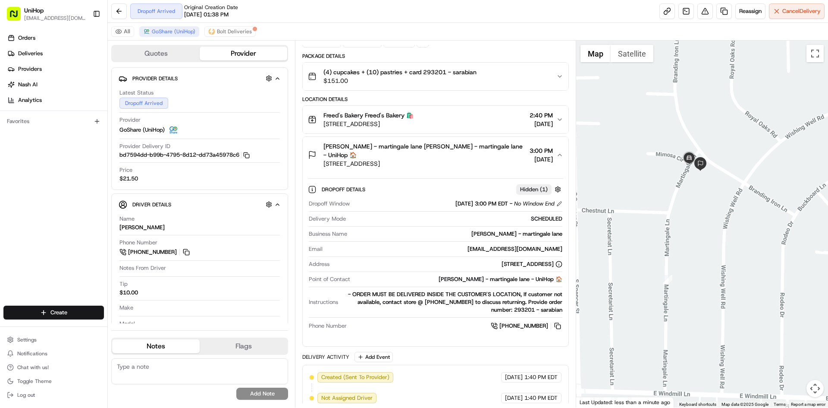
click at [485, 163] on span "7900 Martingale Ln, Las Vegas, NV 89123, USA" at bounding box center [424, 163] width 202 height 9
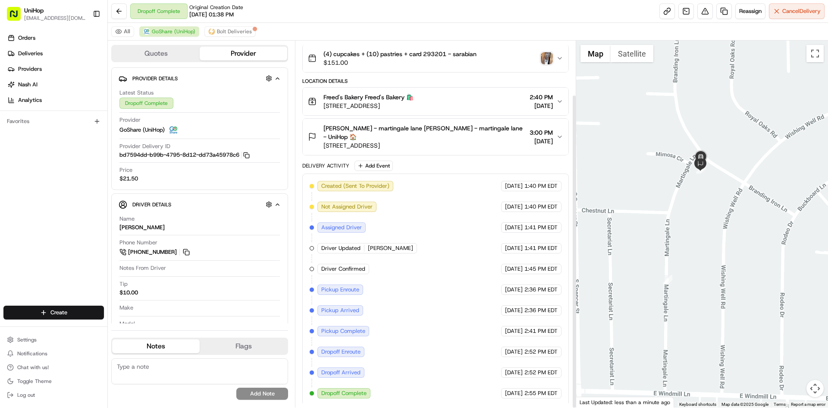
scroll to position [63, 0]
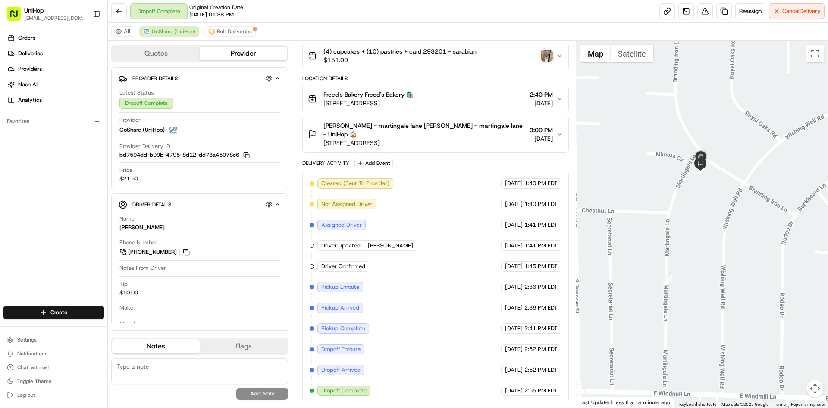
click at [69, 229] on div "Orders Deliveries Providers Nash AI Analytics Favorites" at bounding box center [53, 169] width 107 height 283
click at [544, 58] on img "button" at bounding box center [547, 56] width 12 height 12
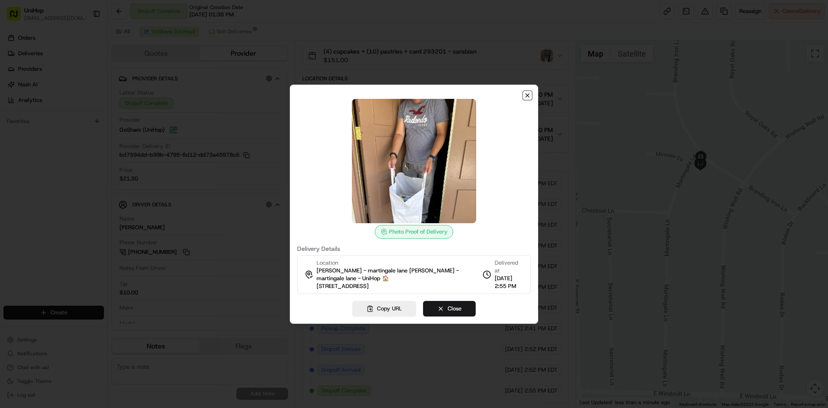
click at [526, 97] on icon "button" at bounding box center [527, 95] width 7 height 7
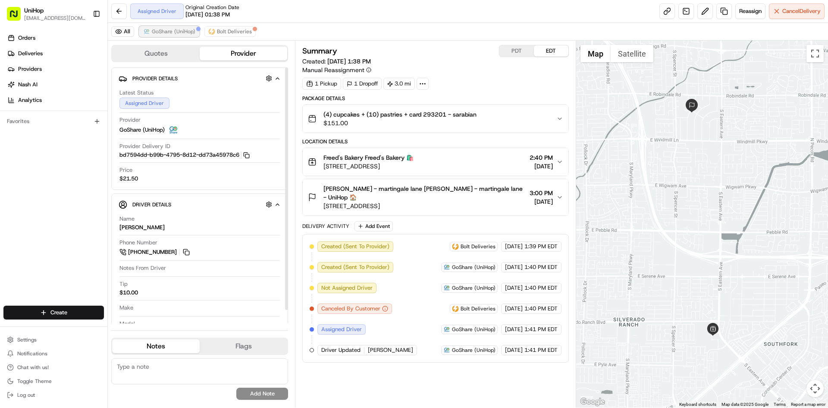
click at [183, 34] on span "GoShare (UniHop)" at bounding box center [174, 31] width 44 height 7
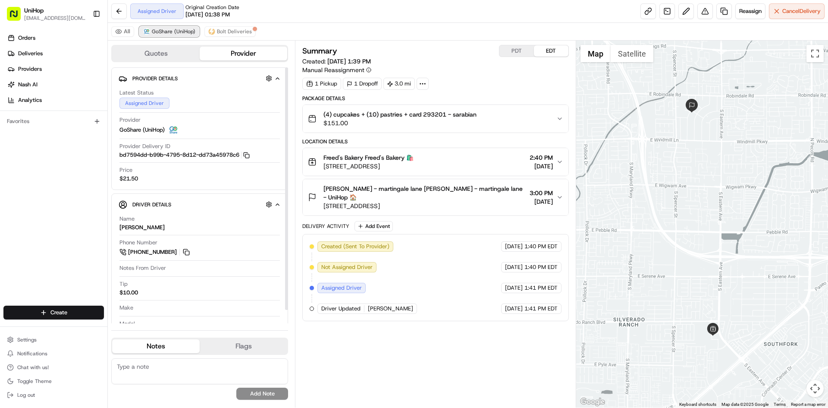
click at [183, 34] on span "GoShare (UniHop)" at bounding box center [174, 31] width 44 height 7
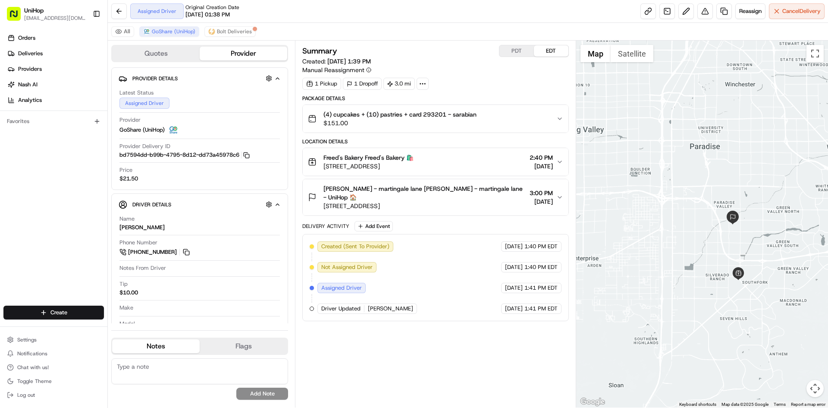
drag, startPoint x: 747, startPoint y: 170, endPoint x: 740, endPoint y: 189, distance: 20.9
click at [740, 189] on div at bounding box center [702, 224] width 252 height 367
click at [425, 356] on div "Summary PDT EDT Created: [DATE] 1:39 PM Manual Reassignment 1 Pickup 1 Dropoff …" at bounding box center [435, 224] width 266 height 358
click at [182, 251] on button at bounding box center [186, 251] width 9 height 9
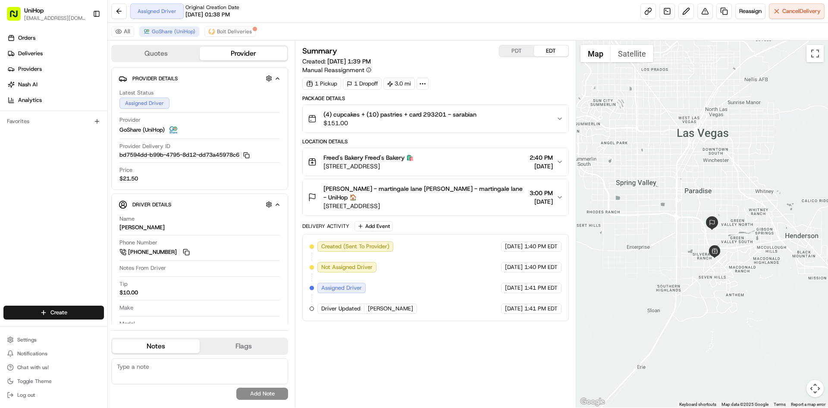
drag, startPoint x: 628, startPoint y: 285, endPoint x: 646, endPoint y: 292, distance: 19.1
click at [646, 292] on div at bounding box center [702, 224] width 252 height 367
drag, startPoint x: 132, startPoint y: 226, endPoint x: 120, endPoint y: 226, distance: 11.7
click at [120, 226] on div "[PERSON_NAME]" at bounding box center [141, 227] width 45 height 8
copy div "[PERSON_NAME]"
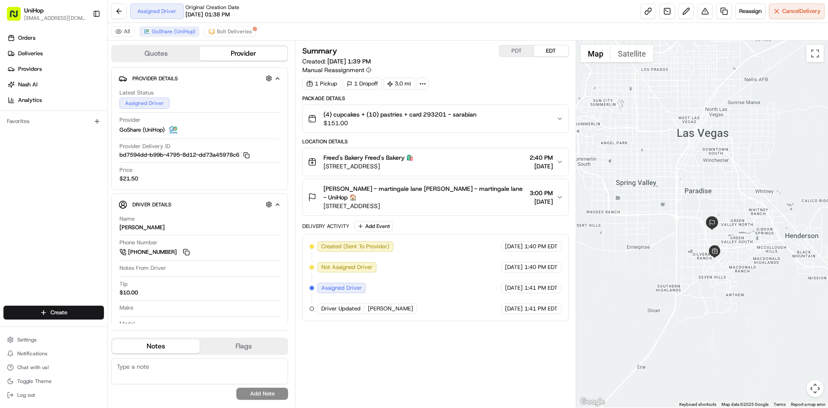
click at [47, 232] on div "Orders Deliveries Providers [PERSON_NAME] Analytics Favorites" at bounding box center [53, 169] width 107 height 283
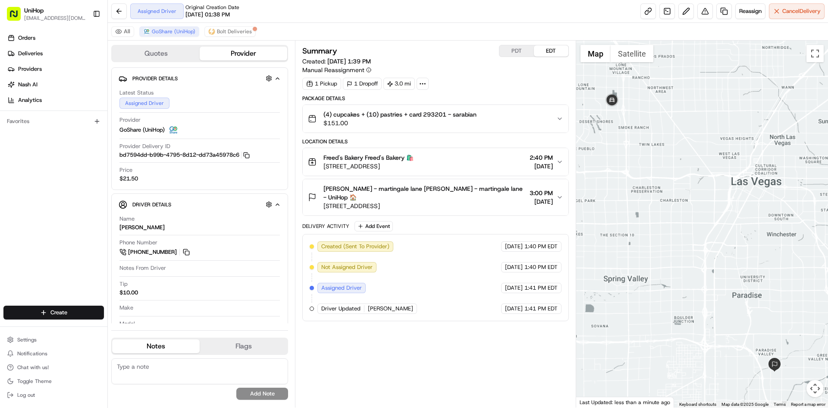
drag, startPoint x: 622, startPoint y: 110, endPoint x: 645, endPoint y: 155, distance: 50.3
click at [645, 155] on div at bounding box center [702, 224] width 252 height 367
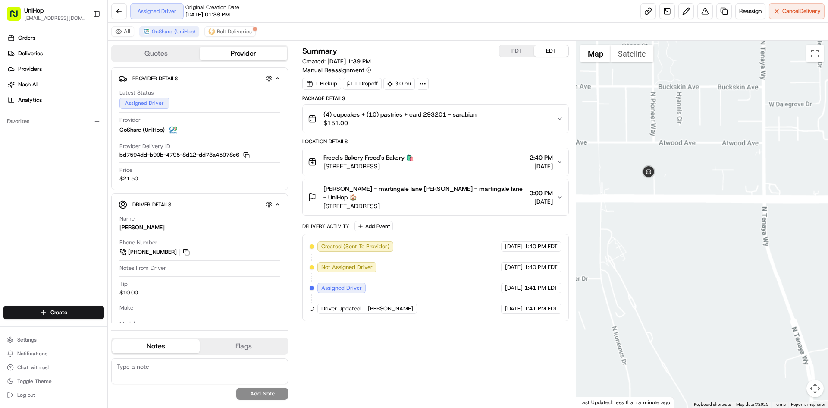
drag, startPoint x: 769, startPoint y: 198, endPoint x: 706, endPoint y: 189, distance: 63.7
click at [727, 195] on div at bounding box center [702, 224] width 252 height 367
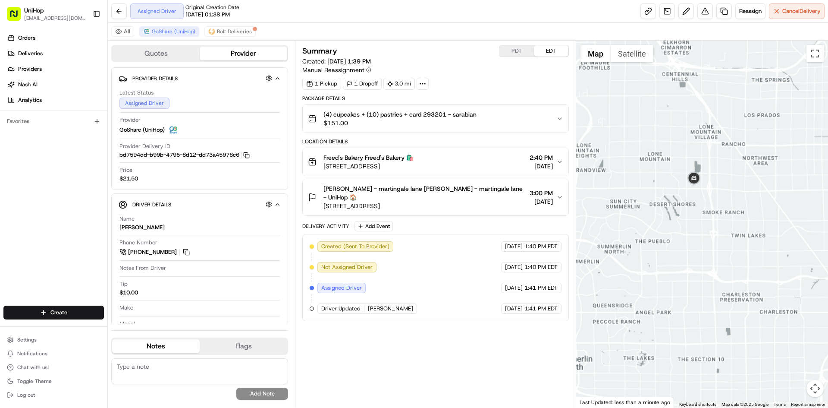
drag, startPoint x: 703, startPoint y: 179, endPoint x: 697, endPoint y: 173, distance: 7.9
click at [699, 176] on div at bounding box center [702, 224] width 252 height 367
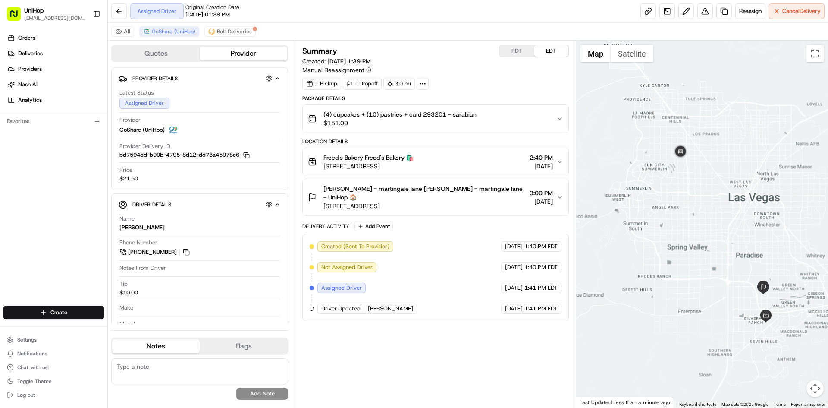
drag, startPoint x: 663, startPoint y: 214, endPoint x: 682, endPoint y: 209, distance: 19.4
click at [682, 209] on div at bounding box center [702, 224] width 252 height 367
drag, startPoint x: 682, startPoint y: 208, endPoint x: 677, endPoint y: 204, distance: 6.1
click at [677, 204] on div at bounding box center [702, 224] width 252 height 367
click at [384, 222] on button "Add Event" at bounding box center [373, 226] width 38 height 10
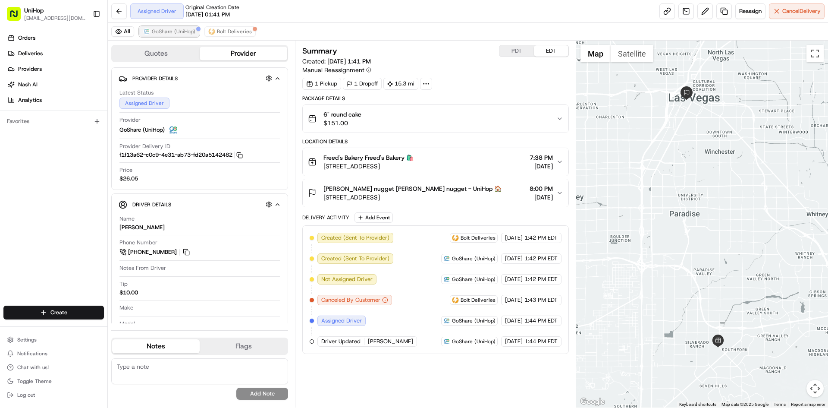
click at [176, 29] on span "GoShare (UniHop)" at bounding box center [174, 31] width 44 height 7
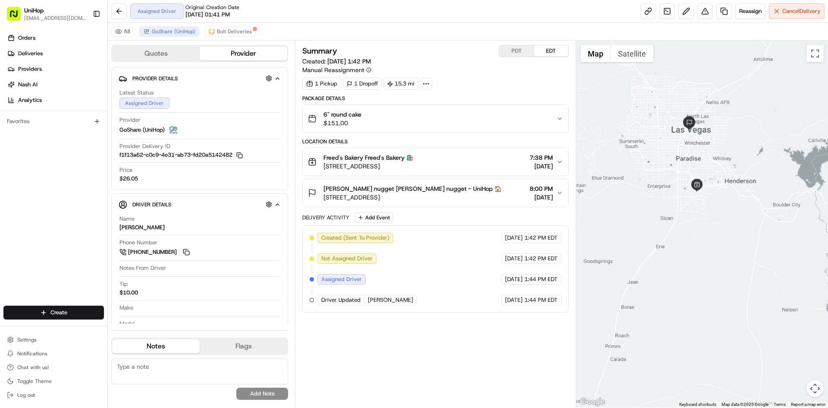
drag, startPoint x: 726, startPoint y: 125, endPoint x: 739, endPoint y: 166, distance: 42.7
click at [739, 166] on div at bounding box center [702, 224] width 252 height 367
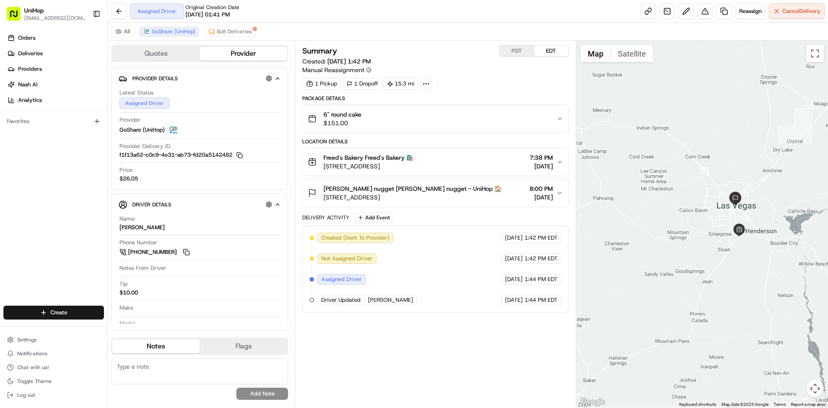
click at [696, 168] on div at bounding box center [702, 224] width 252 height 367
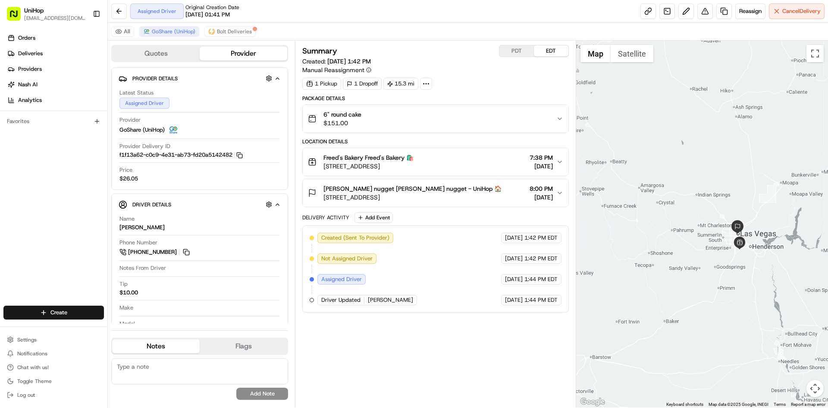
drag, startPoint x: 661, startPoint y: 172, endPoint x: 669, endPoint y: 194, distance: 24.3
click at [669, 194] on div at bounding box center [702, 224] width 252 height 367
click at [6, 184] on div "Orders Deliveries Providers [PERSON_NAME] Analytics Favorites" at bounding box center [53, 169] width 107 height 283
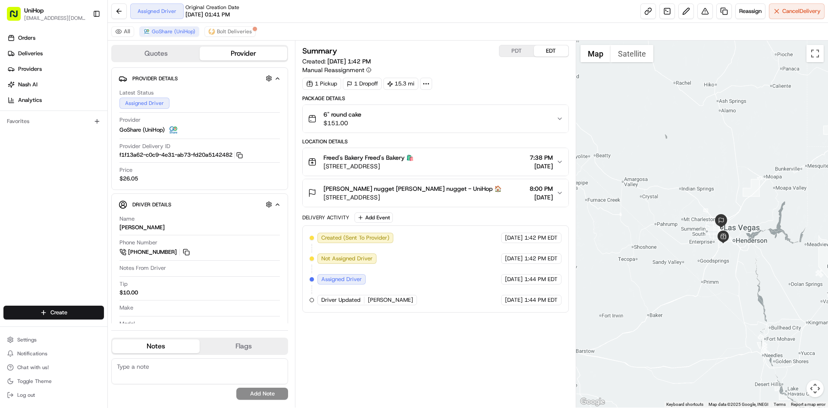
drag, startPoint x: 615, startPoint y: 114, endPoint x: 599, endPoint y: 108, distance: 17.5
click at [599, 108] on div at bounding box center [702, 224] width 252 height 367
click at [650, 130] on div at bounding box center [702, 224] width 252 height 367
click at [32, 207] on div "Orders Deliveries Providers [PERSON_NAME] Analytics Favorites" at bounding box center [53, 169] width 107 height 283
drag, startPoint x: 31, startPoint y: 252, endPoint x: 88, endPoint y: 123, distance: 140.2
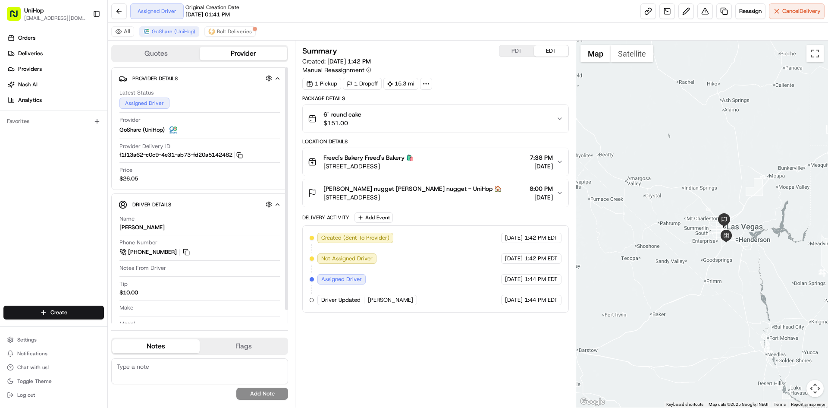
click at [31, 251] on div "Orders Deliveries Providers [PERSON_NAME] Analytics Favorites" at bounding box center [53, 169] width 107 height 283
click at [684, 157] on div at bounding box center [702, 224] width 252 height 367
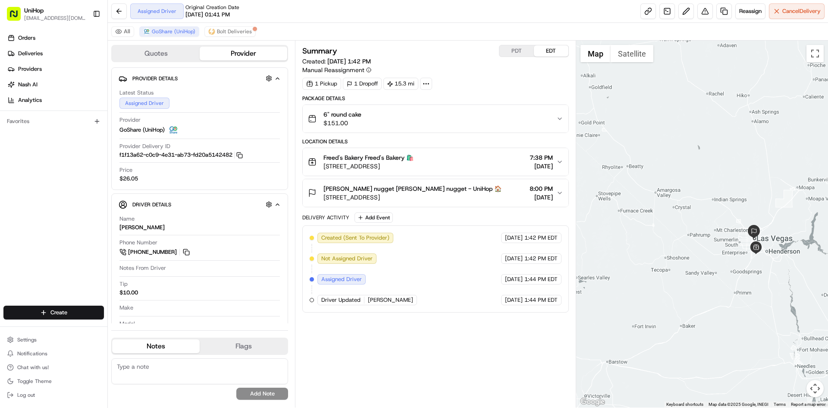
drag, startPoint x: 679, startPoint y: 157, endPoint x: 709, endPoint y: 167, distance: 31.9
click at [709, 167] on div at bounding box center [702, 224] width 252 height 367
drag, startPoint x: 755, startPoint y: 163, endPoint x: 740, endPoint y: 169, distance: 16.5
click at [740, 169] on div at bounding box center [702, 224] width 252 height 367
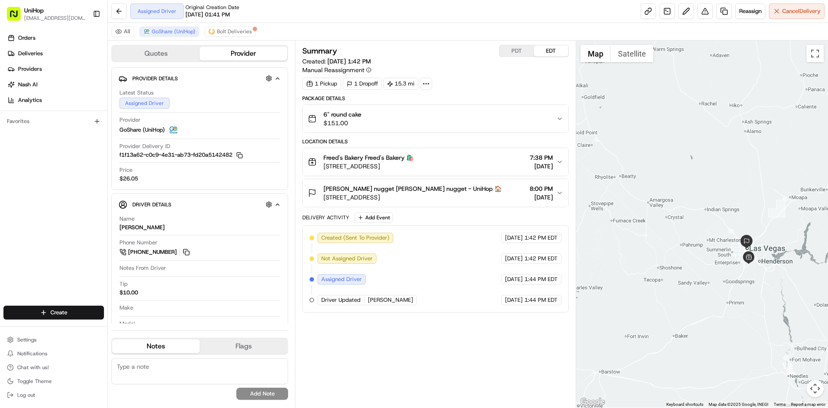
click at [737, 97] on div at bounding box center [702, 224] width 252 height 367
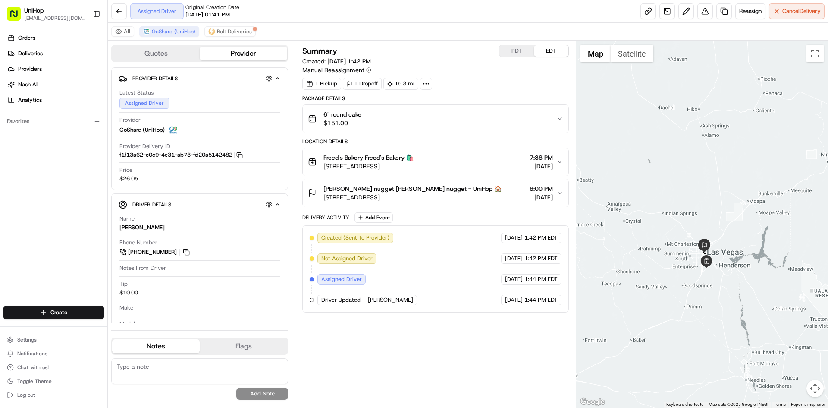
drag, startPoint x: 707, startPoint y: 144, endPoint x: 692, endPoint y: 145, distance: 15.5
click at [692, 145] on div at bounding box center [702, 224] width 252 height 367
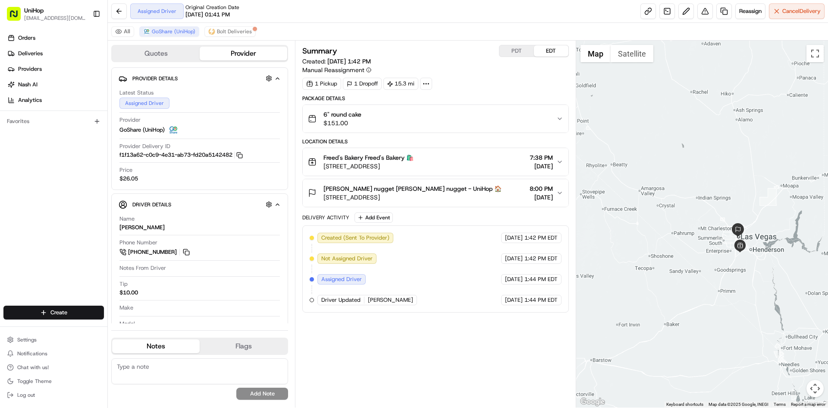
drag, startPoint x: 684, startPoint y: 205, endPoint x: 709, endPoint y: 194, distance: 27.4
click at [712, 189] on div at bounding box center [702, 224] width 252 height 367
click at [31, 194] on div "Orders Deliveries Providers [PERSON_NAME] Analytics Favorites" at bounding box center [53, 169] width 107 height 283
click at [41, 232] on div "Orders Deliveries Providers [PERSON_NAME] Analytics Favorites" at bounding box center [53, 169] width 107 height 283
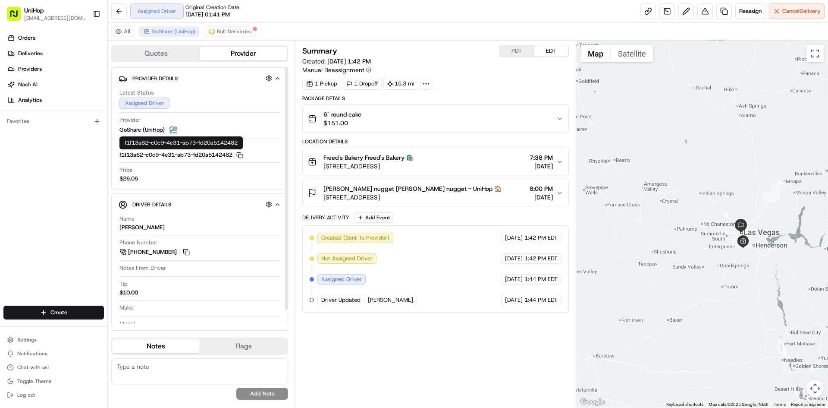
click at [47, 179] on div "Orders Deliveries Providers [PERSON_NAME] Analytics Favorites" at bounding box center [53, 169] width 107 height 283
click at [28, 214] on div "Orders Deliveries Providers Nash AI Analytics Favorites" at bounding box center [53, 169] width 107 height 283
click at [82, 216] on div "Orders Deliveries Providers Nash AI Analytics Favorites" at bounding box center [53, 169] width 107 height 283
click at [21, 230] on div "Orders Deliveries Providers Nash AI Analytics Favorites" at bounding box center [53, 169] width 107 height 283
drag, startPoint x: 0, startPoint y: 249, endPoint x: 21, endPoint y: 214, distance: 40.5
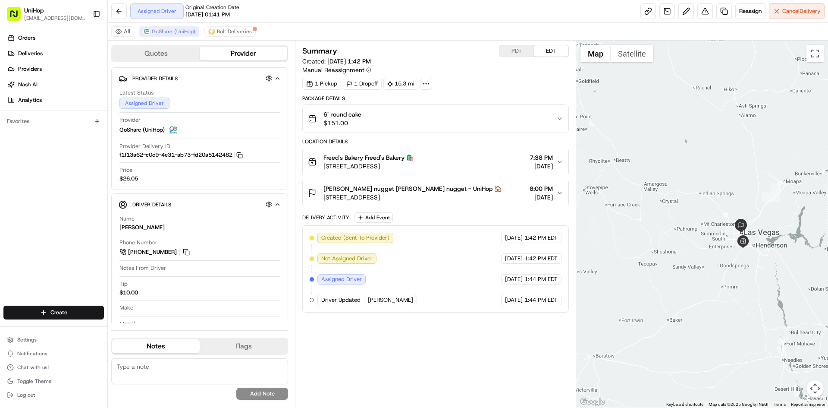
click at [0, 248] on div "Orders Deliveries Providers Nash AI Analytics Favorites" at bounding box center [53, 169] width 107 height 283
click at [86, 221] on div "Orders Deliveries Providers Nash AI Analytics Favorites" at bounding box center [53, 169] width 107 height 283
drag, startPoint x: 377, startPoint y: 396, endPoint x: 384, endPoint y: 395, distance: 6.9
click at [378, 396] on div "Summary PDT EDT Created: Aug 15 2025 1:42 PM Manual Reassignment 1 Pickup 1 Dro…" at bounding box center [435, 224] width 266 height 358
click at [60, 185] on div "Orders Deliveries Providers Nash AI Analytics Favorites" at bounding box center [53, 169] width 107 height 283
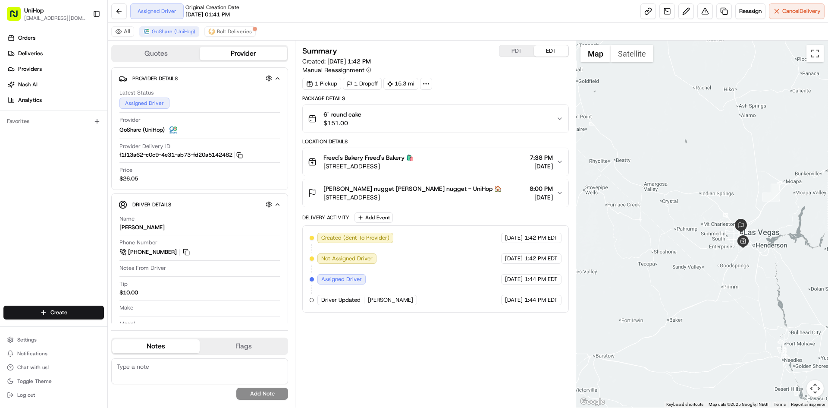
click at [0, 223] on div "Orders Deliveries Providers Nash AI Analytics Favorites" at bounding box center [53, 169] width 107 height 283
drag, startPoint x: 1, startPoint y: 235, endPoint x: 29, endPoint y: 184, distance: 59.1
click at [8, 230] on div "Orders Deliveries Providers Nash AI Analytics Favorites" at bounding box center [53, 169] width 107 height 283
drag, startPoint x: 0, startPoint y: 240, endPoint x: 3, endPoint y: 232, distance: 8.9
click at [2, 236] on div "Orders Deliveries Providers Nash AI Analytics Favorites" at bounding box center [53, 169] width 107 height 283
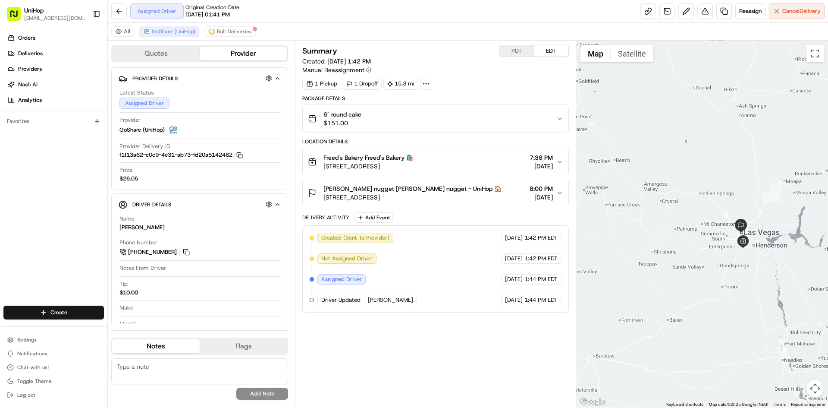
click at [16, 193] on div "Orders Deliveries Providers Nash AI Analytics Favorites" at bounding box center [53, 169] width 107 height 283
click at [24, 193] on div "Orders Deliveries Providers Nash AI Analytics Favorites" at bounding box center [53, 169] width 107 height 283
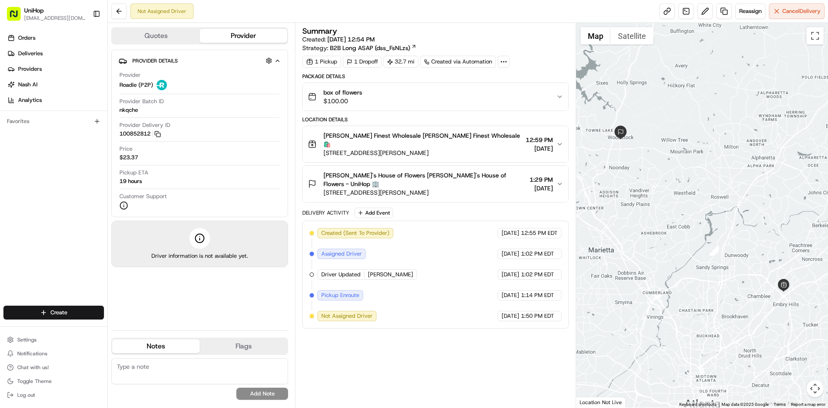
click at [401, 134] on span "[PERSON_NAME] Finest Wholesale [PERSON_NAME] Finest Wholesale 🛍️" at bounding box center [422, 139] width 198 height 17
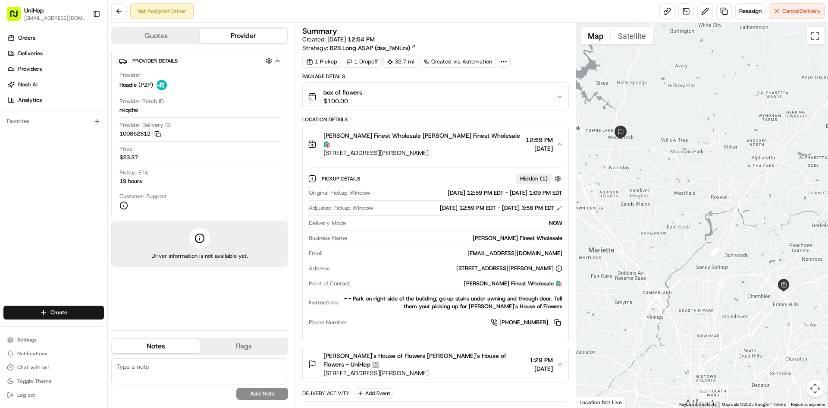
click at [401, 137] on span "[PERSON_NAME] Finest Wholesale [PERSON_NAME] Finest Wholesale 🛍️" at bounding box center [422, 139] width 198 height 17
click at [402, 103] on div "box of flowers $100.00" at bounding box center [432, 96] width 248 height 17
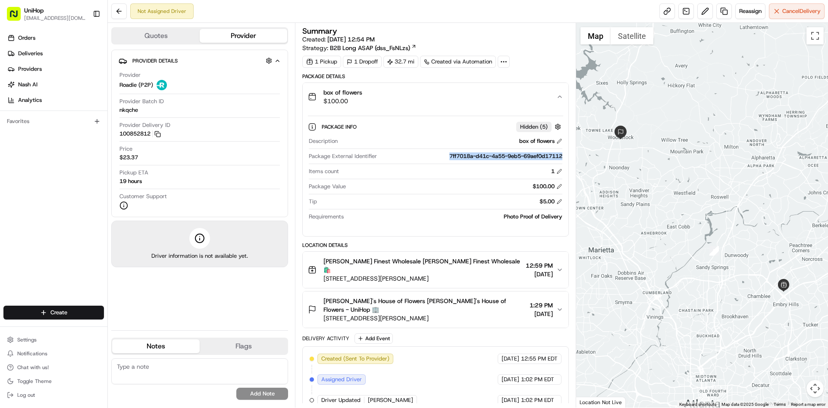
drag, startPoint x: 444, startPoint y: 155, endPoint x: 564, endPoint y: 157, distance: 119.9
click at [564, 157] on div "Package Info Hidden ( 5 ) Description box of flowers Package External Identifie…" at bounding box center [435, 169] width 265 height 119
copy div "7ff7018a-d41c-4a55-9eb5-69aef0d17112"
click at [160, 132] on icon "button" at bounding box center [157, 134] width 6 height 6
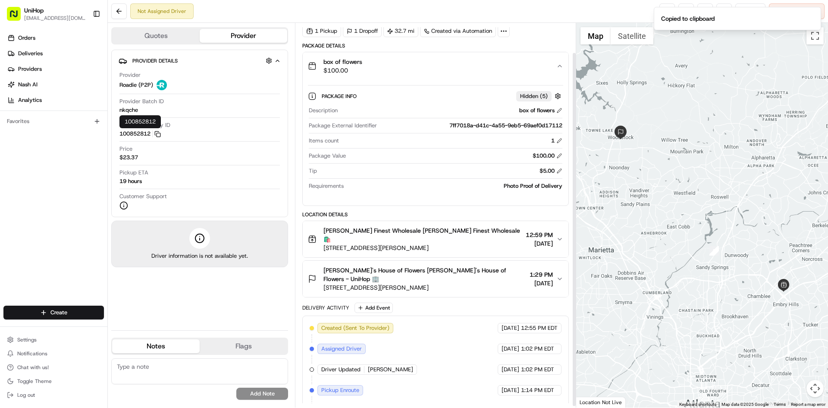
scroll to position [34, 0]
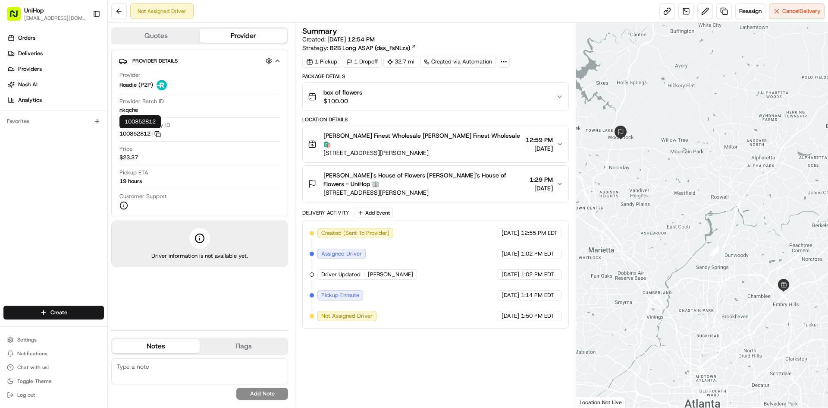
click at [158, 133] on icon "button" at bounding box center [157, 134] width 6 height 6
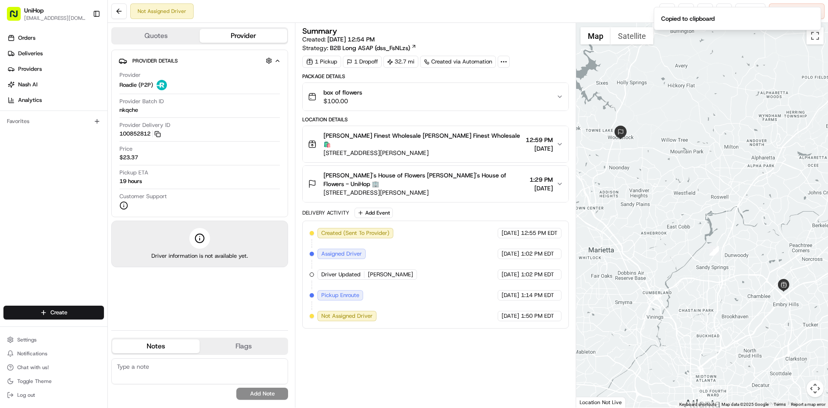
click at [160, 133] on icon "button" at bounding box center [157, 134] width 6 height 6
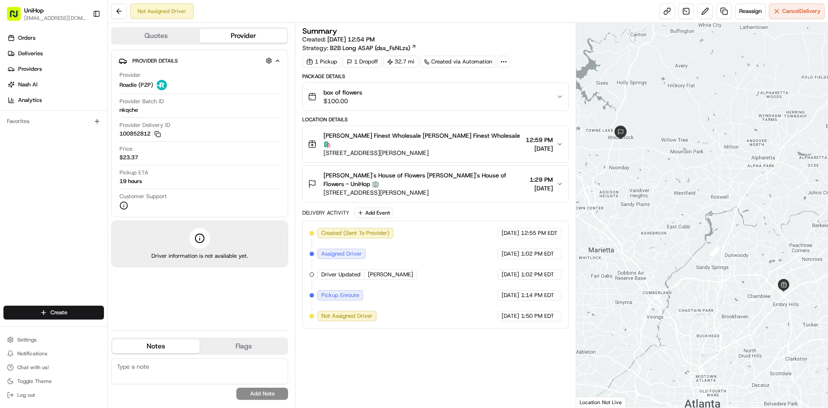
click at [411, 95] on div "box of flowers $100.00" at bounding box center [432, 96] width 248 height 17
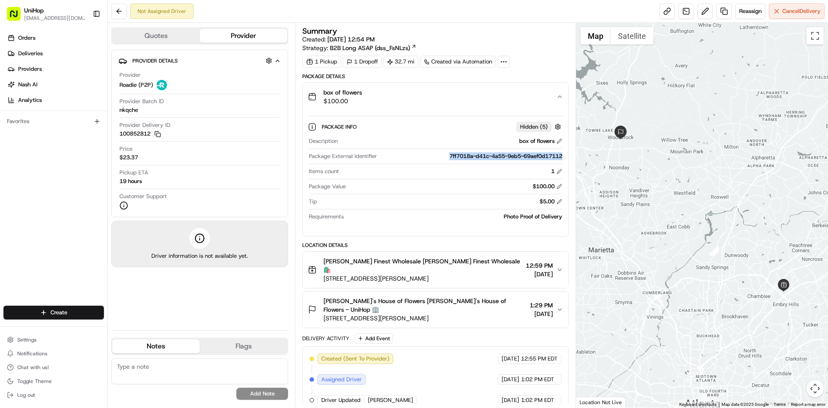
drag, startPoint x: 445, startPoint y: 155, endPoint x: 564, endPoint y: 159, distance: 119.1
click at [564, 159] on div "Package Info Hidden ( 5 ) Description box of flowers Package External Identifie…" at bounding box center [435, 169] width 265 height 119
copy div "7ff7018a-d41c-4a55-9eb5-69aef0d17112"
click at [428, 94] on div "box of flowers $100.00" at bounding box center [432, 96] width 248 height 17
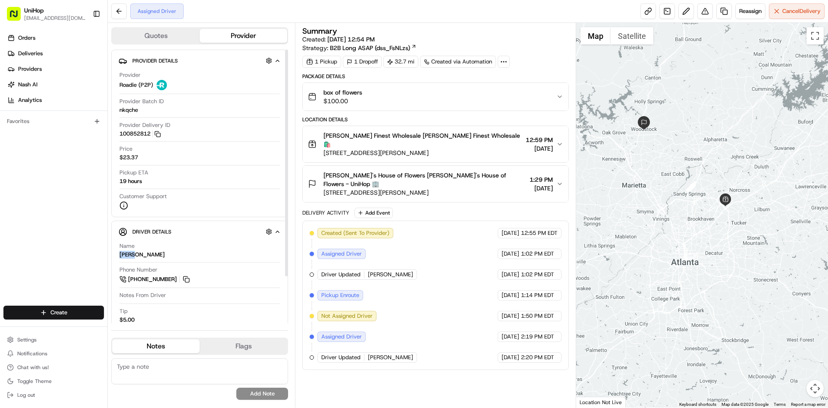
drag, startPoint x: 133, startPoint y: 255, endPoint x: 115, endPoint y: 253, distance: 17.8
click at [115, 253] on div "Driver Details Hidden ( 7 ) Name Jamie U. Phone Number +1 678 558 0355 Notes Fr…" at bounding box center [199, 299] width 177 height 158
copy div "Jamie"
click at [0, 207] on div "Orders Deliveries Providers Nash AI Analytics Favorites" at bounding box center [53, 169] width 107 height 283
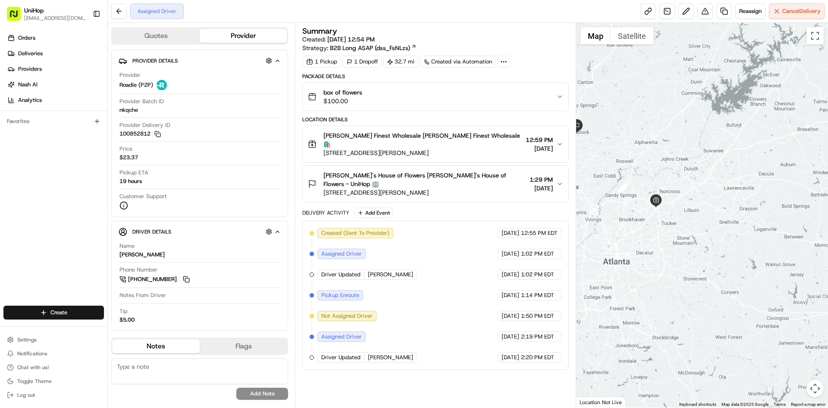
click at [653, 230] on div at bounding box center [702, 215] width 252 height 384
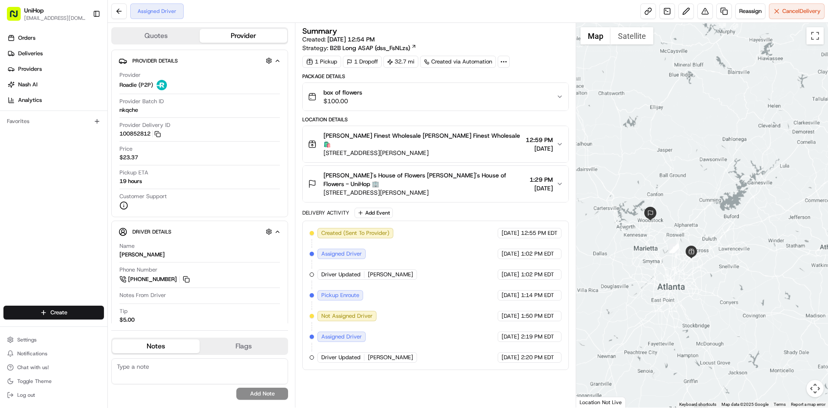
drag, startPoint x: 675, startPoint y: 179, endPoint x: 689, endPoint y: 179, distance: 13.4
click at [689, 179] on div at bounding box center [702, 215] width 252 height 384
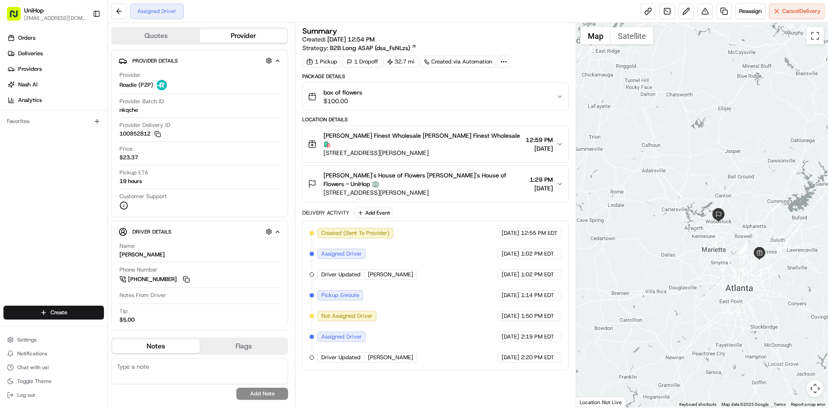
drag, startPoint x: 615, startPoint y: 165, endPoint x: 681, endPoint y: 166, distance: 66.0
click at [681, 166] on div at bounding box center [702, 215] width 252 height 384
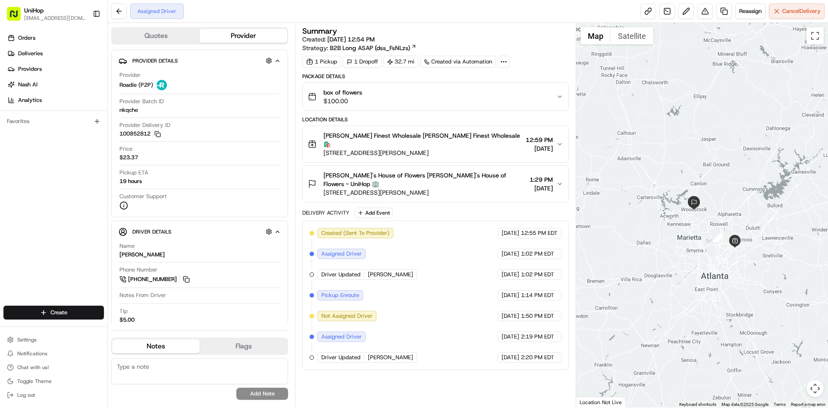
drag, startPoint x: 657, startPoint y: 163, endPoint x: 629, endPoint y: 150, distance: 31.2
click at [629, 150] on div at bounding box center [702, 215] width 252 height 384
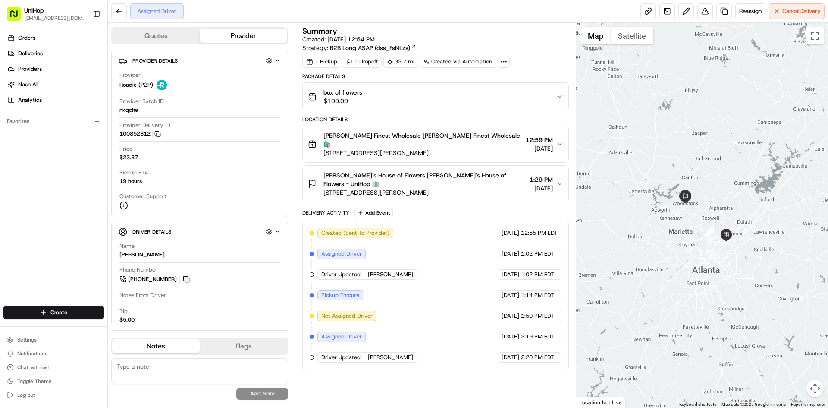
drag, startPoint x: 659, startPoint y: 139, endPoint x: 649, endPoint y: 135, distance: 11.2
click at [652, 135] on div at bounding box center [702, 215] width 252 height 384
click at [188, 281] on button at bounding box center [186, 278] width 9 height 9
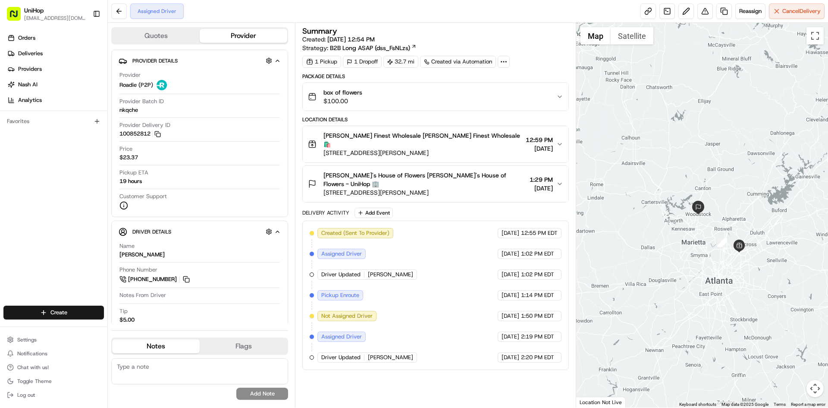
drag, startPoint x: 650, startPoint y: 122, endPoint x: 666, endPoint y: 134, distance: 19.4
click at [666, 134] on div at bounding box center [702, 215] width 252 height 384
click at [678, 167] on div at bounding box center [702, 215] width 252 height 384
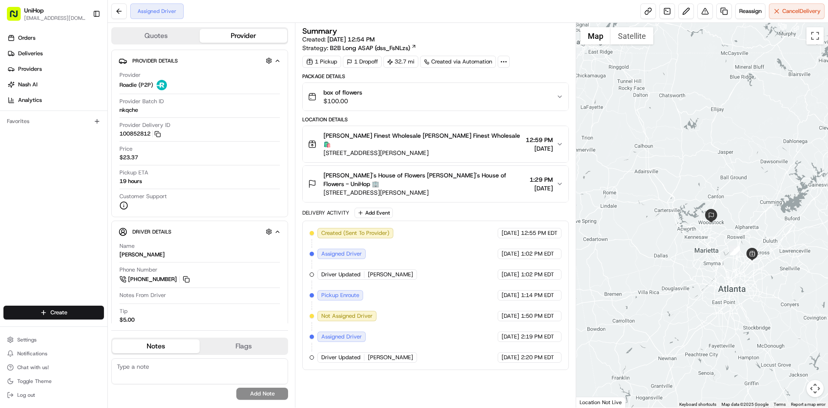
drag, startPoint x: 663, startPoint y: 158, endPoint x: 676, endPoint y: 166, distance: 14.5
click at [676, 166] on div at bounding box center [702, 215] width 252 height 384
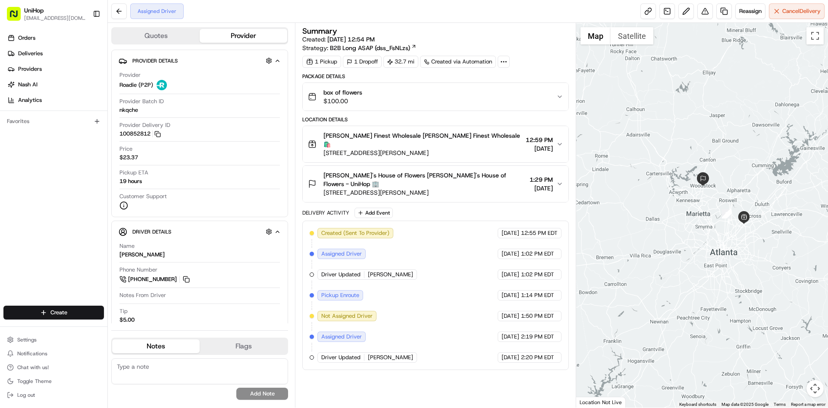
drag, startPoint x: 625, startPoint y: 135, endPoint x: 653, endPoint y: 166, distance: 42.4
click at [653, 166] on div at bounding box center [702, 215] width 252 height 384
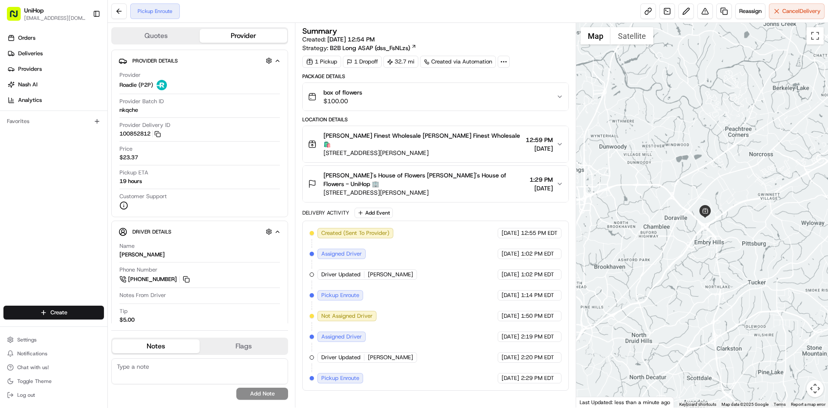
drag, startPoint x: 622, startPoint y: 150, endPoint x: 679, endPoint y: 163, distance: 58.0
click at [676, 163] on div at bounding box center [702, 215] width 252 height 384
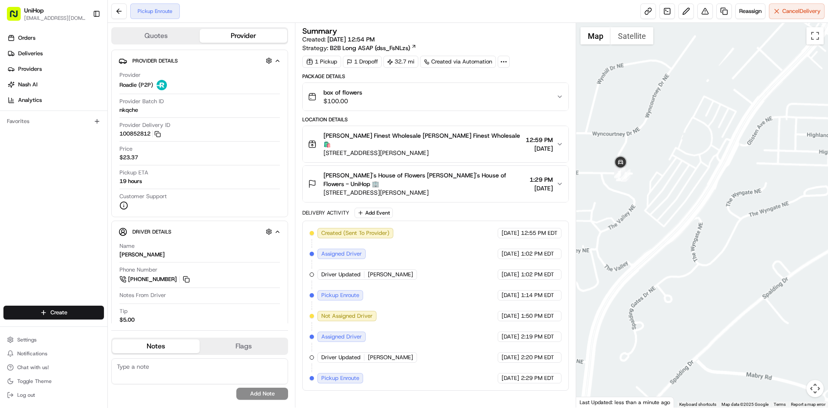
drag, startPoint x: 631, startPoint y: 164, endPoint x: 659, endPoint y: 164, distance: 27.6
click at [659, 164] on div at bounding box center [702, 215] width 252 height 384
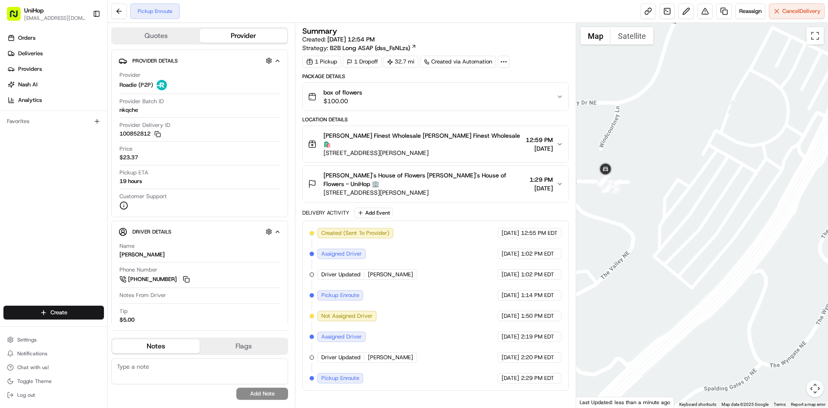
drag, startPoint x: 632, startPoint y: 136, endPoint x: 643, endPoint y: 110, distance: 28.4
click at [642, 127] on div at bounding box center [702, 215] width 252 height 384
click at [630, 32] on button "Satellite" at bounding box center [632, 35] width 43 height 17
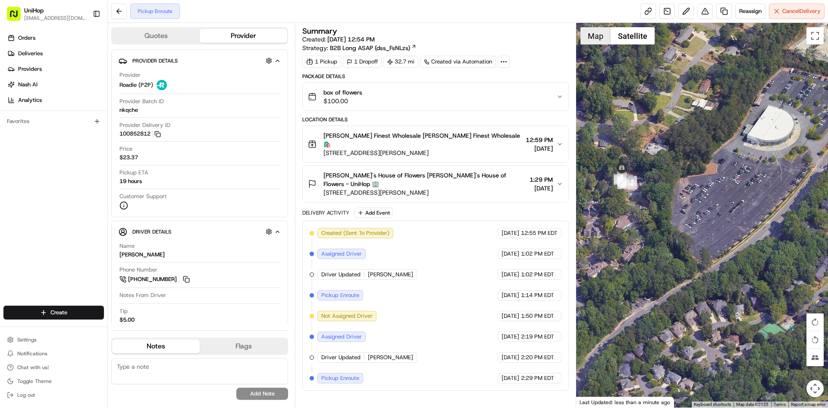
click at [587, 36] on button "Map" at bounding box center [595, 35] width 30 height 17
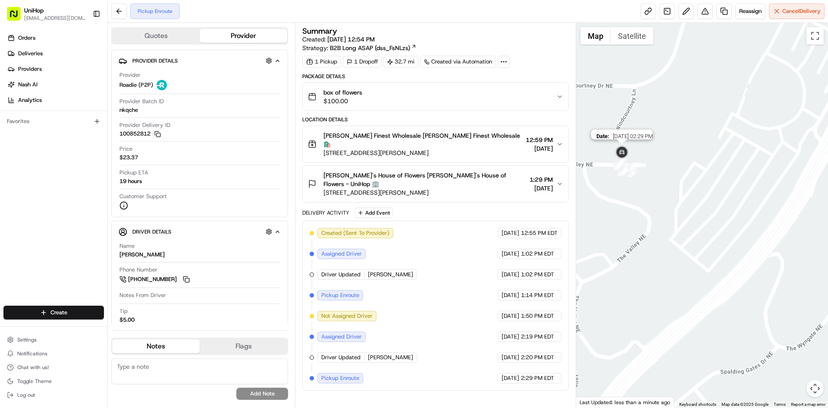
click at [626, 150] on img at bounding box center [621, 152] width 17 height 17
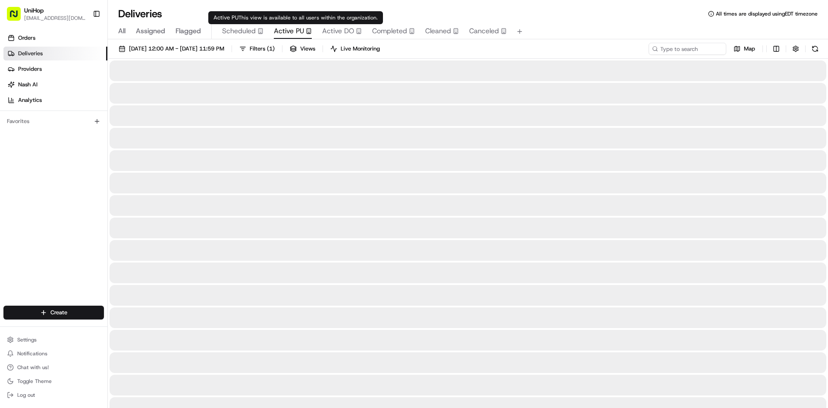
click at [301, 30] on span "Active PU" at bounding box center [289, 31] width 30 height 10
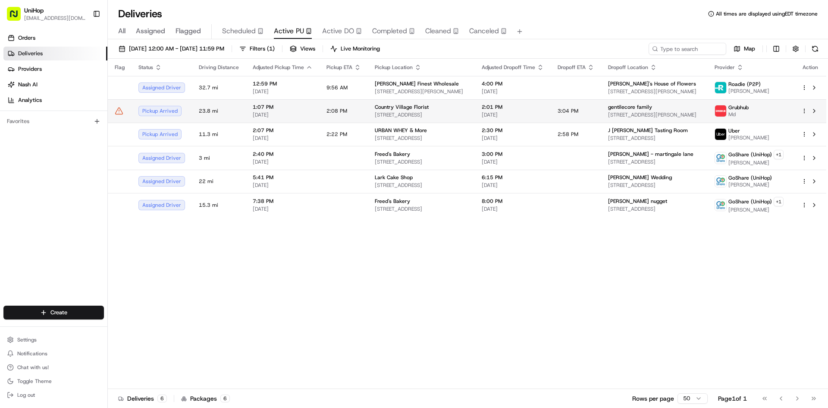
click at [370, 107] on td "Country Village Florist [STREET_ADDRESS]" at bounding box center [421, 110] width 107 height 23
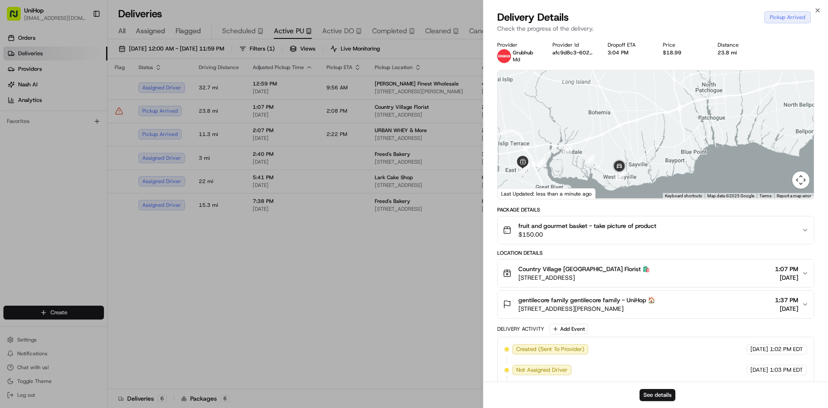
drag, startPoint x: 652, startPoint y: 168, endPoint x: 658, endPoint y: 127, distance: 41.0
click at [660, 129] on div at bounding box center [656, 134] width 316 height 129
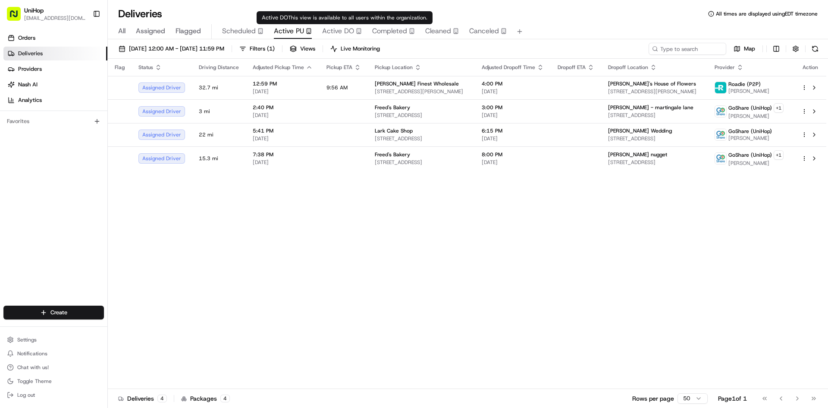
click at [348, 34] on span "Active DO" at bounding box center [338, 31] width 32 height 10
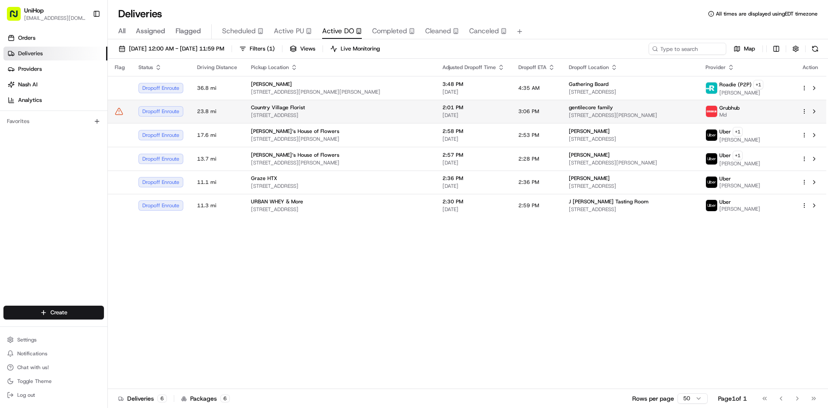
click at [371, 112] on div "Country Village Florist [STREET_ADDRESS]" at bounding box center [340, 111] width 178 height 15
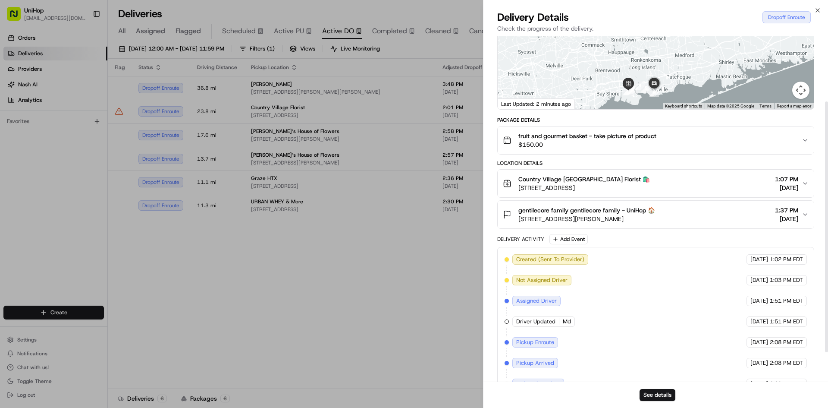
scroll to position [130, 0]
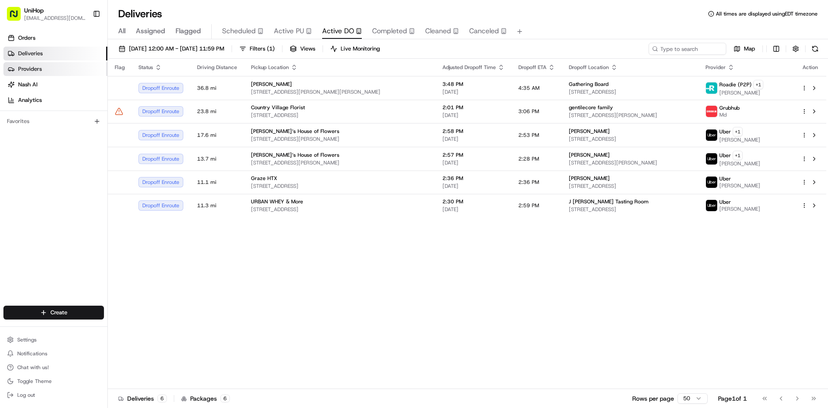
drag, startPoint x: 0, startPoint y: 211, endPoint x: 44, endPoint y: 75, distance: 143.1
click at [0, 209] on div "Orders Deliveries Providers [PERSON_NAME] Analytics Favorites" at bounding box center [53, 169] width 107 height 283
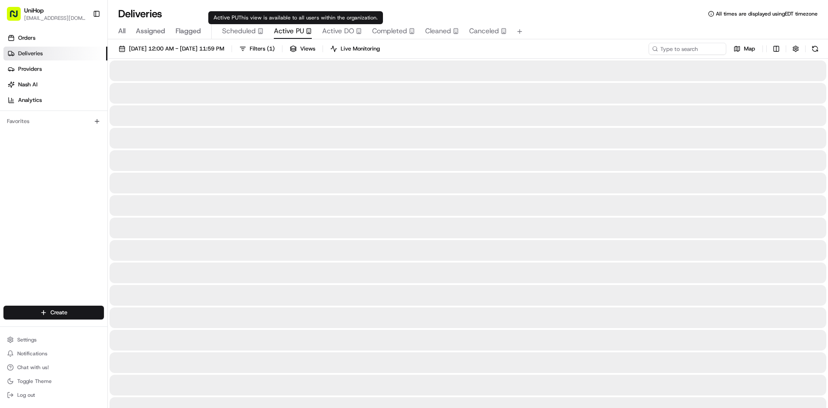
click at [300, 29] on span "Active PU" at bounding box center [289, 31] width 30 height 10
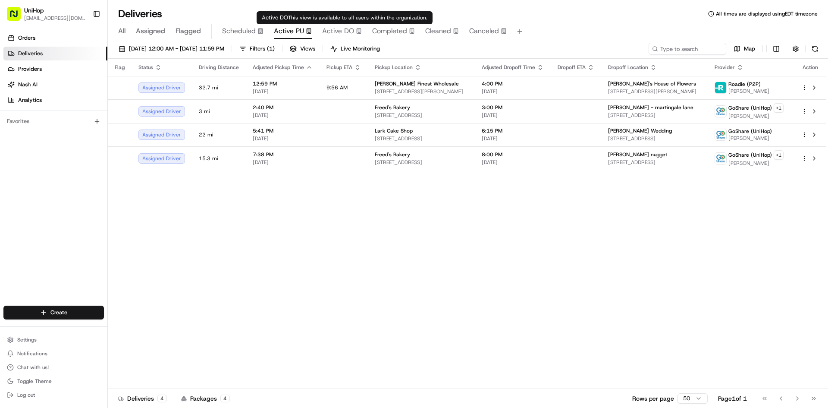
click at [327, 29] on span "Active DO" at bounding box center [338, 31] width 32 height 10
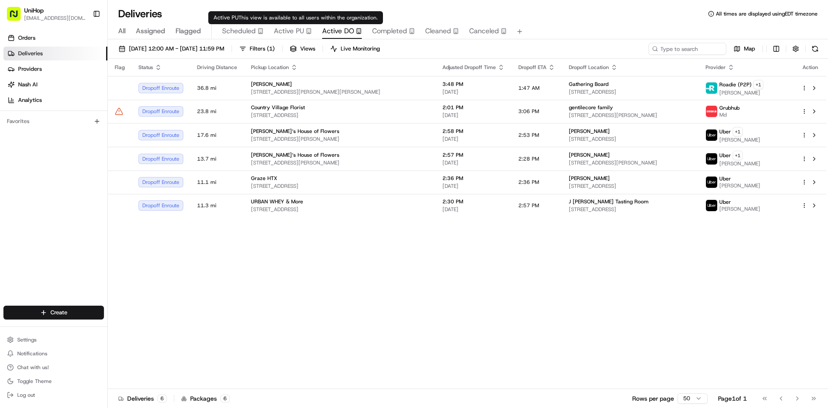
click at [289, 30] on span "Active PU" at bounding box center [289, 31] width 30 height 10
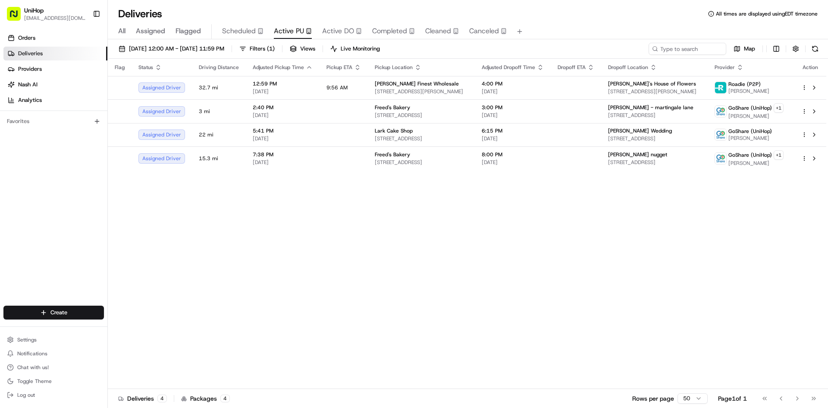
click at [66, 219] on div "Orders Deliveries Providers [PERSON_NAME] Analytics Favorites" at bounding box center [53, 169] width 107 height 283
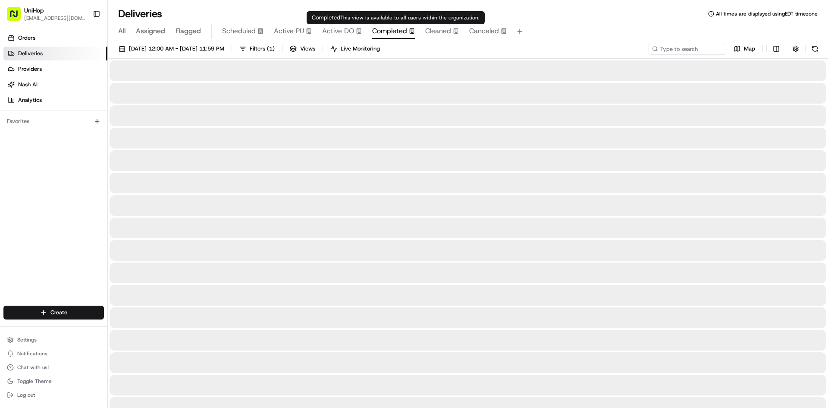
click at [396, 28] on span "Completed" at bounding box center [389, 31] width 35 height 10
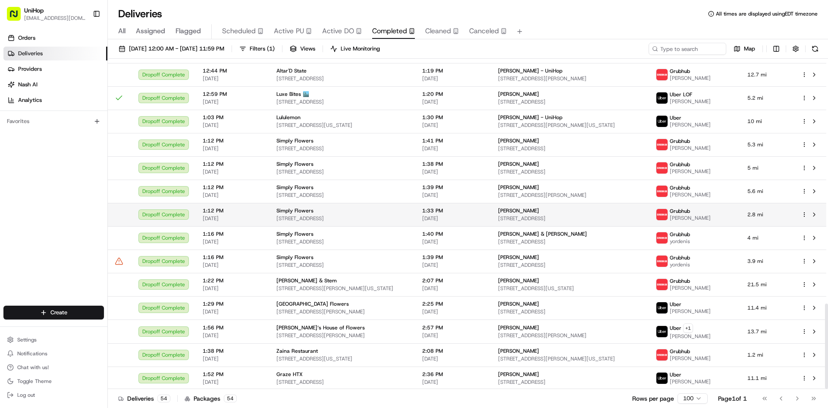
scroll to position [950, 0]
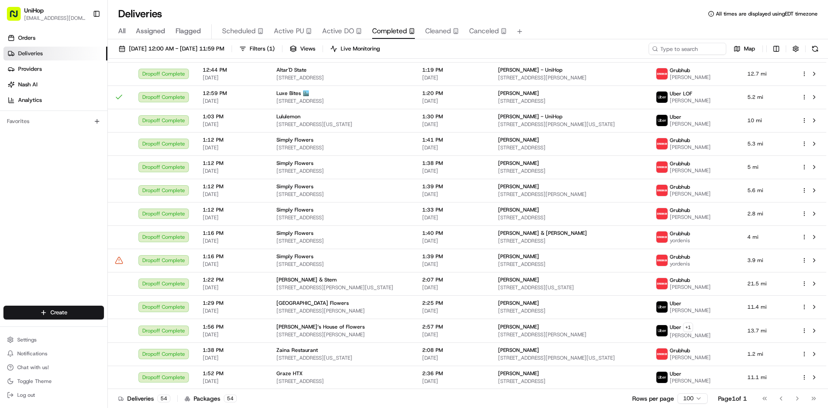
click at [781, 396] on div "Go to first page Go to previous page Go to next page Go to last page" at bounding box center [789, 398] width 64 height 12
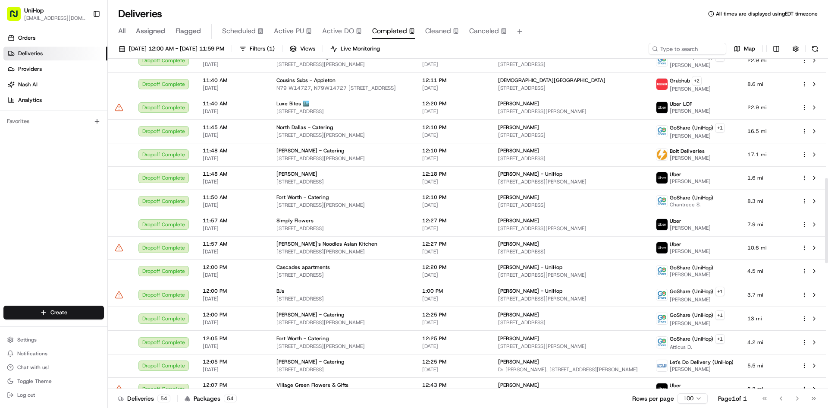
scroll to position [432, 0]
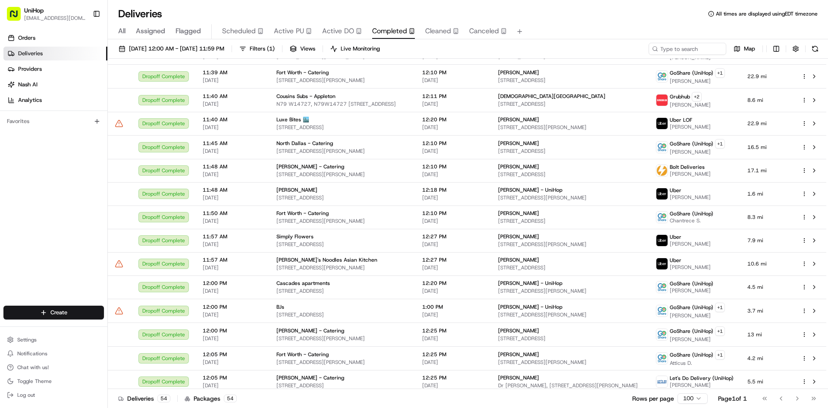
click at [301, 25] on button "Active PU" at bounding box center [293, 31] width 38 height 15
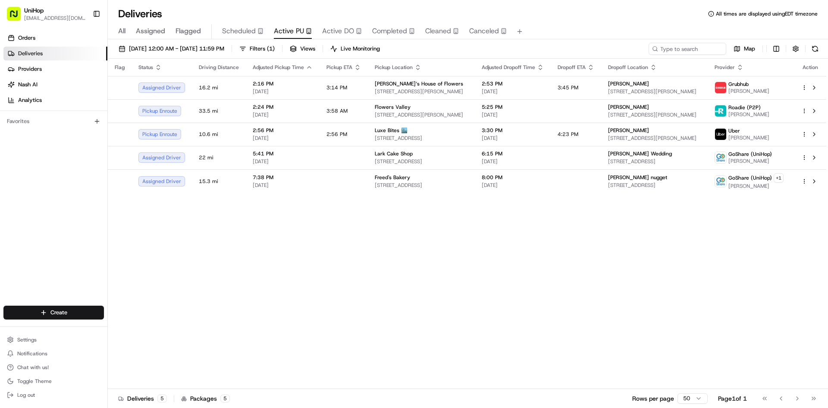
click at [195, 31] on span "Flagged" at bounding box center [188, 31] width 25 height 10
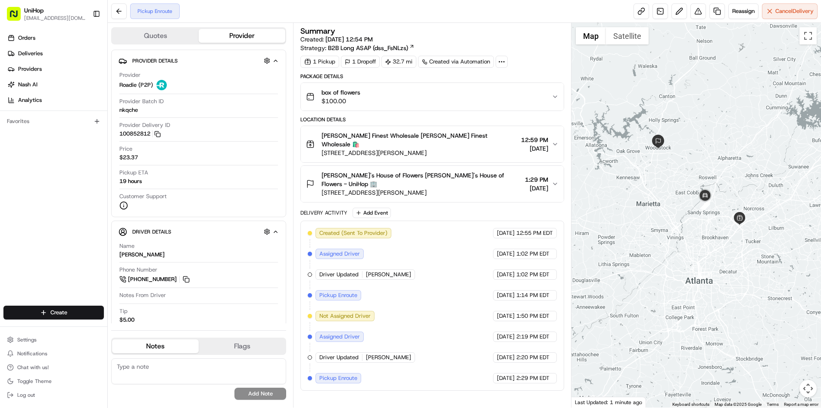
drag, startPoint x: 663, startPoint y: 149, endPoint x: 702, endPoint y: 154, distance: 39.5
click at [702, 154] on div at bounding box center [697, 215] width 250 height 384
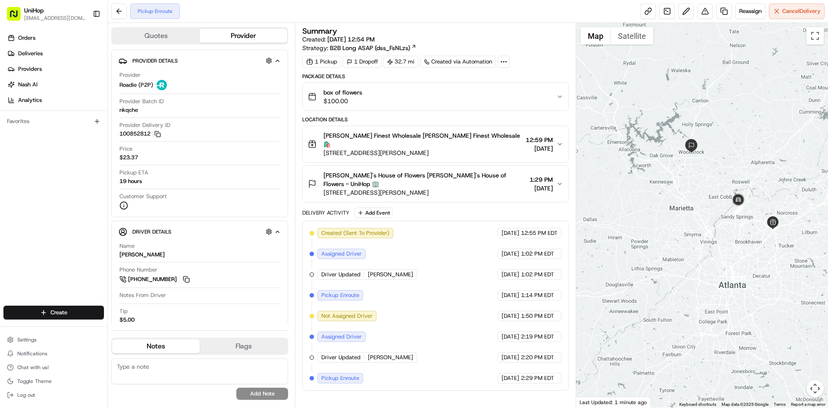
click at [426, 133] on span "[PERSON_NAME] Finest Wholesale [PERSON_NAME] Finest Wholesale 🛍️" at bounding box center [422, 139] width 198 height 17
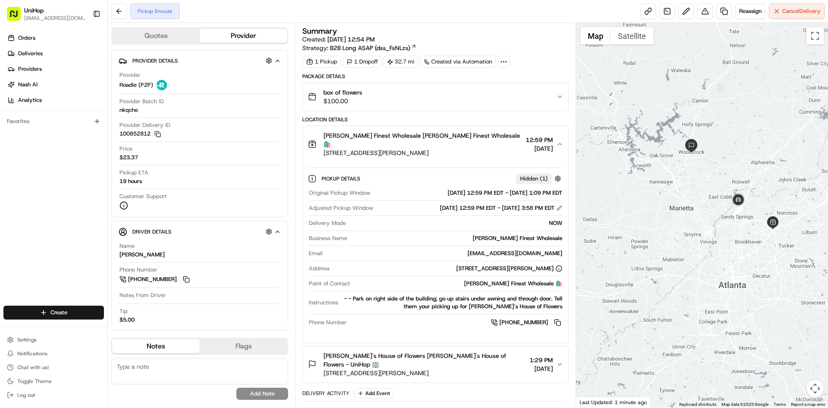
drag, startPoint x: 481, startPoint y: 149, endPoint x: 469, endPoint y: 123, distance: 28.6
click at [481, 147] on button "Mikes Finest Wholesale Mikes Finest Wholesale 🛍️ 3616 McCall Pl, Atlanta, GA 30…" at bounding box center [435, 144] width 265 height 36
click at [450, 82] on div "Package Details box of flowers $100.00" at bounding box center [435, 92] width 266 height 38
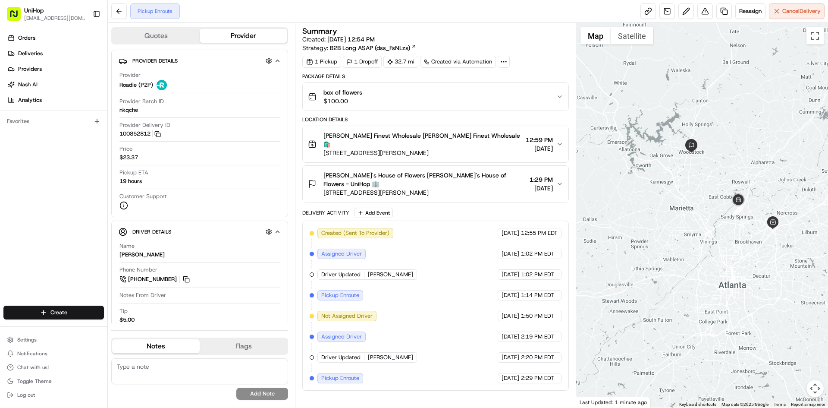
drag, startPoint x: 450, startPoint y: 94, endPoint x: 459, endPoint y: 107, distance: 16.1
click at [450, 95] on div "box of flowers $100.00" at bounding box center [432, 96] width 248 height 17
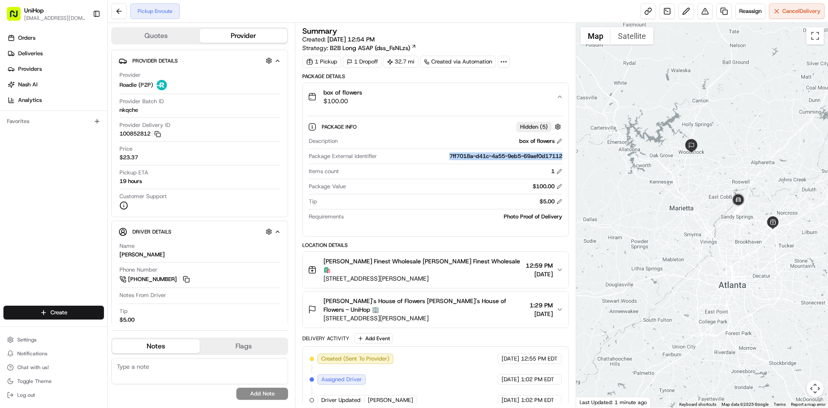
drag, startPoint x: 444, startPoint y: 154, endPoint x: 564, endPoint y: 155, distance: 120.3
click at [564, 155] on div "Package Info Hidden ( 5 ) Description box of flowers Package External Identifie…" at bounding box center [435, 169] width 265 height 119
copy div "7ff7018a-d41c-4a55-9eb5-69aef0d17112"
click at [426, 122] on div "Package Info Hidden ( 5 )" at bounding box center [442, 126] width 241 height 11
click at [425, 103] on div "box of flowers $100.00" at bounding box center [432, 96] width 248 height 17
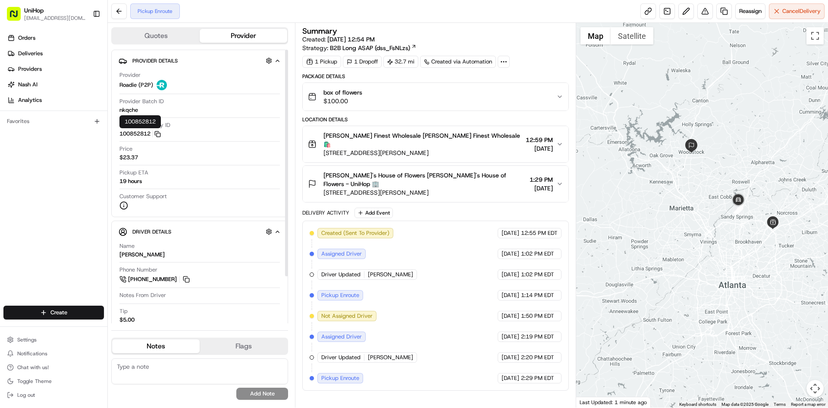
click at [161, 136] on icon "button" at bounding box center [157, 134] width 6 height 6
click at [417, 148] on span "[STREET_ADDRESS][PERSON_NAME]" at bounding box center [422, 152] width 198 height 9
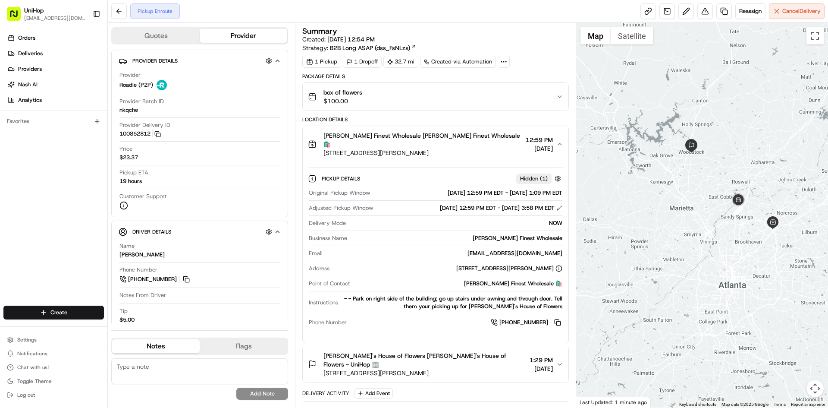
click at [422, 129] on button "[PERSON_NAME] Finest Wholesale [PERSON_NAME] Finest Wholesale 🛍️ [STREET_ADDRES…" at bounding box center [435, 144] width 265 height 36
click at [410, 89] on div "box of flowers $100.00" at bounding box center [432, 96] width 248 height 17
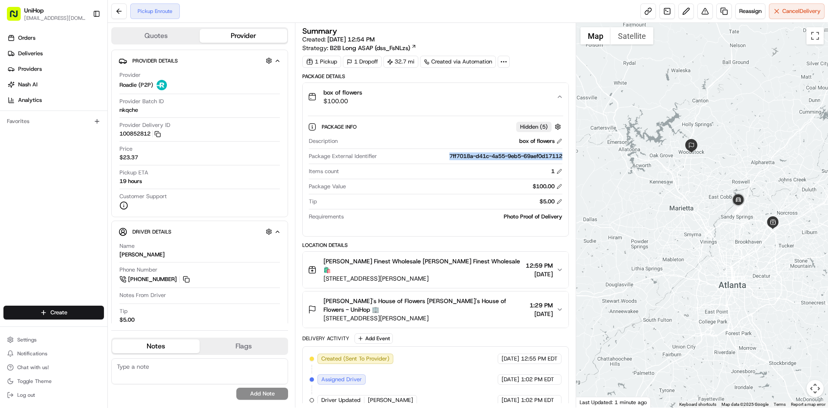
drag, startPoint x: 444, startPoint y: 153, endPoint x: 546, endPoint y: 157, distance: 101.8
click at [551, 162] on div "Package External Identifier 7ff7018a-d41c-4a55-9eb5-69aef0d17112" at bounding box center [435, 158] width 253 height 12
copy div "7ff7018a-d41c-4a55-9eb5-69aef0d17112"
click at [433, 95] on div "box of flowers $100.00" at bounding box center [432, 96] width 248 height 17
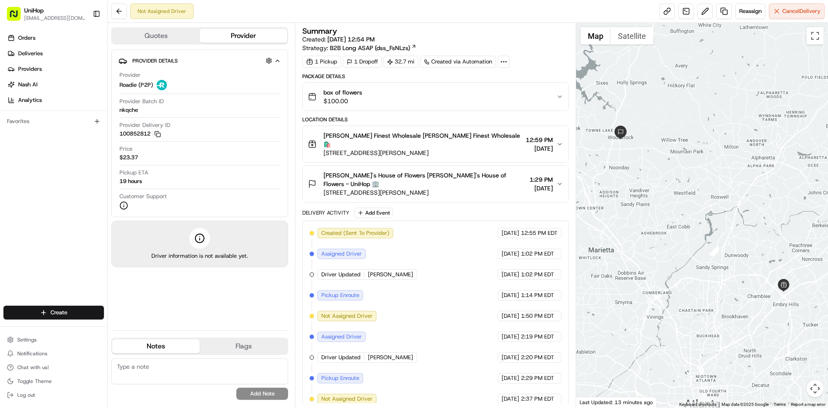
drag, startPoint x: 46, startPoint y: 185, endPoint x: 53, endPoint y: 133, distance: 52.6
click at [46, 182] on div "Orders Deliveries Providers [PERSON_NAME] Analytics Favorites" at bounding box center [53, 169] width 107 height 283
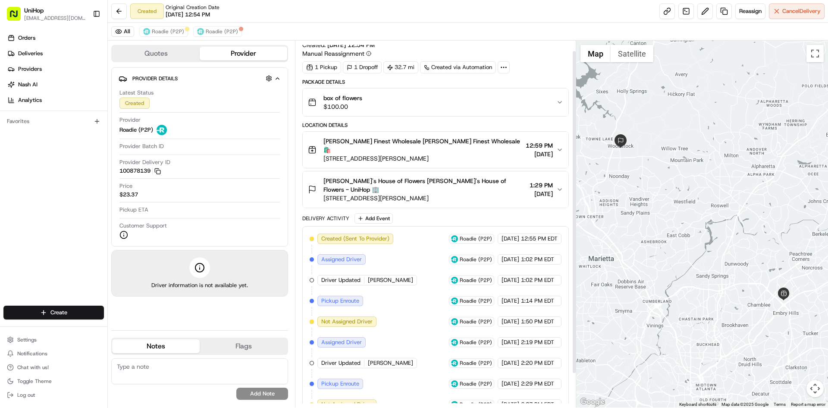
scroll to position [50, 0]
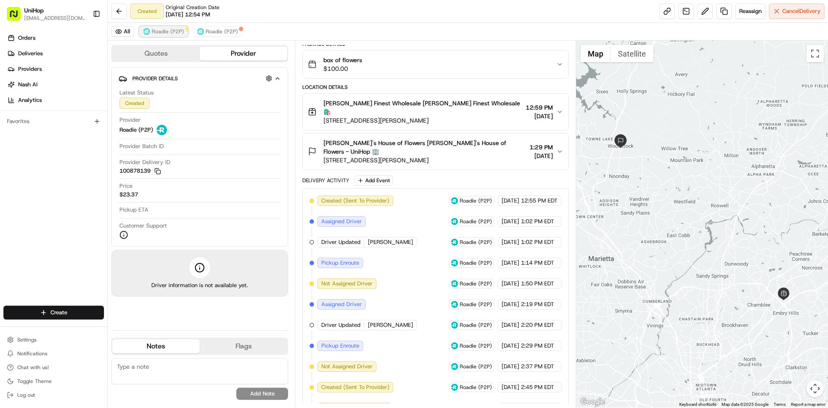
click at [168, 34] on span "Roadie (P2P)" at bounding box center [168, 31] width 32 height 7
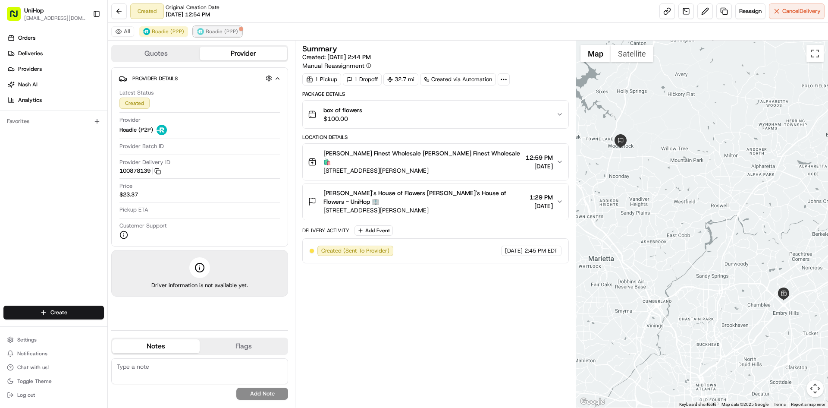
click at [209, 29] on span "Roadie (P2P)" at bounding box center [222, 31] width 32 height 7
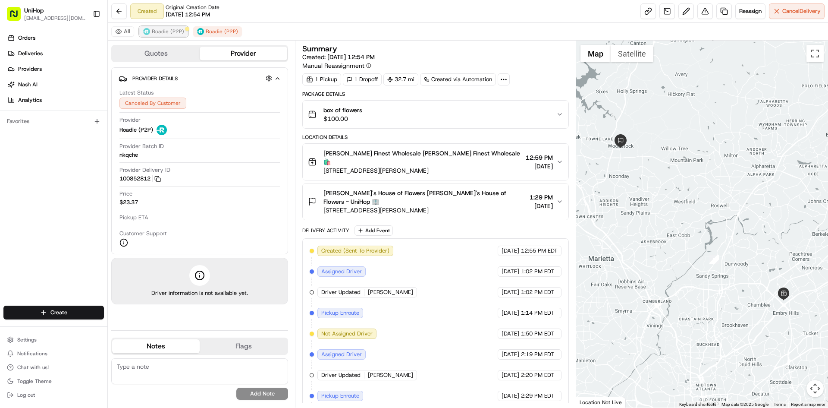
click at [175, 31] on span "Roadie (P2P)" at bounding box center [168, 31] width 32 height 7
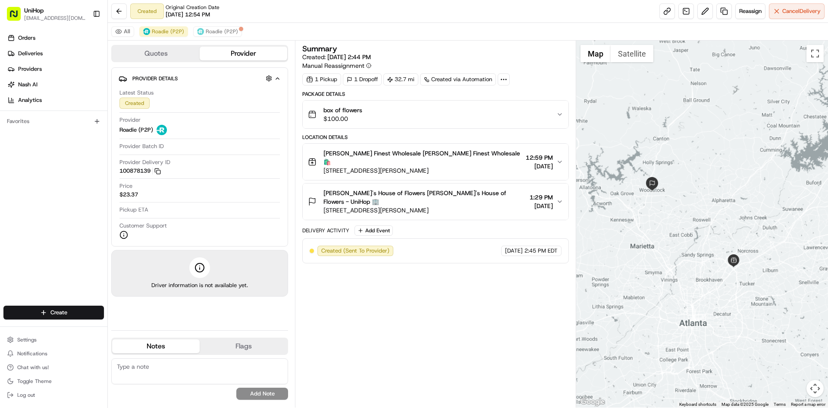
drag, startPoint x: 715, startPoint y: 155, endPoint x: 707, endPoint y: 171, distance: 17.7
click at [707, 171] on div at bounding box center [702, 224] width 252 height 367
drag, startPoint x: 707, startPoint y: 168, endPoint x: 717, endPoint y: 171, distance: 10.5
click at [715, 171] on div at bounding box center [702, 224] width 252 height 367
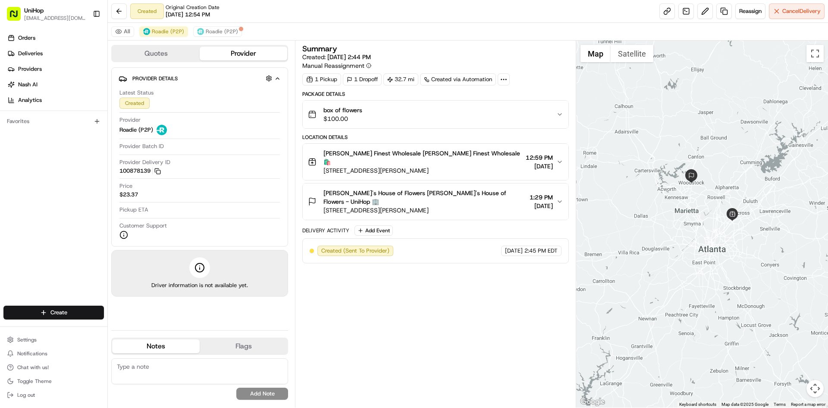
click at [25, 216] on div "Orders Deliveries Providers [PERSON_NAME] Analytics Favorites" at bounding box center [53, 169] width 107 height 283
drag, startPoint x: 13, startPoint y: 248, endPoint x: 22, endPoint y: 197, distance: 52.3
click at [13, 247] on div "Orders Deliveries Providers [PERSON_NAME] Analytics Favorites" at bounding box center [53, 169] width 107 height 283
click at [28, 210] on div "Orders Deliveries Providers [PERSON_NAME] Analytics Favorites" at bounding box center [53, 169] width 107 height 283
click at [0, 232] on div "Orders Deliveries Providers [PERSON_NAME] Analytics Favorites" at bounding box center [53, 169] width 107 height 283
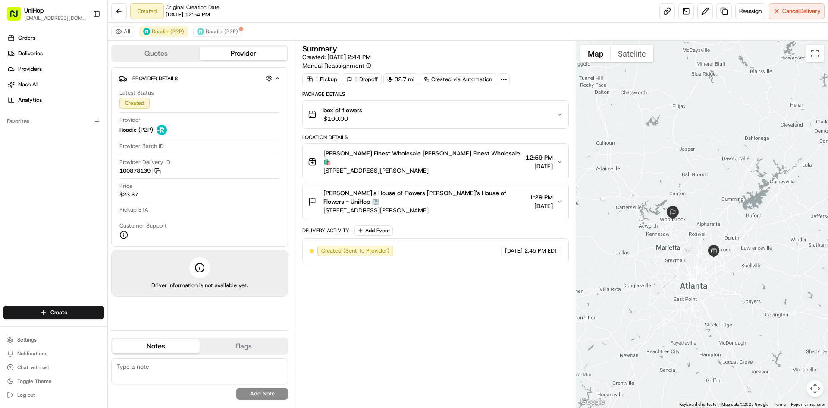
drag, startPoint x: 719, startPoint y: 135, endPoint x: 699, endPoint y: 178, distance: 46.7
click at [699, 178] on div at bounding box center [702, 224] width 252 height 367
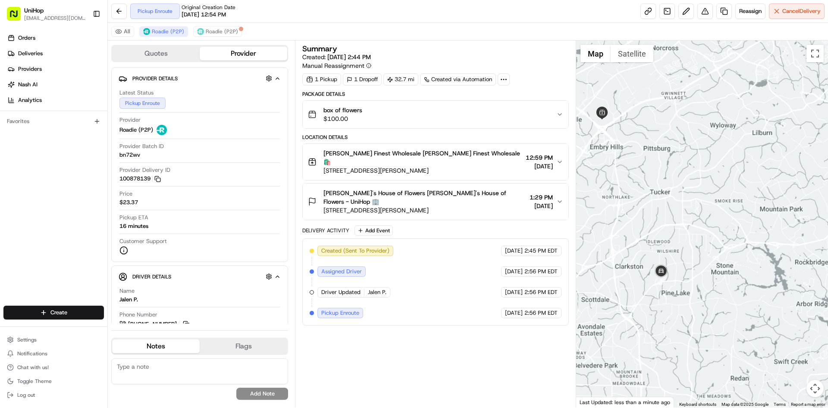
drag, startPoint x: 711, startPoint y: 195, endPoint x: 746, endPoint y: 201, distance: 35.9
click at [749, 206] on div at bounding box center [702, 224] width 252 height 367
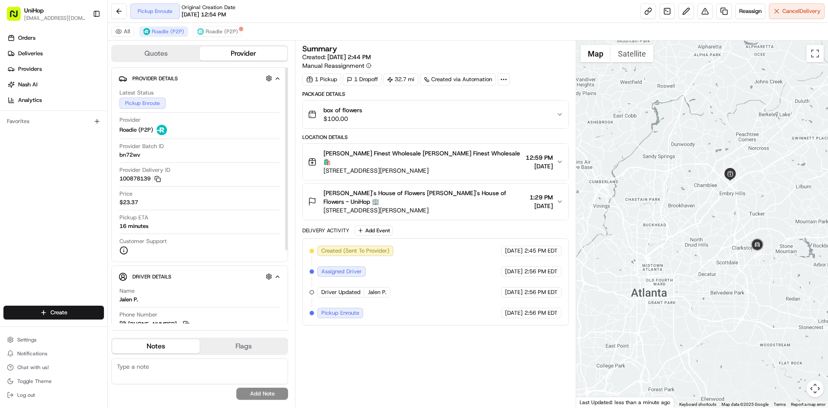
click at [56, 228] on div "Orders Deliveries Providers [PERSON_NAME] Analytics Favorites" at bounding box center [53, 169] width 107 height 283
drag, startPoint x: 28, startPoint y: 240, endPoint x: 21, endPoint y: 240, distance: 7.3
click at [28, 240] on div "Orders Deliveries Providers [PERSON_NAME] Analytics Favorites" at bounding box center [53, 169] width 107 height 283
drag, startPoint x: 131, startPoint y: 299, endPoint x: 119, endPoint y: 299, distance: 12.1
click at [119, 299] on div "Name Jalen P. Phone Number +1 404 246 8226 Notes From Driver Tip $5.00 Make TOY…" at bounding box center [200, 351] width 162 height 136
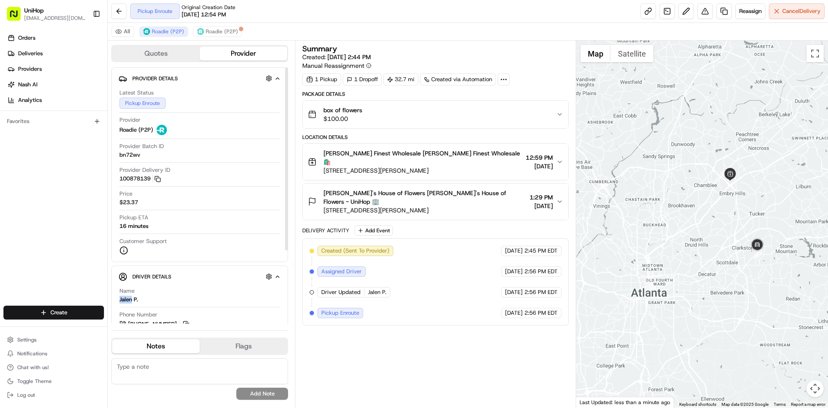
copy div "Jalen"
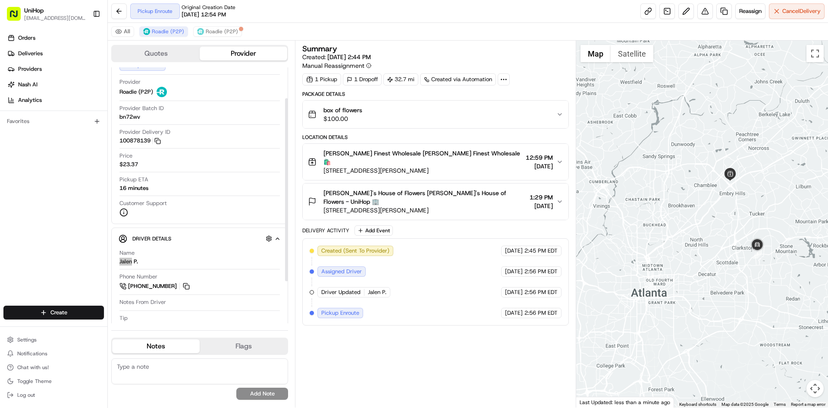
scroll to position [43, 0]
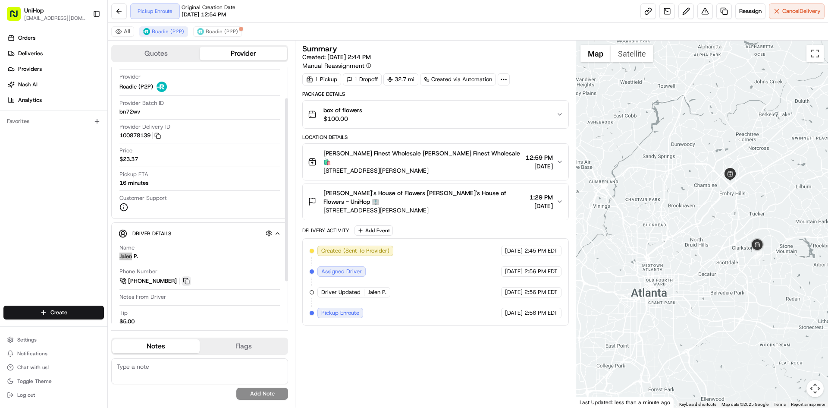
click at [191, 283] on button at bounding box center [186, 280] width 9 height 9
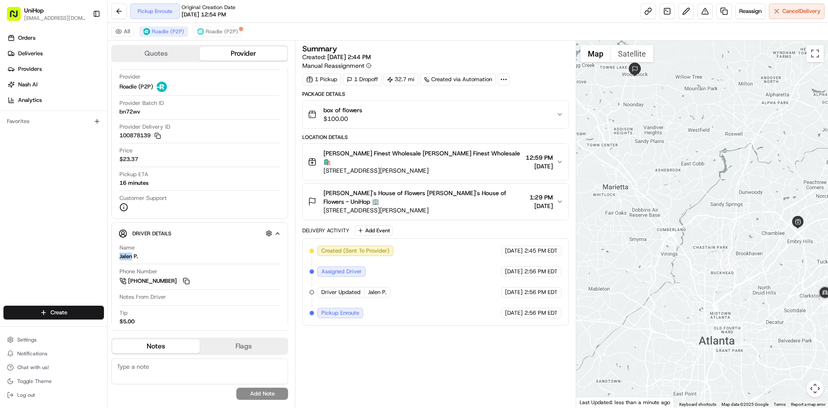
click at [716, 187] on div at bounding box center [702, 224] width 252 height 367
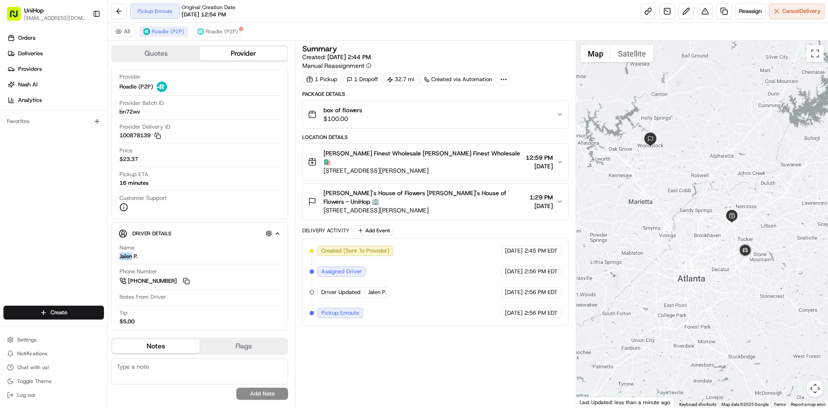
drag, startPoint x: 707, startPoint y: 178, endPoint x: 639, endPoint y: 165, distance: 68.9
click at [644, 166] on div at bounding box center [702, 224] width 252 height 367
click at [69, 214] on div "Orders Deliveries Providers [PERSON_NAME] Analytics Favorites" at bounding box center [53, 169] width 107 height 283
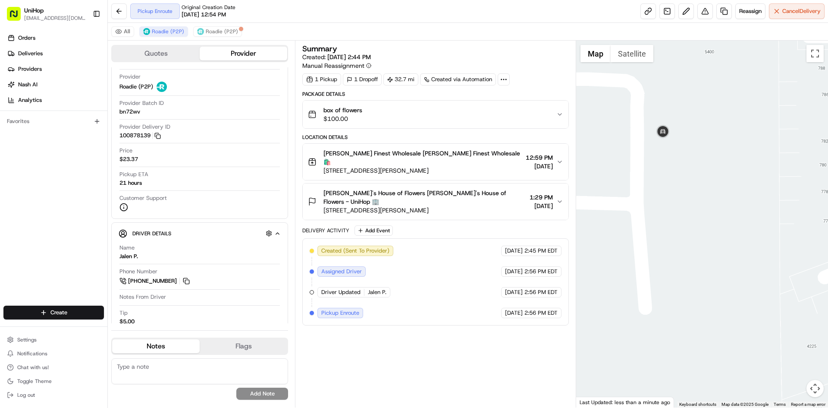
click at [636, 44] on div at bounding box center [702, 224] width 252 height 367
click at [636, 50] on button "Satellite" at bounding box center [632, 53] width 43 height 17
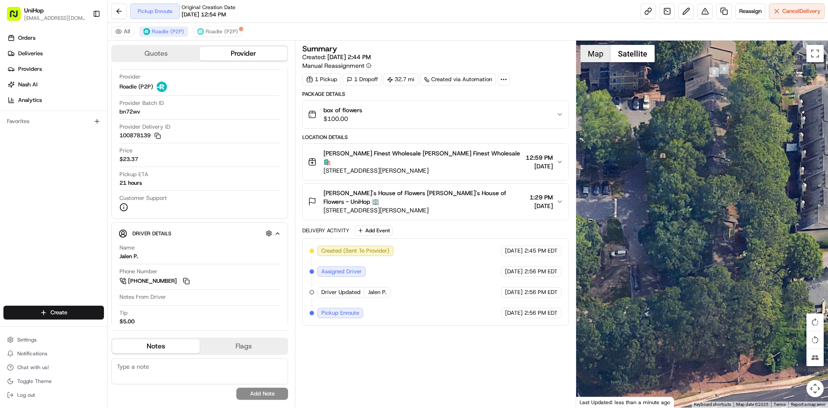
click at [600, 59] on button "Map" at bounding box center [595, 53] width 30 height 17
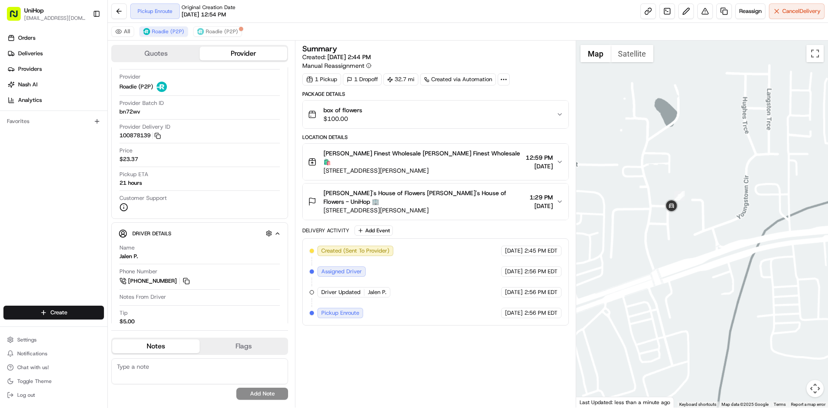
drag, startPoint x: 707, startPoint y: 247, endPoint x: 726, endPoint y: 248, distance: 19.0
click at [715, 255] on div at bounding box center [702, 224] width 252 height 367
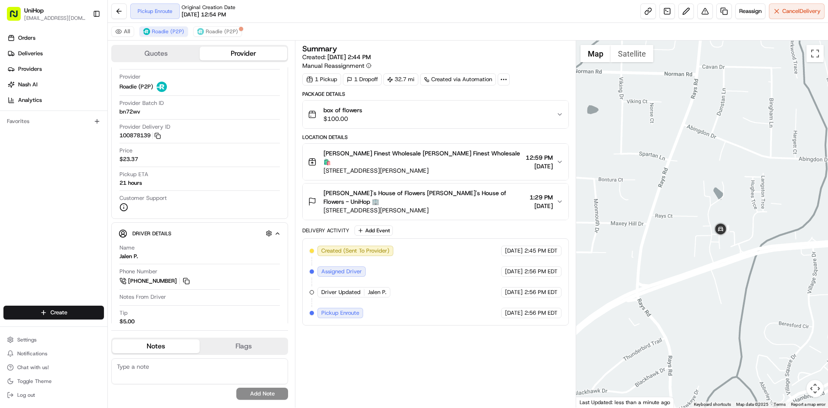
drag, startPoint x: 742, startPoint y: 169, endPoint x: 731, endPoint y: 203, distance: 35.0
click at [731, 201] on div at bounding box center [702, 224] width 252 height 367
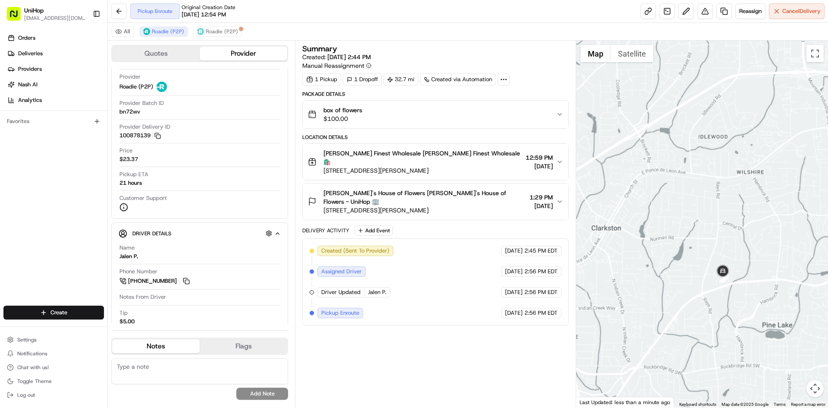
drag, startPoint x: 737, startPoint y: 213, endPoint x: 730, endPoint y: 243, distance: 30.4
click at [733, 242] on div at bounding box center [702, 224] width 252 height 367
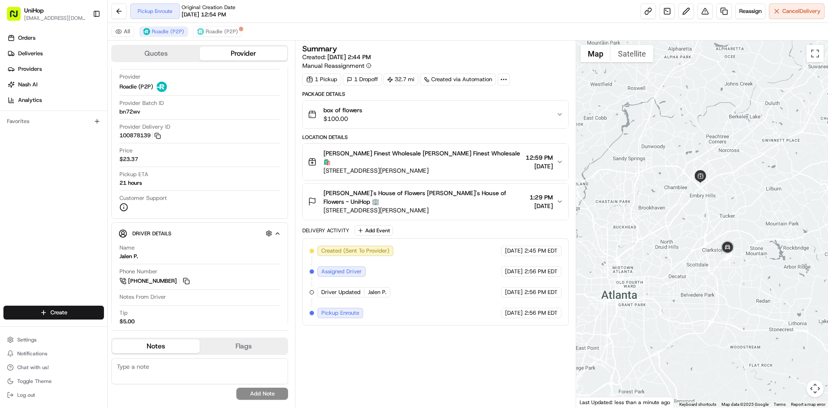
drag, startPoint x: 738, startPoint y: 181, endPoint x: 742, endPoint y: 188, distance: 8.1
click at [741, 188] on div at bounding box center [702, 224] width 252 height 367
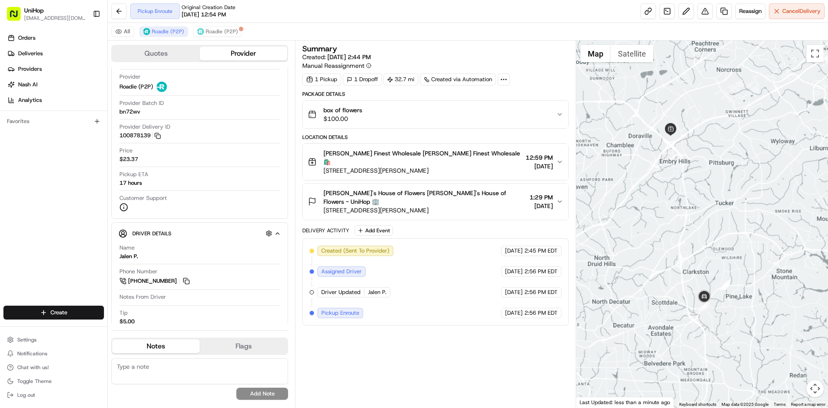
drag, startPoint x: 733, startPoint y: 141, endPoint x: 723, endPoint y: 186, distance: 46.4
click at [723, 187] on div at bounding box center [702, 224] width 252 height 367
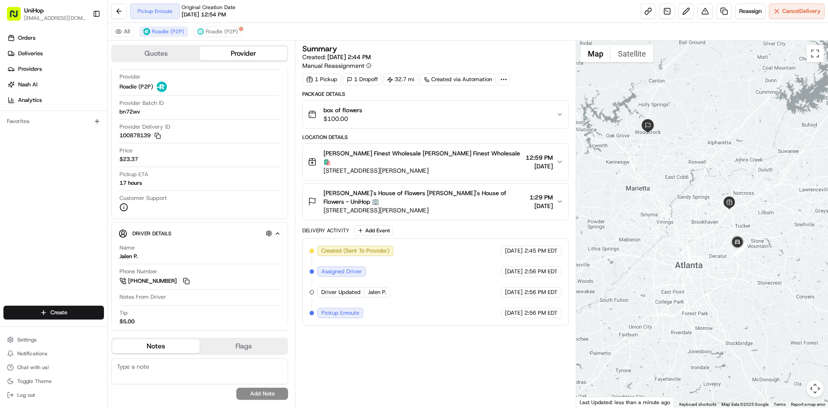
drag, startPoint x: 759, startPoint y: 167, endPoint x: 743, endPoint y: 143, distance: 28.5
click at [761, 172] on div at bounding box center [702, 224] width 252 height 367
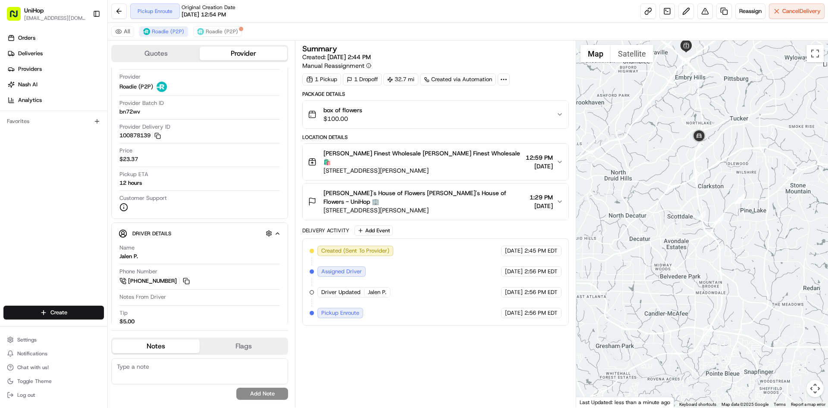
click at [12, 222] on div "Orders Deliveries Providers Nash AI Analytics Favorites" at bounding box center [53, 169] width 107 height 283
click at [448, 151] on span "Mikes Finest Wholesale Mikes Finest Wholesale 🛍️" at bounding box center [422, 157] width 198 height 17
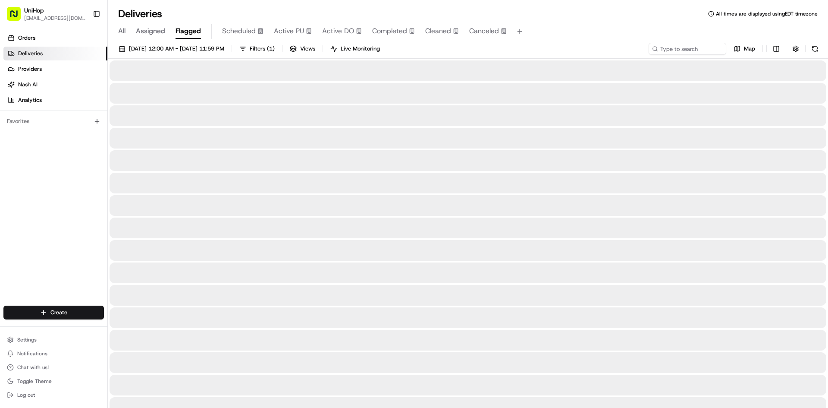
click at [29, 247] on div "Orders Deliveries Providers [PERSON_NAME] Analytics Favorites" at bounding box center [53, 169] width 107 height 283
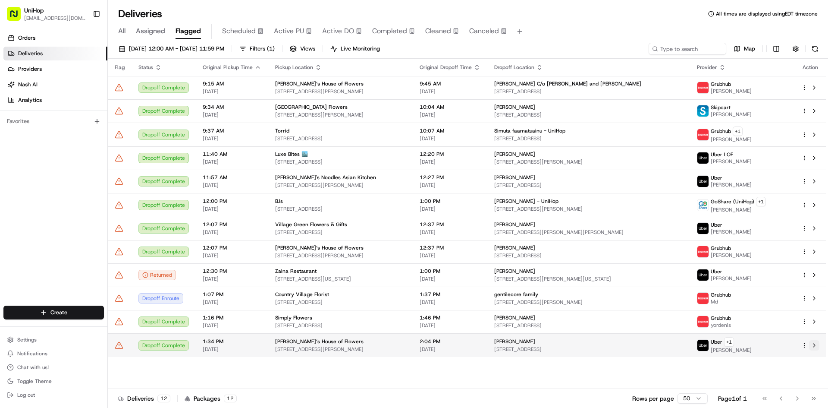
click at [813, 345] on button at bounding box center [814, 345] width 10 height 10
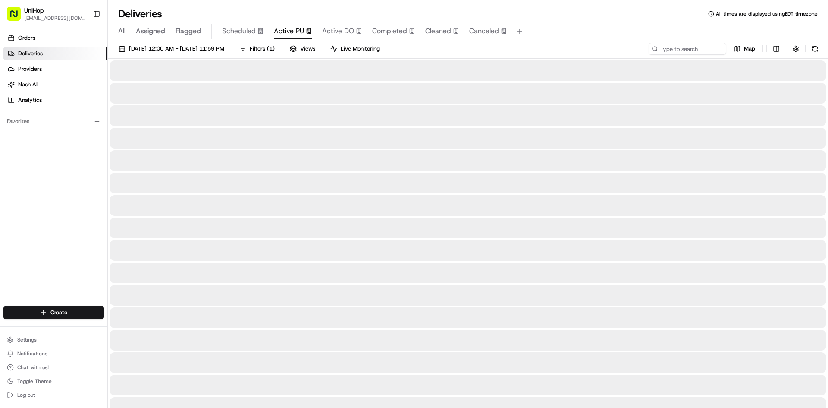
click at [295, 36] on button "Active PU" at bounding box center [293, 31] width 38 height 15
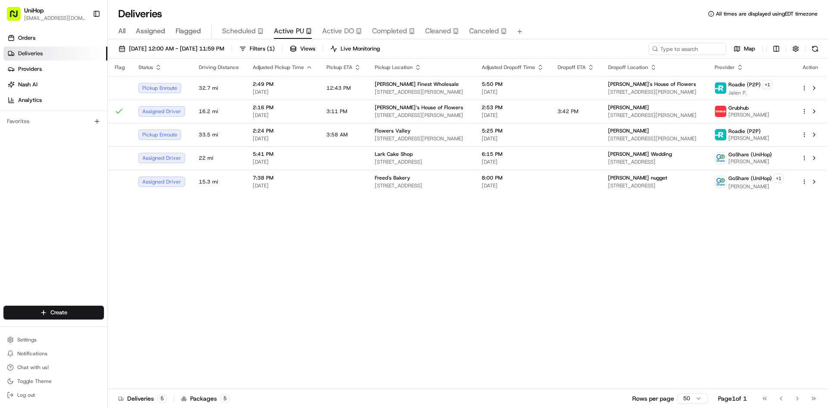
click at [300, 301] on div "Flag Status Driving Distance Adjusted Pickup Time Pickup ETA Pickup Location Ad…" at bounding box center [467, 224] width 718 height 330
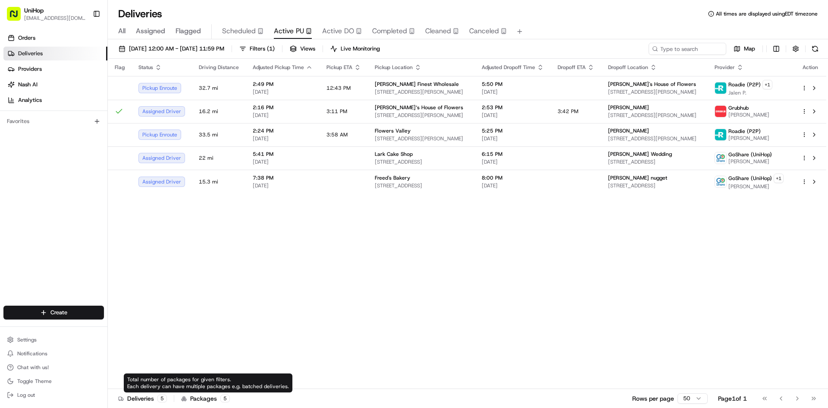
drag, startPoint x: 301, startPoint y: 267, endPoint x: 307, endPoint y: 238, distance: 30.0
click at [302, 262] on div "Flag Status Driving Distance Adjusted Pickup Time Pickup ETA Pickup Location Ad…" at bounding box center [467, 224] width 718 height 330
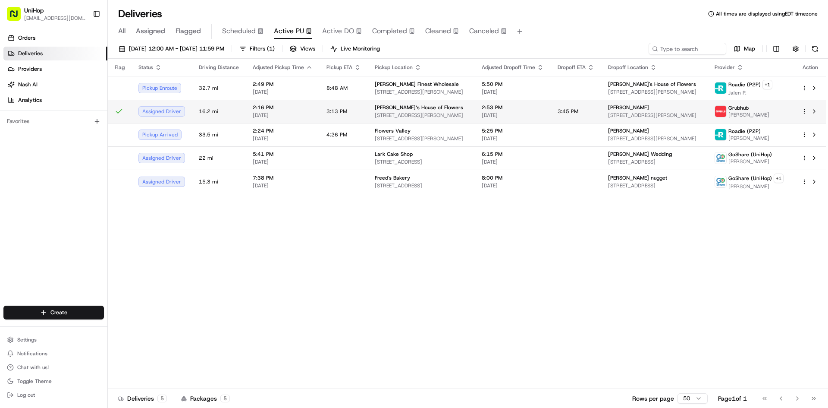
click at [515, 112] on span "[DATE]" at bounding box center [513, 115] width 62 height 7
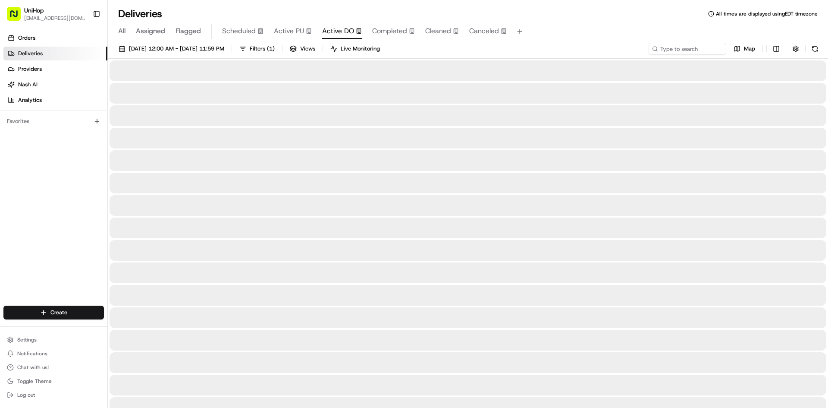
click at [333, 37] on button "Active DO" at bounding box center [342, 31] width 40 height 15
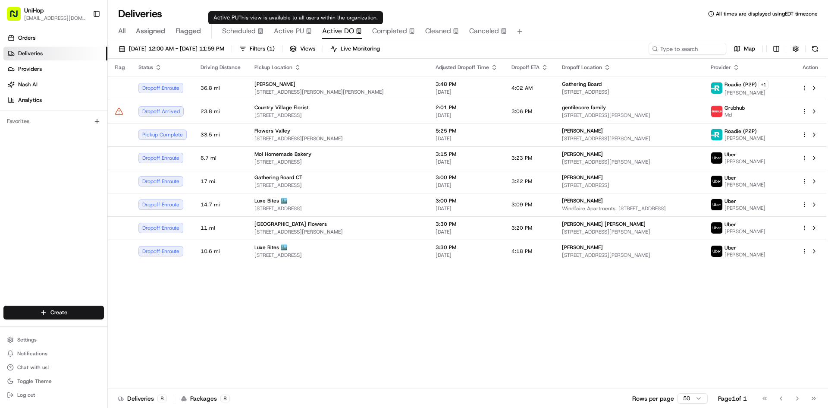
click at [293, 30] on span "Active PU" at bounding box center [289, 31] width 30 height 10
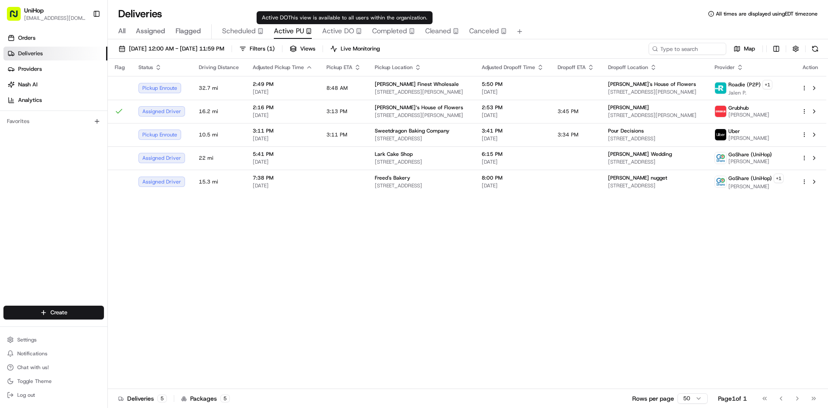
click at [335, 34] on span "Active DO" at bounding box center [338, 31] width 32 height 10
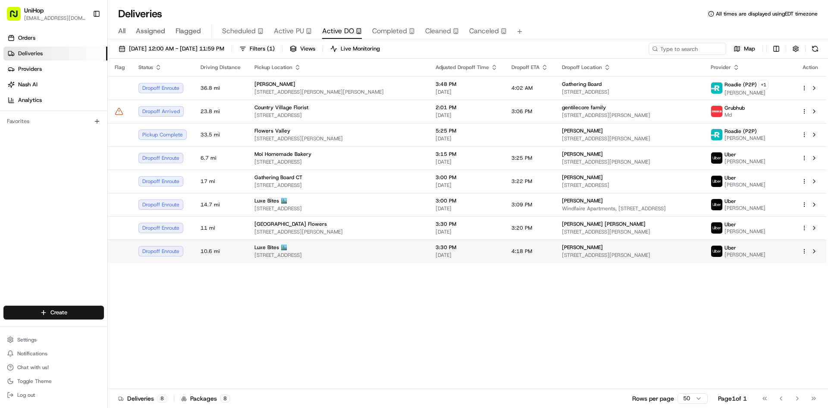
click at [571, 248] on div "Kim Johnson" at bounding box center [629, 247] width 135 height 7
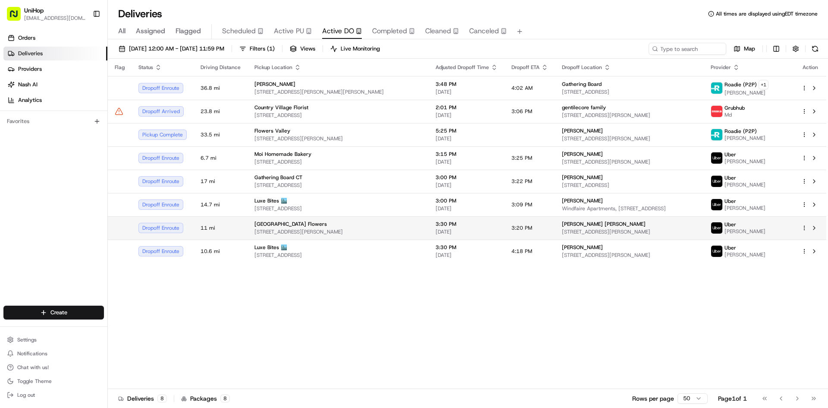
click at [436, 229] on span "[DATE]" at bounding box center [467, 231] width 62 height 7
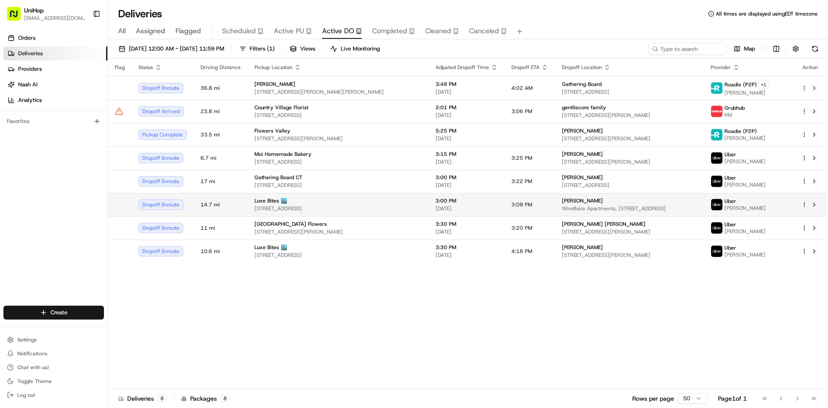
click at [444, 202] on span "3:00 PM" at bounding box center [467, 200] width 62 height 7
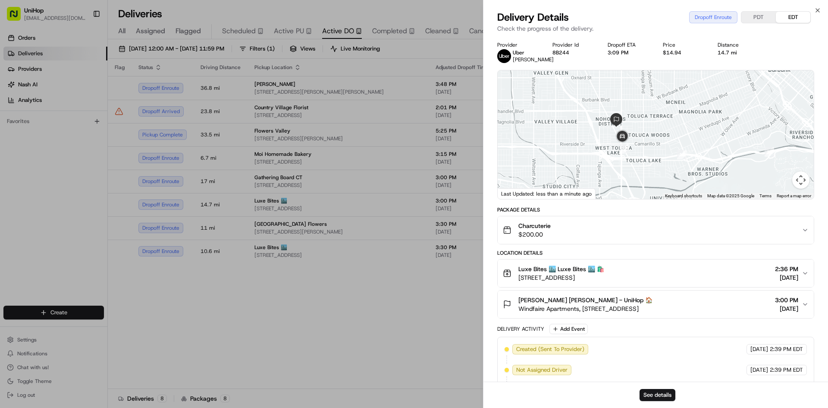
drag, startPoint x: 413, startPoint y: 335, endPoint x: 442, endPoint y: 280, distance: 61.7
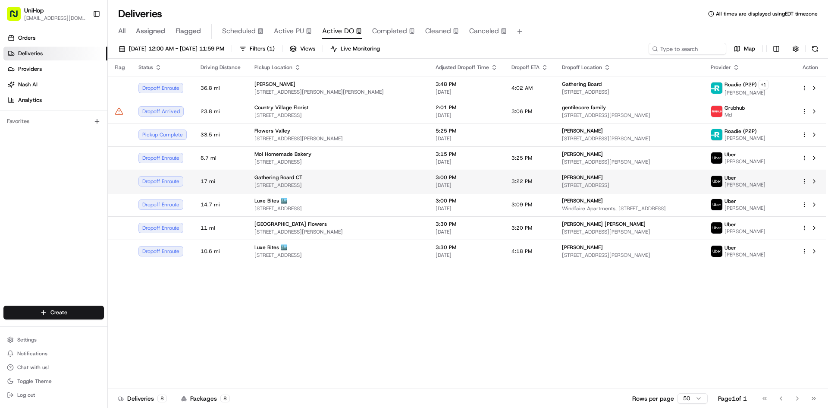
click at [457, 170] on td "3:00 PM Aug 15 2025" at bounding box center [467, 180] width 76 height 23
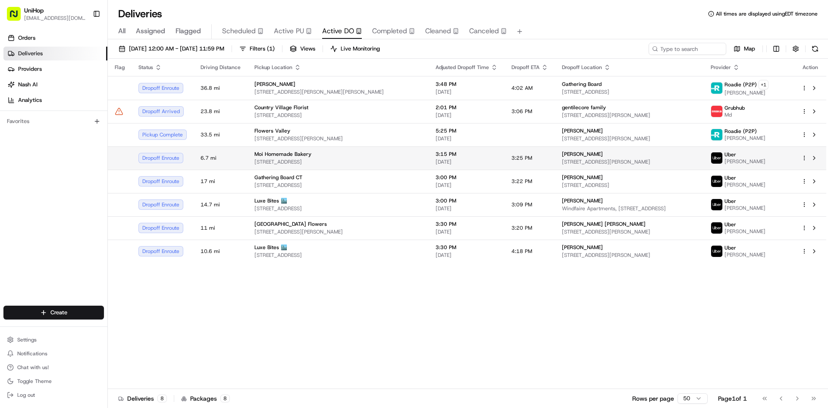
click at [456, 158] on td "3:15 PM Aug 15 2025" at bounding box center [467, 157] width 76 height 23
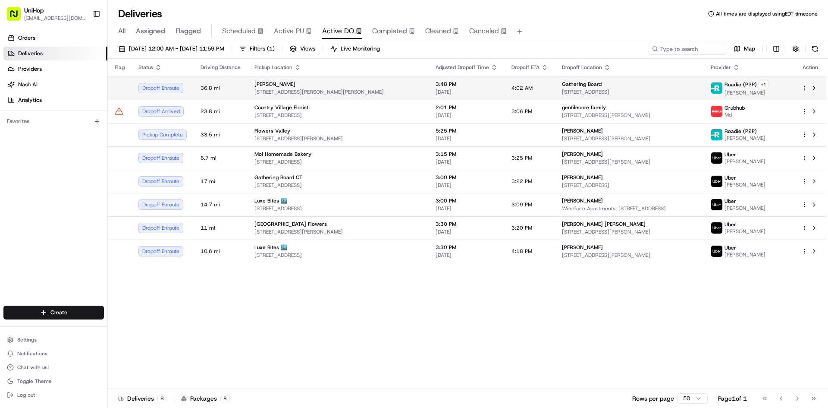
click at [505, 80] on td "4:02 AM" at bounding box center [530, 88] width 50 height 24
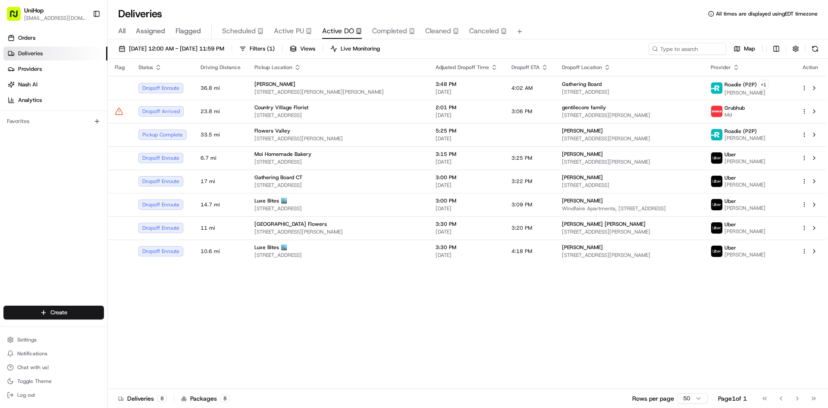
drag, startPoint x: 348, startPoint y: 348, endPoint x: 437, endPoint y: 204, distance: 169.1
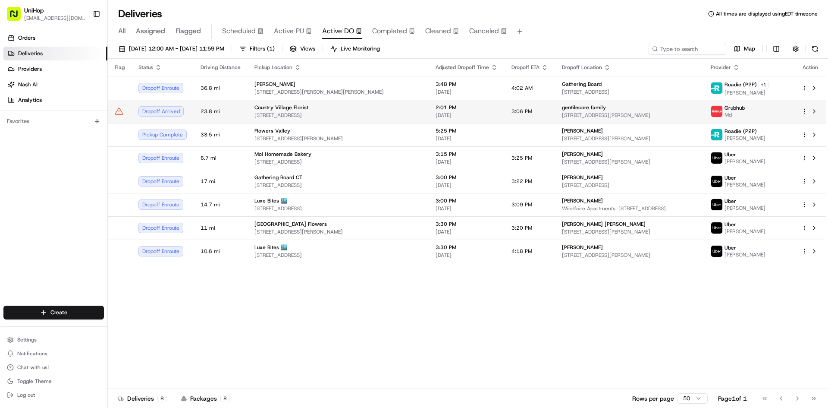
click at [505, 111] on td "3:06 PM" at bounding box center [530, 111] width 50 height 23
click at [814, 113] on button at bounding box center [814, 111] width 10 height 10
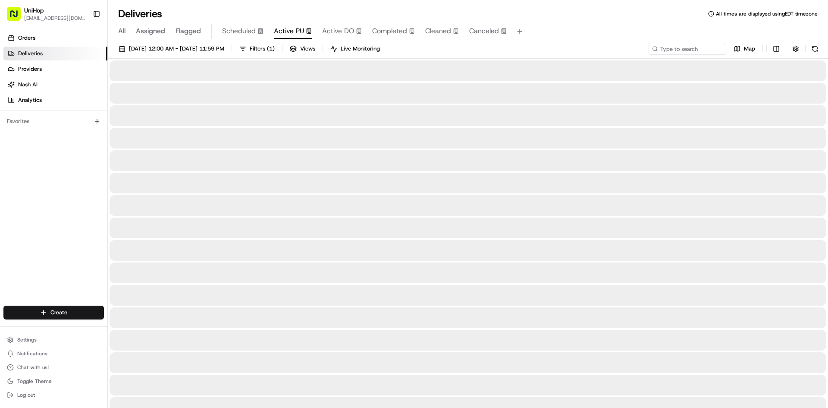
click at [282, 25] on button "Active PU" at bounding box center [293, 31] width 38 height 15
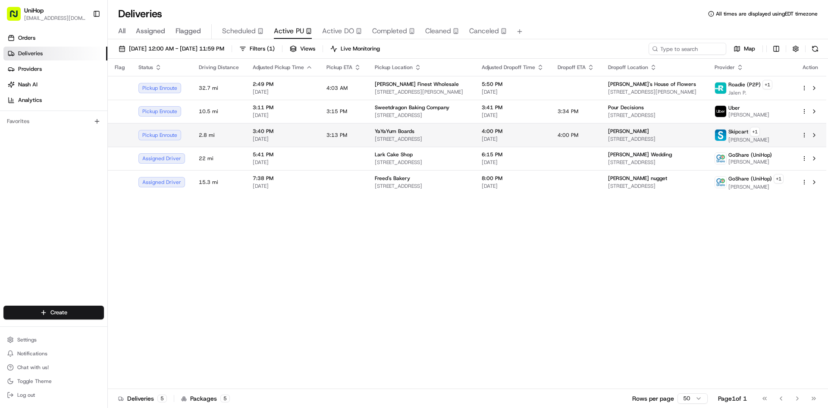
click at [433, 134] on div "YaYaYum Boards" at bounding box center [421, 131] width 93 height 7
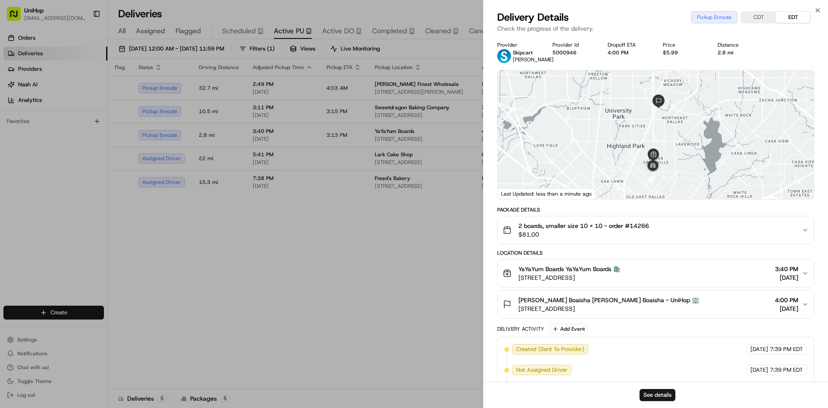
click at [580, 230] on span "2 boards, smaller size 10 x 10 - order #14266" at bounding box center [583, 225] width 131 height 9
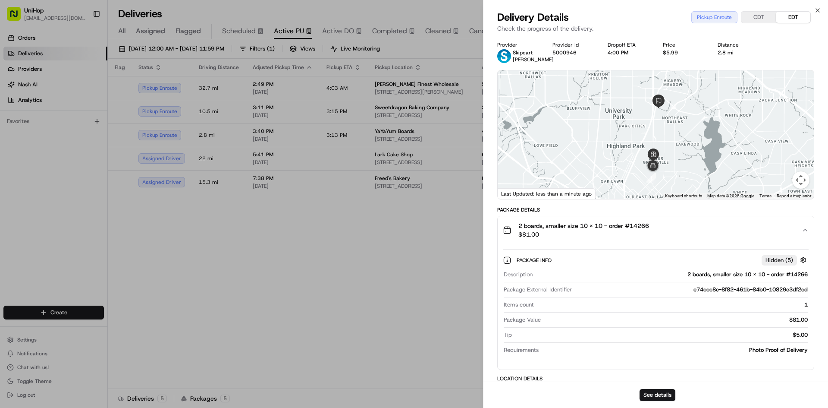
click at [580, 237] on span "$81.00" at bounding box center [583, 234] width 131 height 9
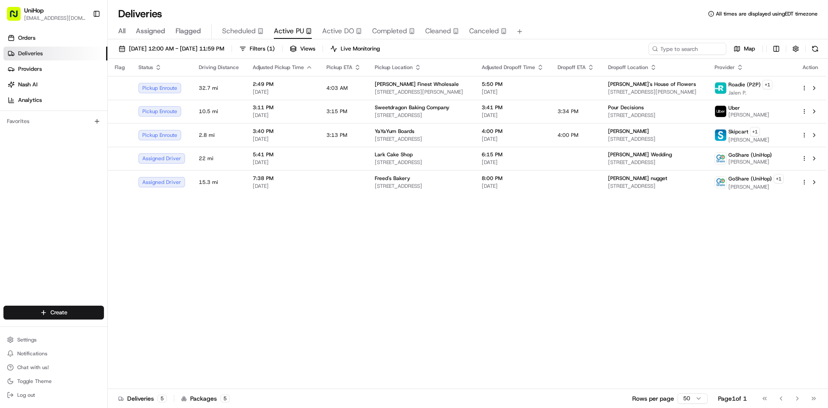
drag, startPoint x: 315, startPoint y: 250, endPoint x: 326, endPoint y: 246, distance: 12.0
click at [815, 135] on button at bounding box center [814, 135] width 10 height 10
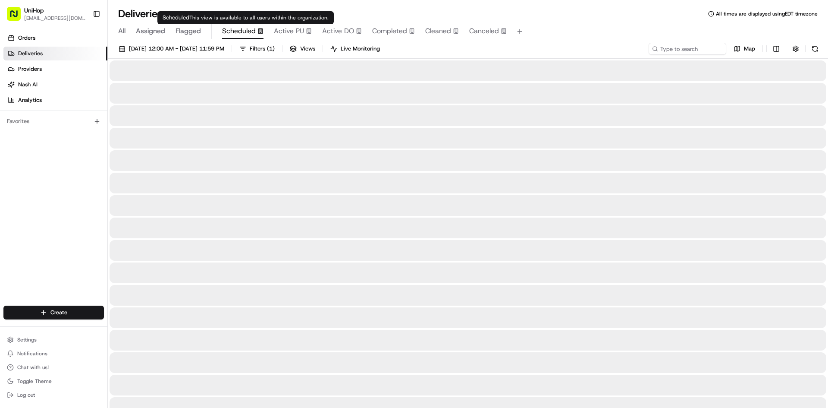
click at [253, 34] on span "Scheduled" at bounding box center [239, 31] width 34 height 10
click at [299, 32] on span "Active PU" at bounding box center [289, 31] width 30 height 10
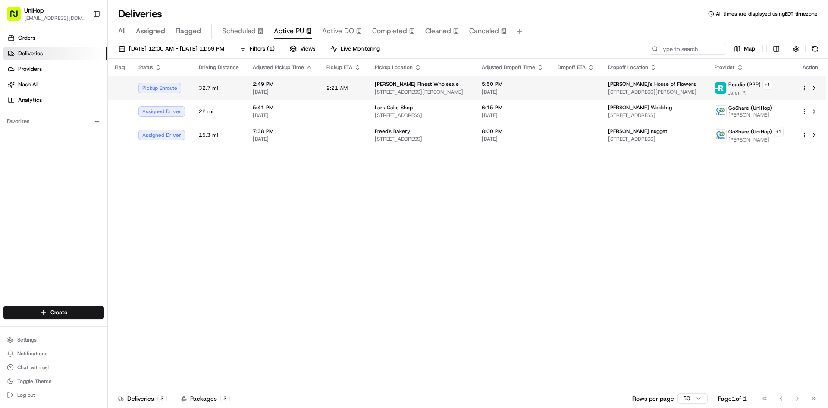
click at [619, 87] on span "Brenda's House of Flowers" at bounding box center [652, 84] width 88 height 7
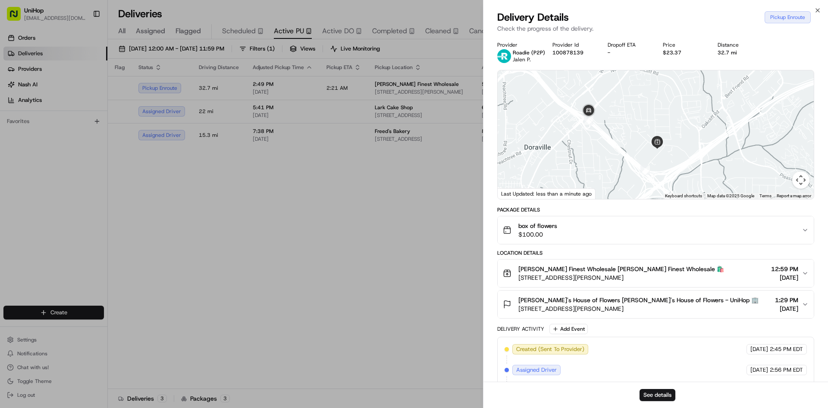
drag, startPoint x: 279, startPoint y: 210, endPoint x: 427, endPoint y: 132, distance: 168.4
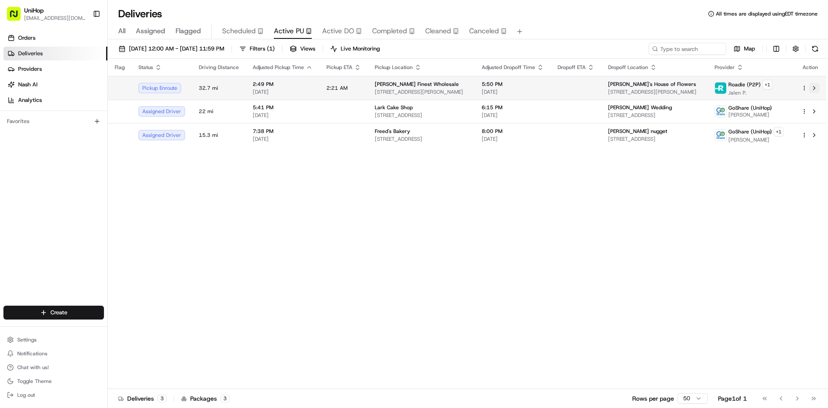
click at [816, 87] on button at bounding box center [814, 88] width 10 height 10
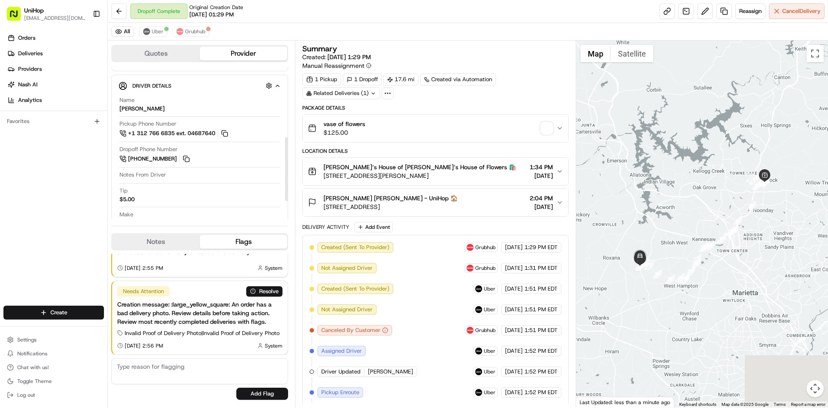
scroll to position [172, 0]
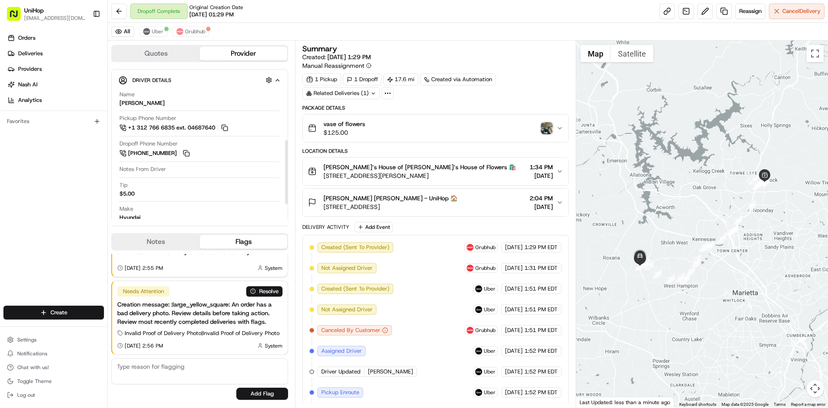
click at [163, 236] on button "Notes" at bounding box center [156, 242] width 88 height 14
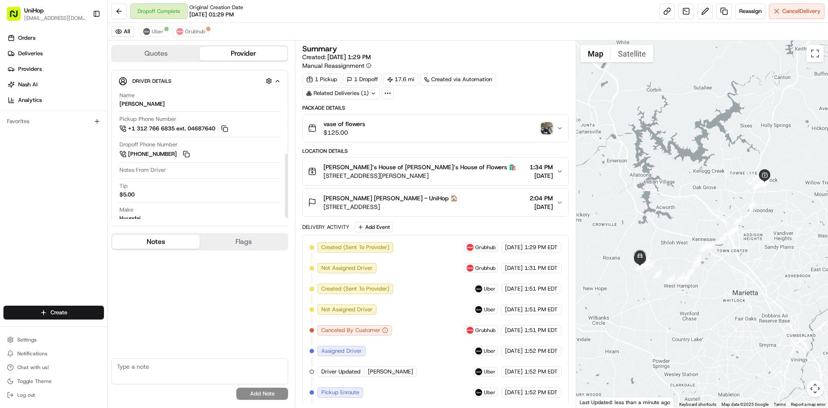
scroll to position [208, 0]
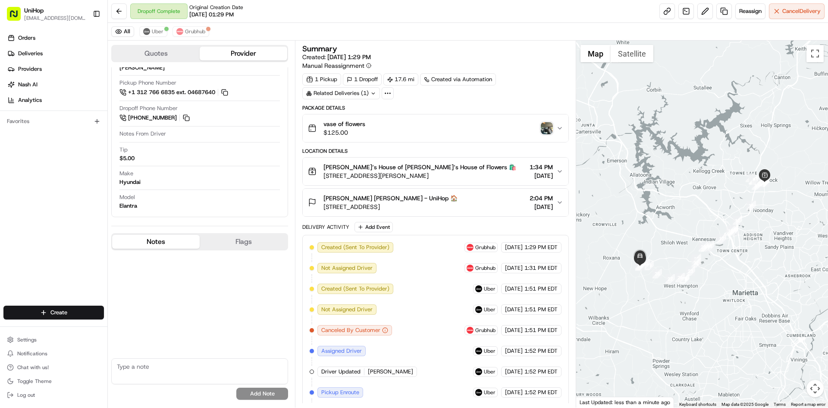
click at [545, 130] on img "button" at bounding box center [547, 128] width 12 height 12
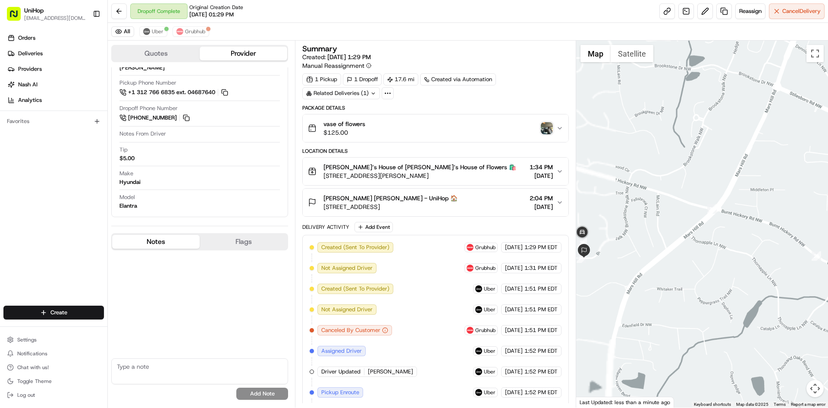
drag, startPoint x: 616, startPoint y: 270, endPoint x: 668, endPoint y: 224, distance: 69.9
click at [692, 216] on div at bounding box center [702, 224] width 252 height 367
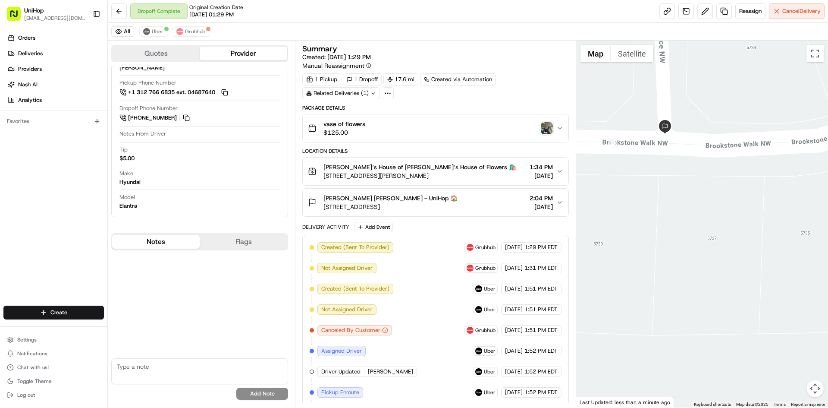
drag, startPoint x: 683, startPoint y: 116, endPoint x: 701, endPoint y: 122, distance: 19.4
click at [701, 122] on div at bounding box center [702, 224] width 252 height 367
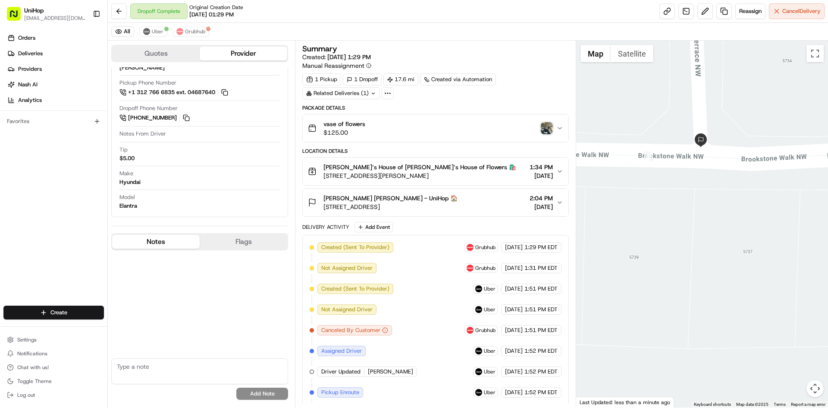
click at [480, 195] on div "[PERSON_NAME] [PERSON_NAME] - UniHop 🏠 [STREET_ADDRESS] 2:04 PM [DATE]" at bounding box center [432, 202] width 248 height 17
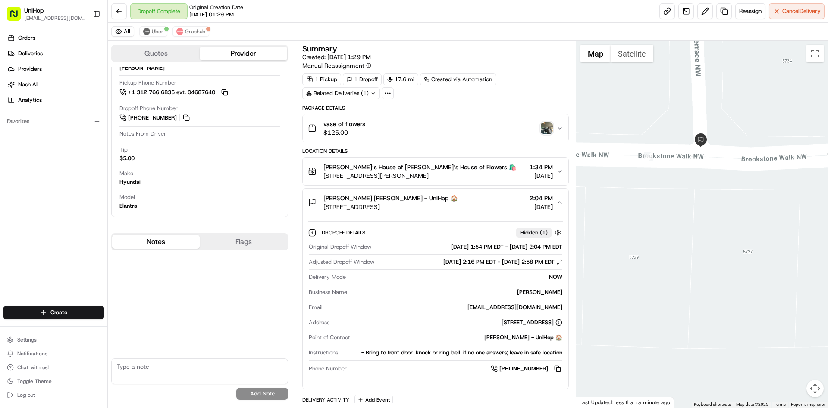
click at [480, 195] on div "[PERSON_NAME] [PERSON_NAME] - UniHop 🏠 [STREET_ADDRESS] 2:04 PM [DATE]" at bounding box center [432, 202] width 248 height 17
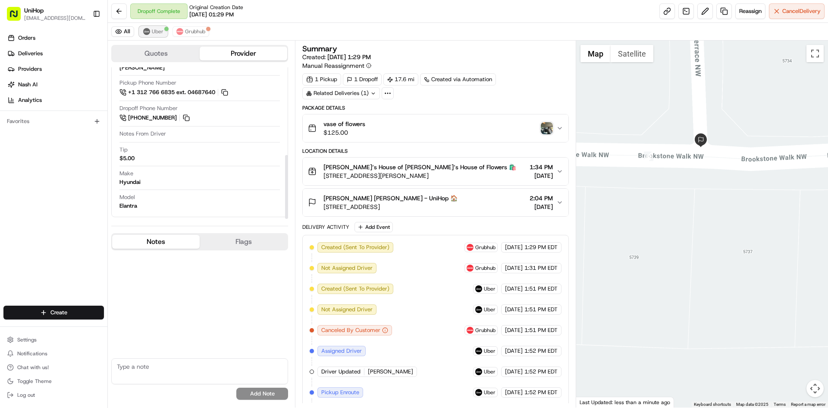
click at [158, 31] on span "Uber" at bounding box center [158, 31] width 12 height 7
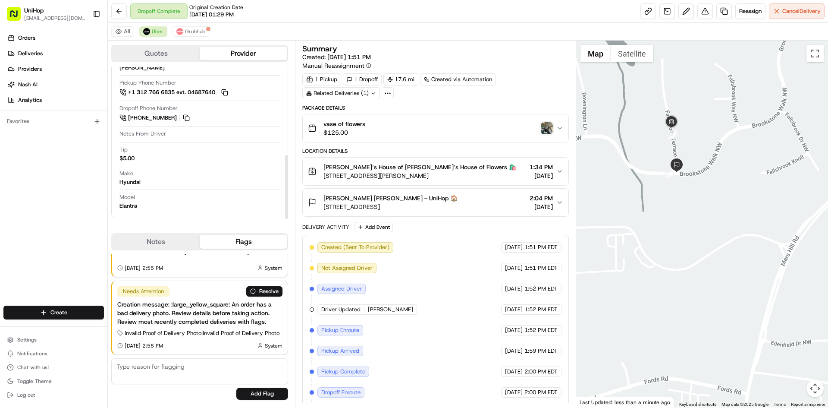
drag, startPoint x: 61, startPoint y: 153, endPoint x: 71, endPoint y: 121, distance: 33.5
click at [61, 151] on div "Orders Deliveries Providers [PERSON_NAME] Analytics Favorites" at bounding box center [53, 169] width 107 height 283
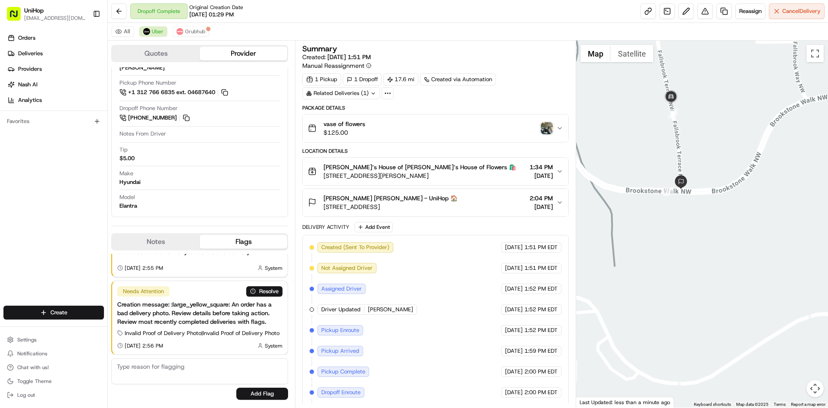
drag, startPoint x: 646, startPoint y: 152, endPoint x: 697, endPoint y: 166, distance: 52.7
click at [697, 166] on div at bounding box center [702, 224] width 252 height 367
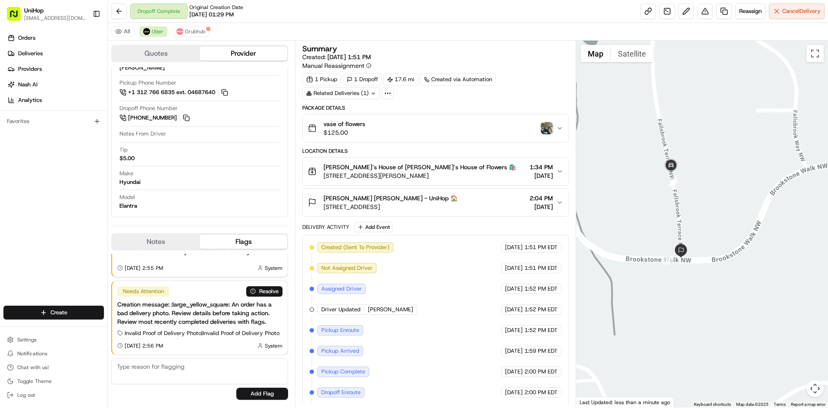
drag, startPoint x: 697, startPoint y: 138, endPoint x: 696, endPoint y: 205, distance: 67.7
click at [696, 205] on div at bounding box center [702, 224] width 252 height 367
click at [621, 54] on button "Satellite" at bounding box center [632, 53] width 43 height 17
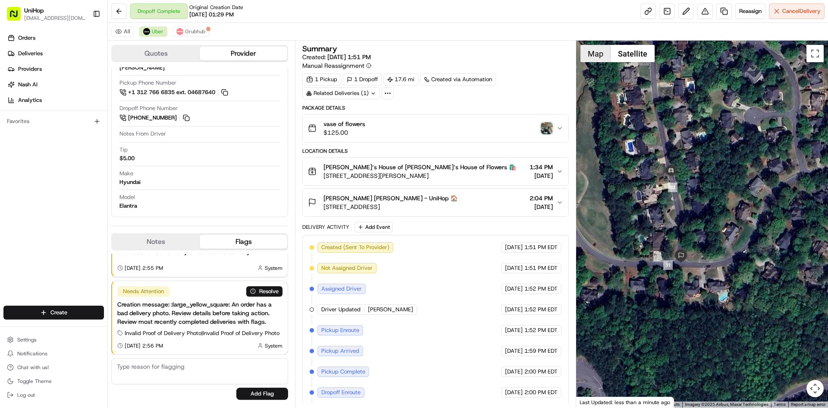
click at [591, 53] on button "Map" at bounding box center [595, 53] width 30 height 17
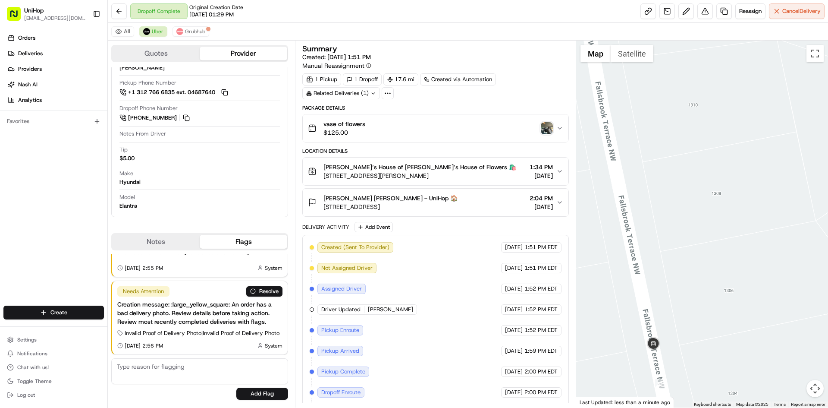
click at [700, 154] on div at bounding box center [702, 224] width 252 height 367
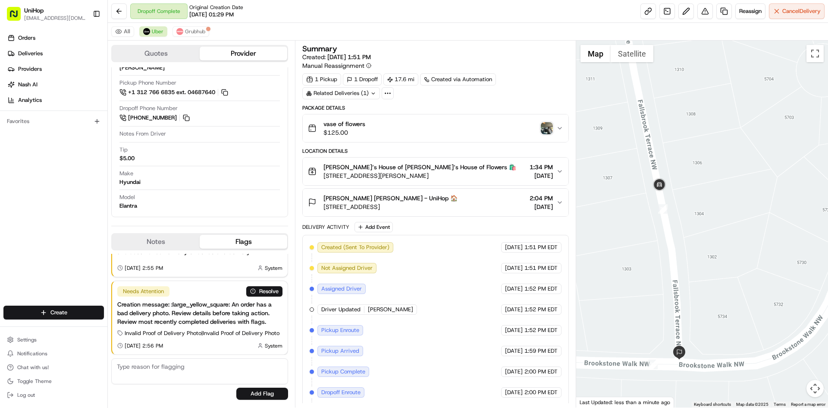
drag, startPoint x: 696, startPoint y: 165, endPoint x: 677, endPoint y: 118, distance: 51.1
click at [677, 118] on div at bounding box center [702, 224] width 252 height 367
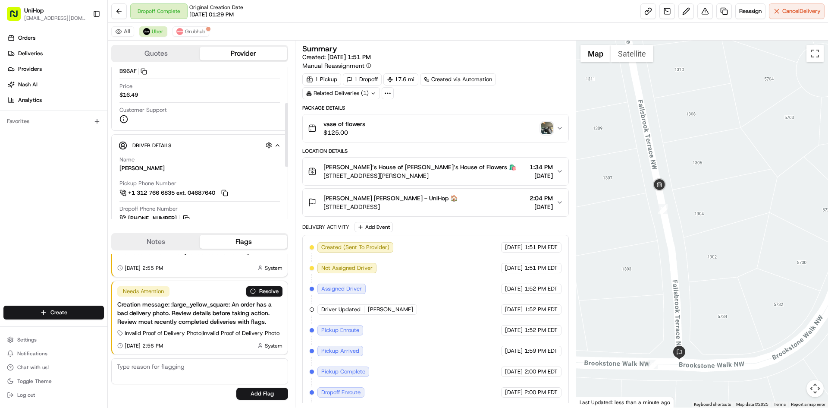
scroll to position [122, 0]
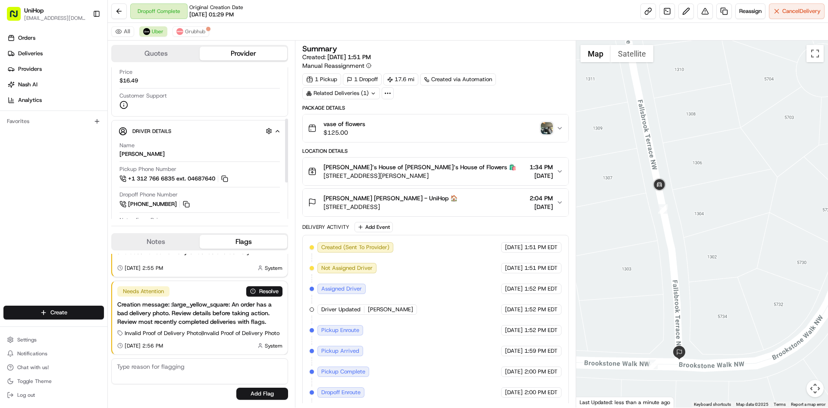
click at [171, 237] on button "Notes" at bounding box center [156, 242] width 88 height 14
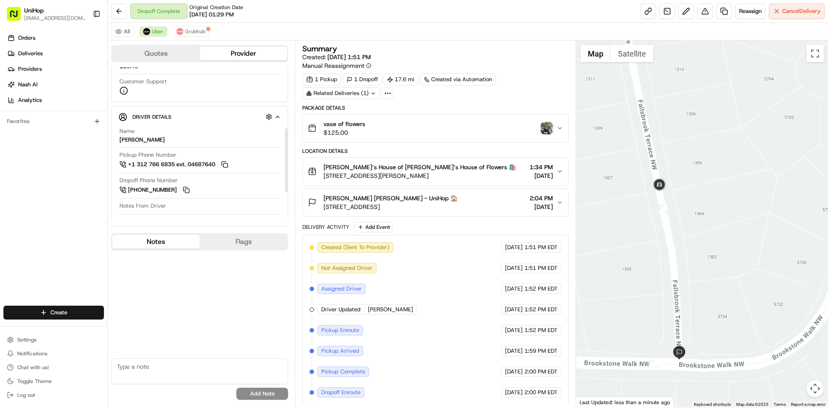
scroll to position [165, 0]
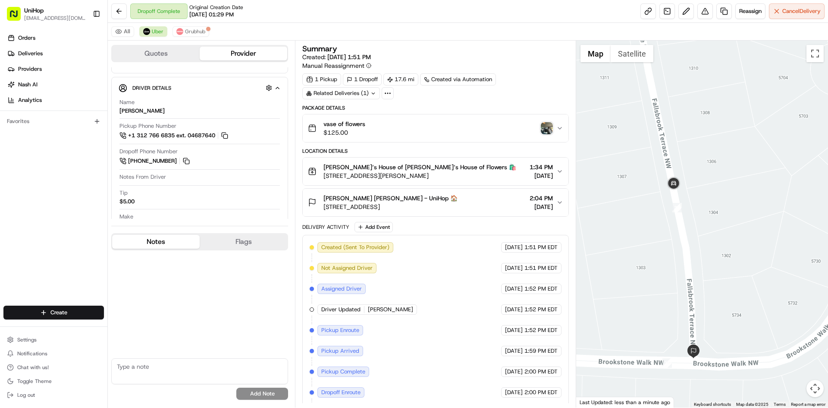
drag, startPoint x: 678, startPoint y: 226, endPoint x: 692, endPoint y: 224, distance: 13.4
click at [693, 224] on div at bounding box center [702, 224] width 252 height 367
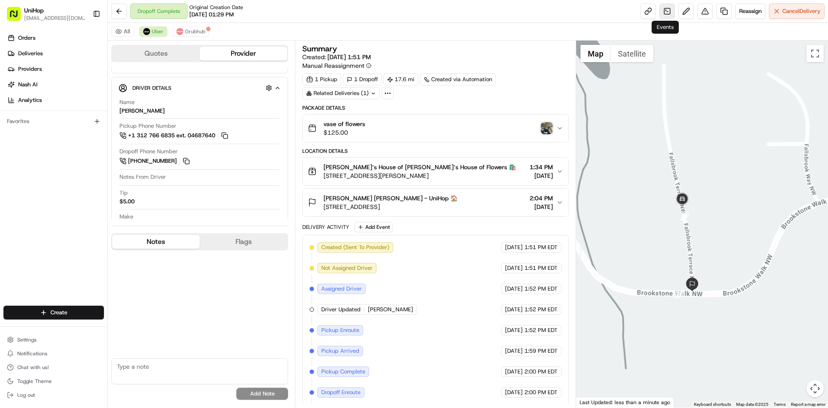
click at [668, 13] on link at bounding box center [667, 11] width 16 height 16
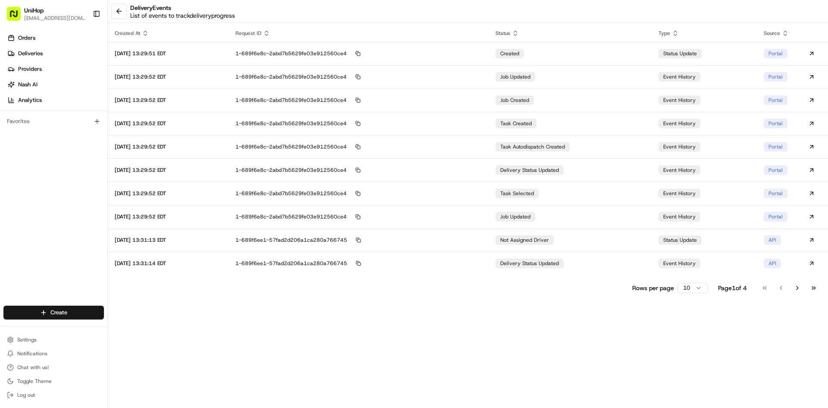
click at [814, 279] on div "Created At Request ID Status Type Source 2025-08-15 13:29:51 EDT 1-689f6e8c-2ab…" at bounding box center [468, 159] width 720 height 269
click at [814, 286] on button "Go to last page" at bounding box center [813, 288] width 15 height 12
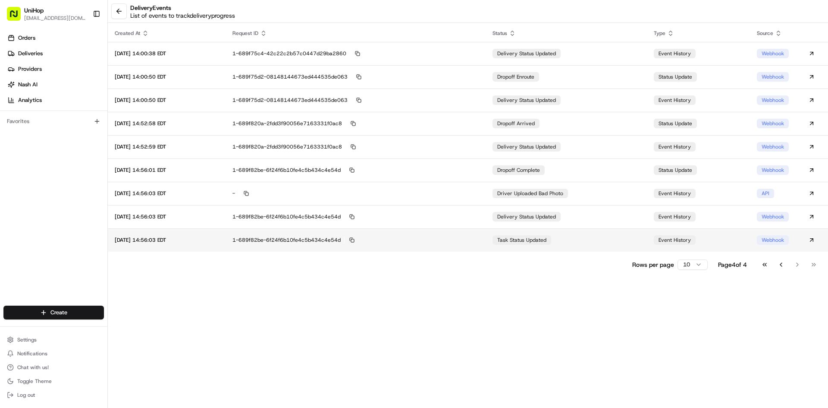
click at [530, 232] on td "task status updated" at bounding box center [566, 239] width 161 height 23
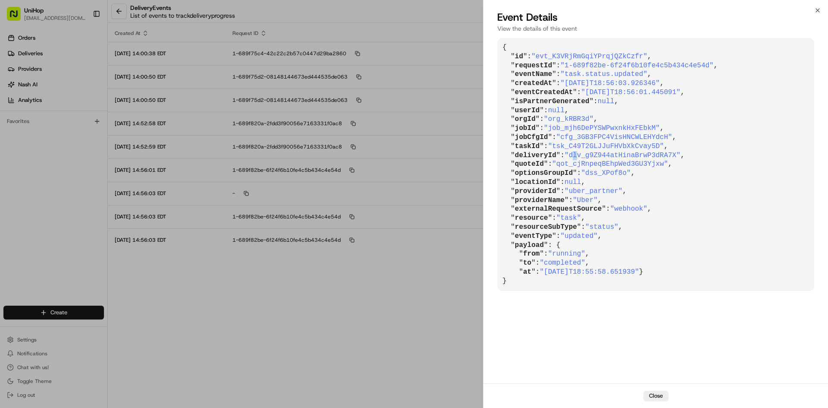
drag, startPoint x: 569, startPoint y: 154, endPoint x: 574, endPoint y: 154, distance: 5.2
click at [574, 154] on span ""dlv_g9Z944atHinaBrwP3dRA7X"" at bounding box center [622, 155] width 116 height 8
click at [573, 154] on span ""dlv_g9Z944atHinaBrwP3dRA7X"" at bounding box center [622, 155] width 116 height 8
drag, startPoint x: 567, startPoint y: 155, endPoint x: 664, endPoint y: 155, distance: 97.0
click at [664, 155] on span ""dlv_g9Z944atHinaBrwP3dRA7X"" at bounding box center [622, 155] width 116 height 8
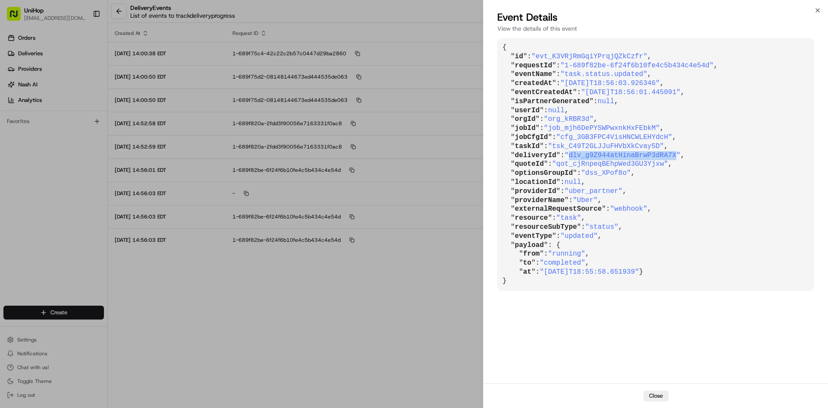
copy span "dlv_g9Z944atHinaBrwP3dRA7X"
